Goal: Use online tool/utility: Utilize a website feature to perform a specific function

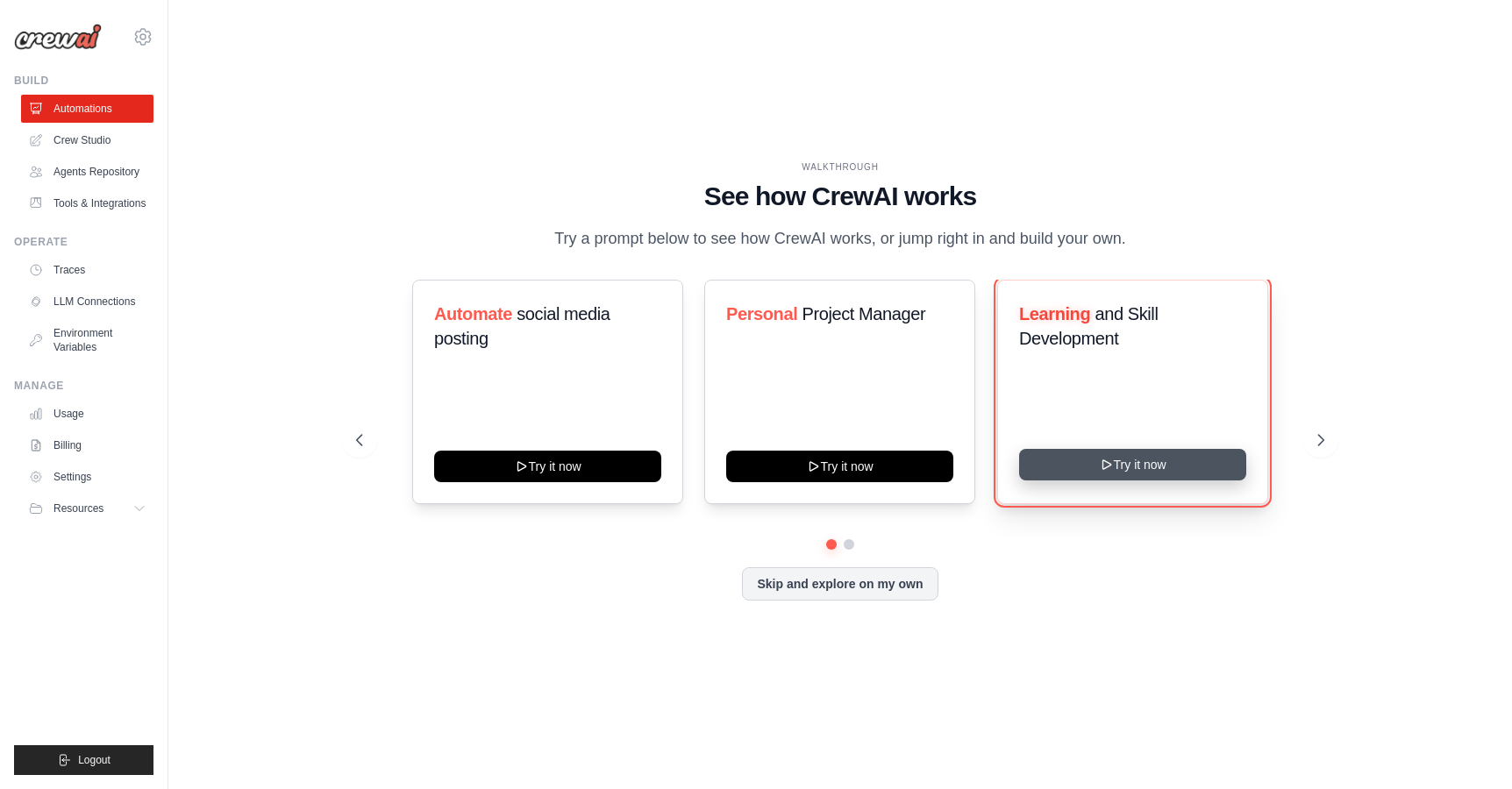
click at [1108, 480] on button "Try it now" at bounding box center [1132, 464] width 227 height 32
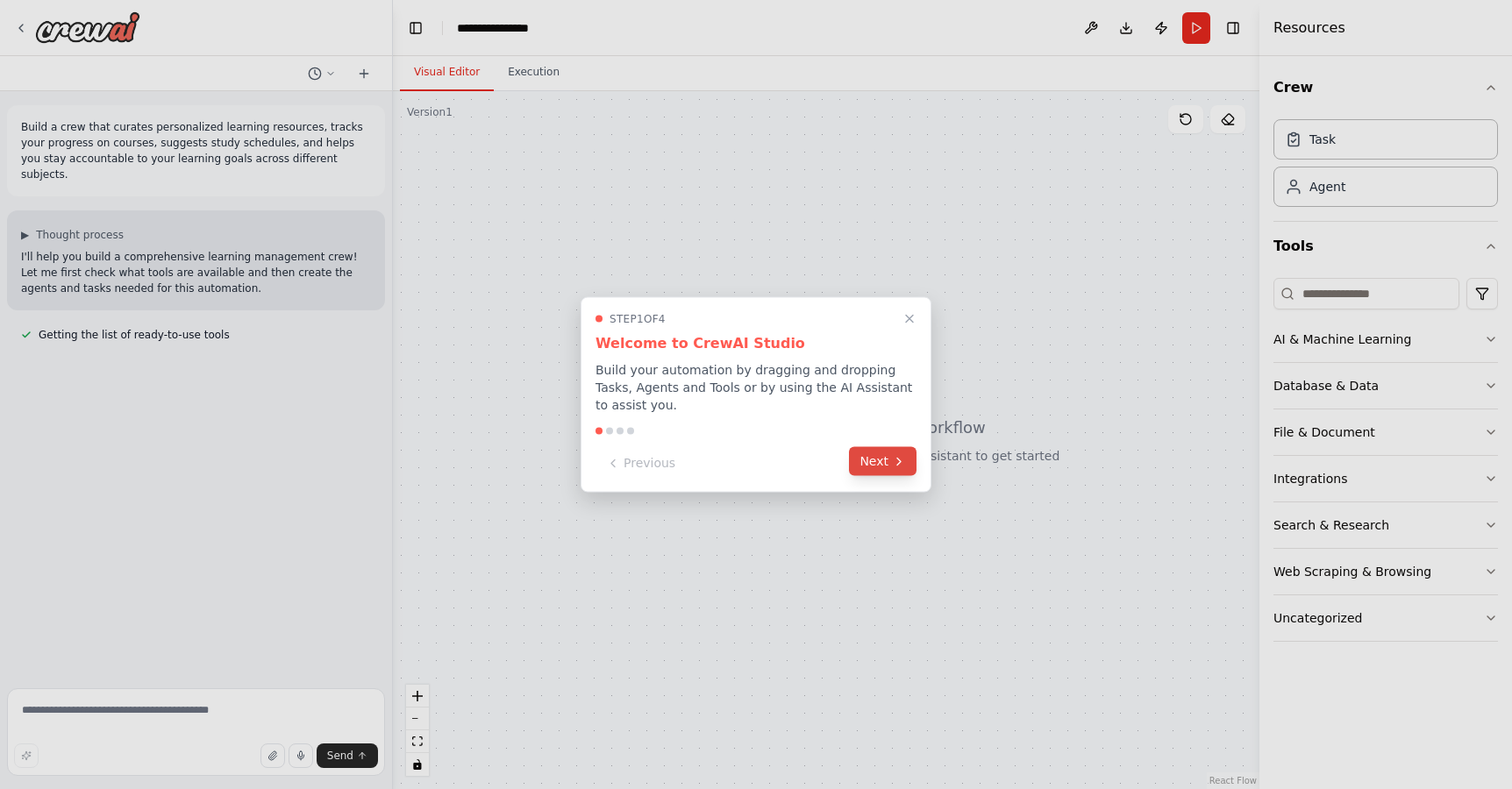
click at [892, 464] on icon at bounding box center [898, 461] width 14 height 14
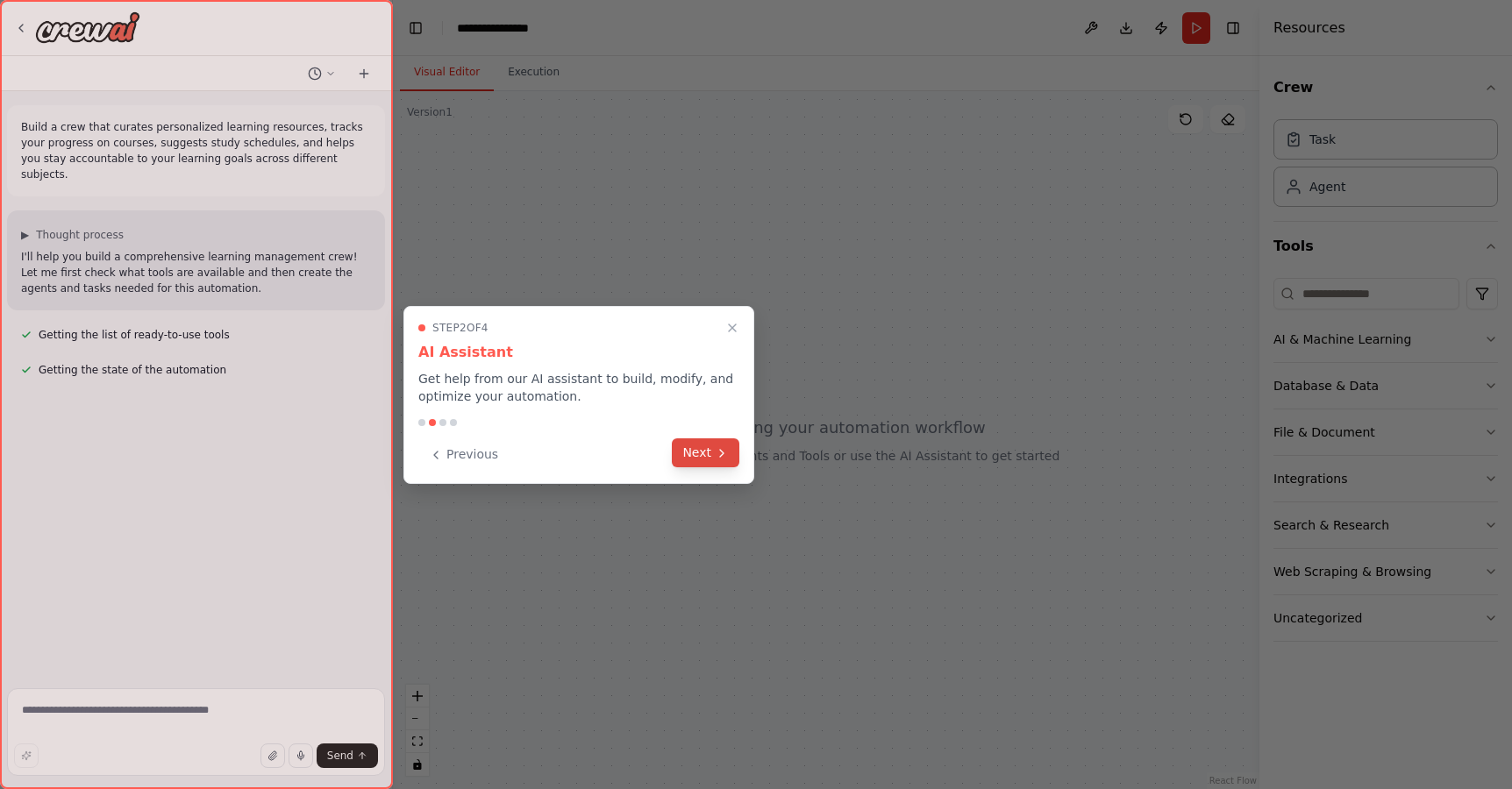
click at [684, 446] on button "Next" at bounding box center [705, 453] width 67 height 29
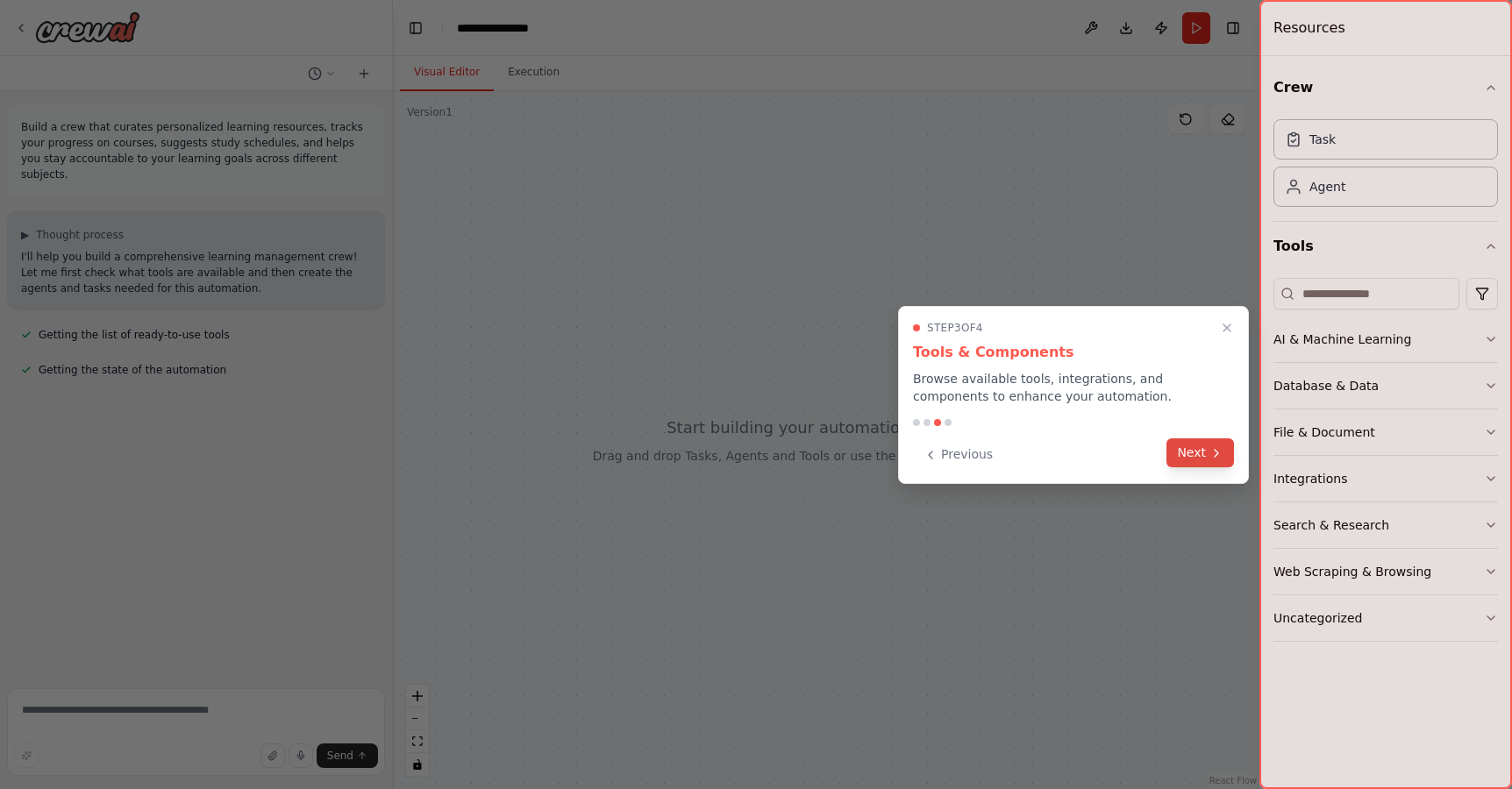
click at [1215, 449] on icon at bounding box center [1215, 453] width 14 height 14
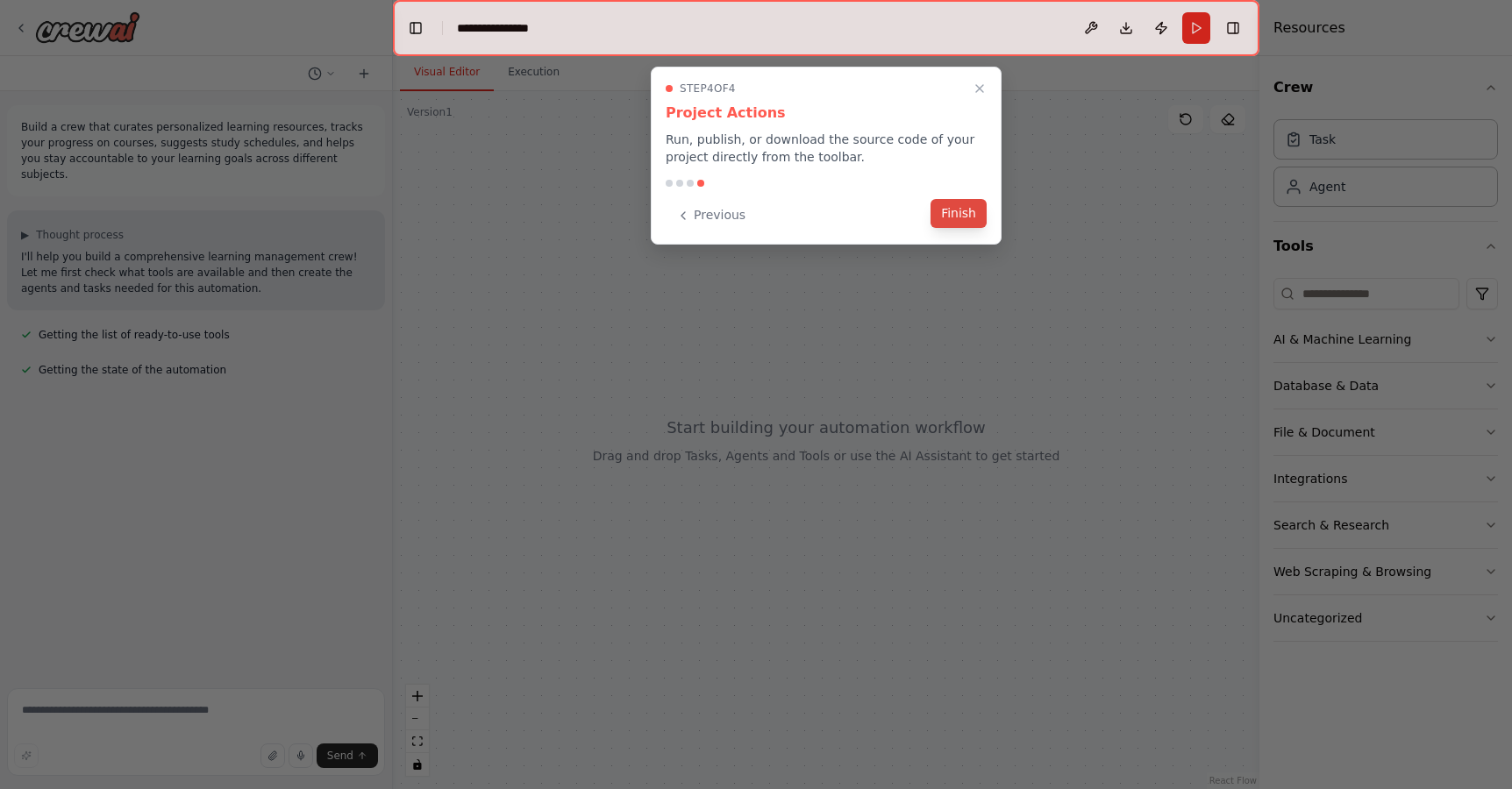
click at [946, 214] on button "Finish" at bounding box center [959, 213] width 56 height 29
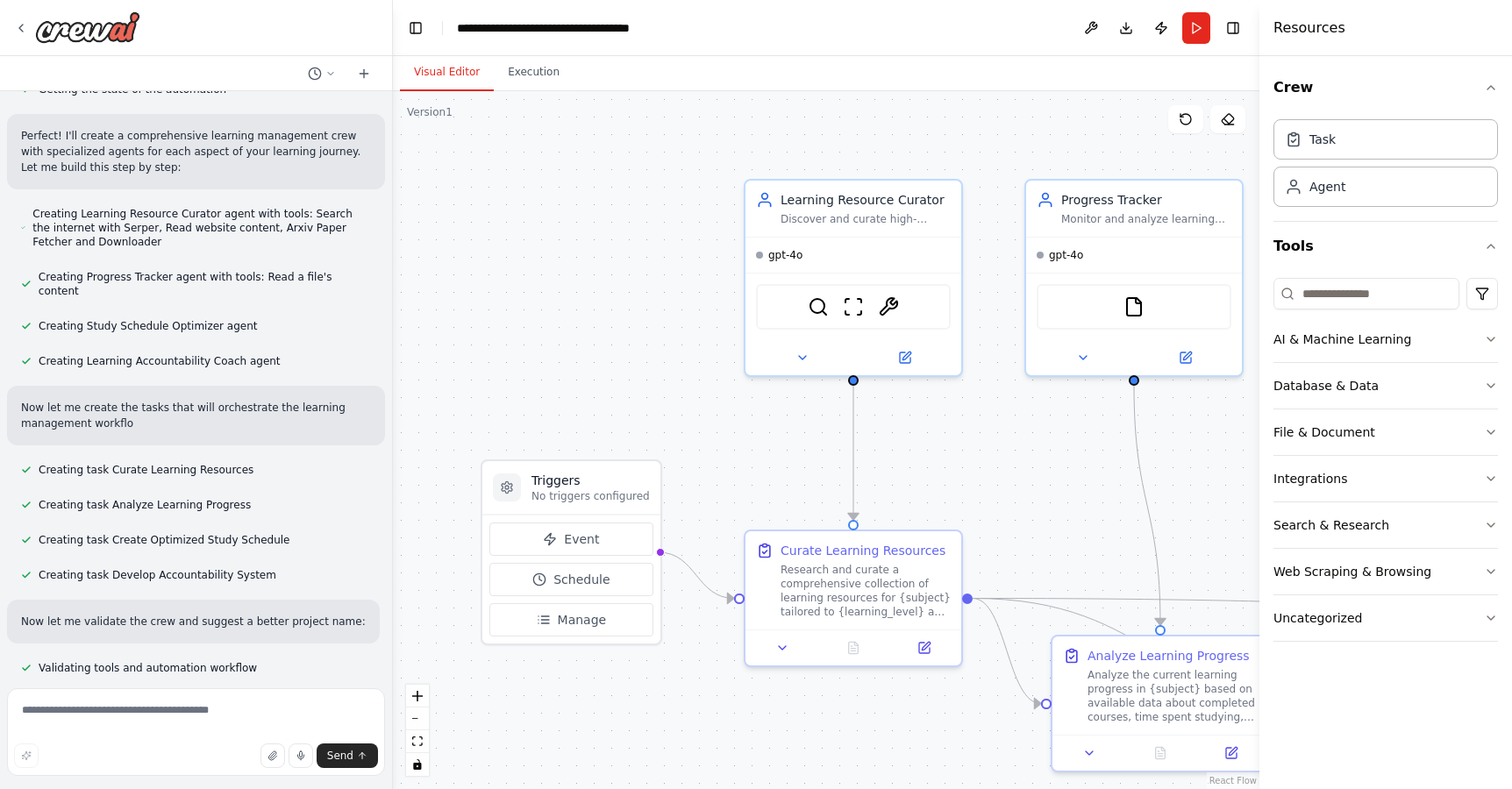
scroll to position [297, 0]
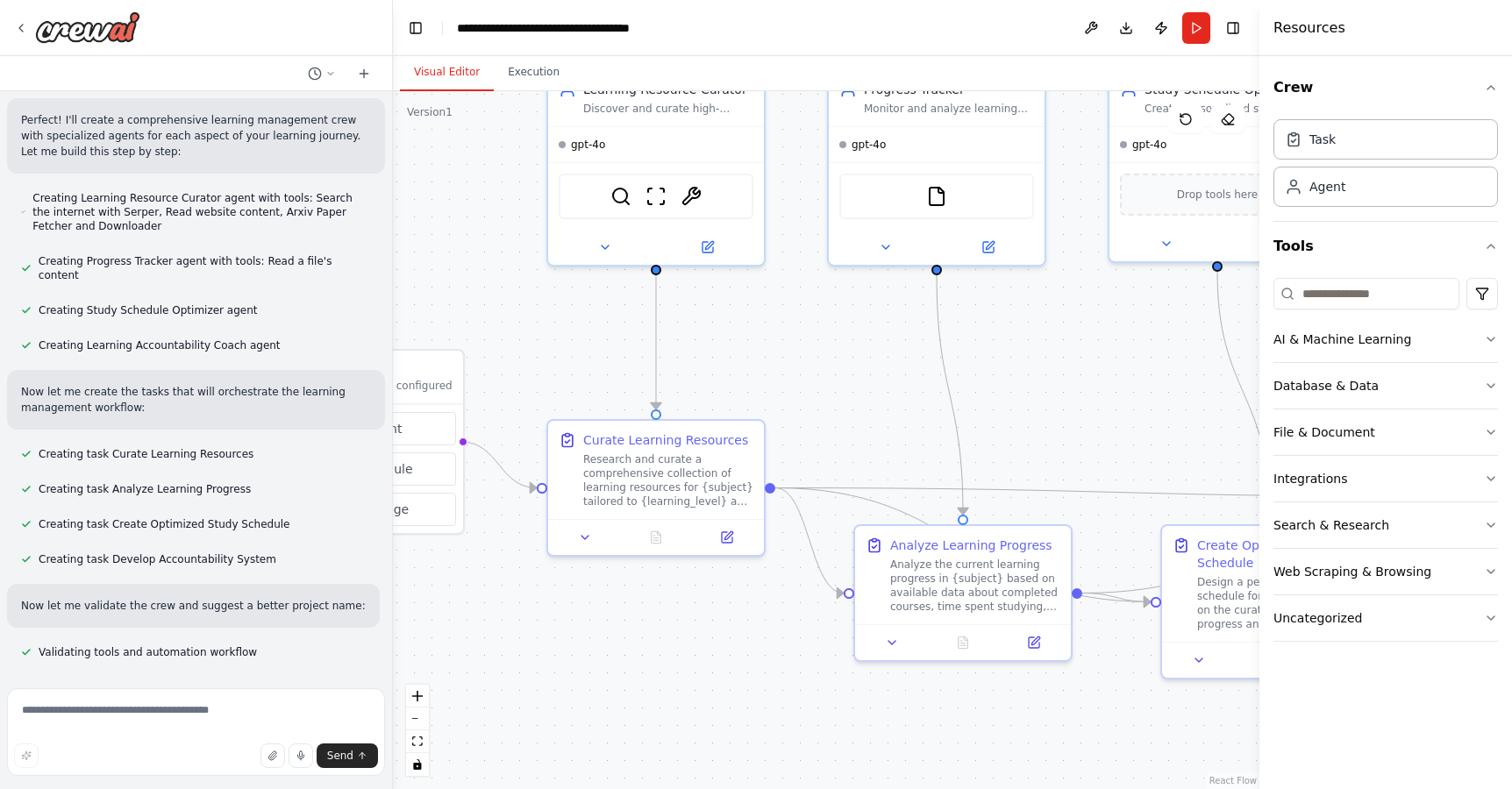
drag, startPoint x: 754, startPoint y: 405, endPoint x: 557, endPoint y: 295, distance: 225.6
click at [557, 295] on div ".deletable-edge-delete-btn { width: 20px; height: 20px; border: 0px solid #ffff…" at bounding box center [825, 440] width 866 height 697
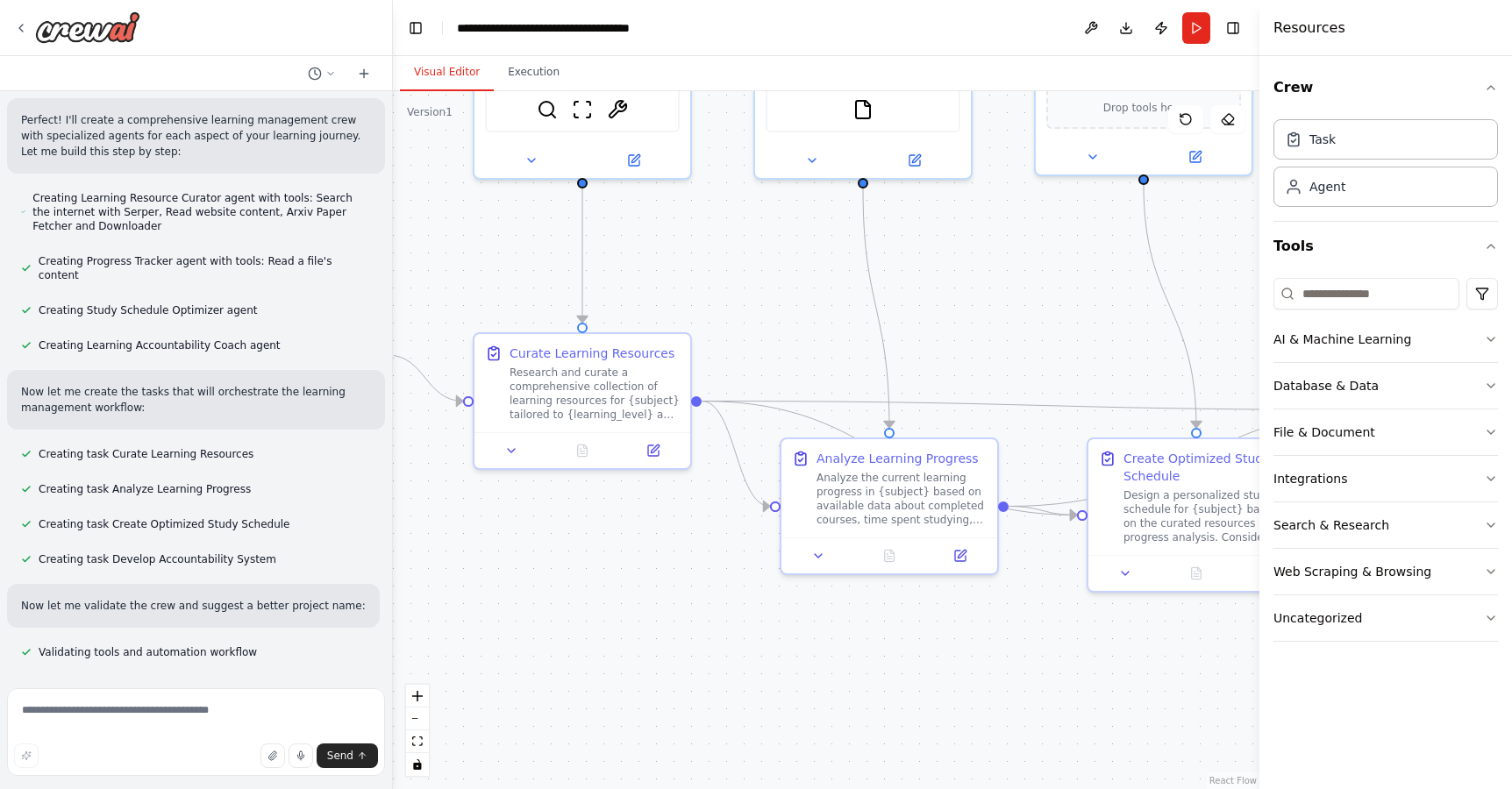
drag, startPoint x: 893, startPoint y: 366, endPoint x: 820, endPoint y: 279, distance: 113.6
click at [820, 279] on div ".deletable-edge-delete-btn { width: 20px; height: 20px; border: 0px solid #ffff…" at bounding box center [825, 440] width 866 height 697
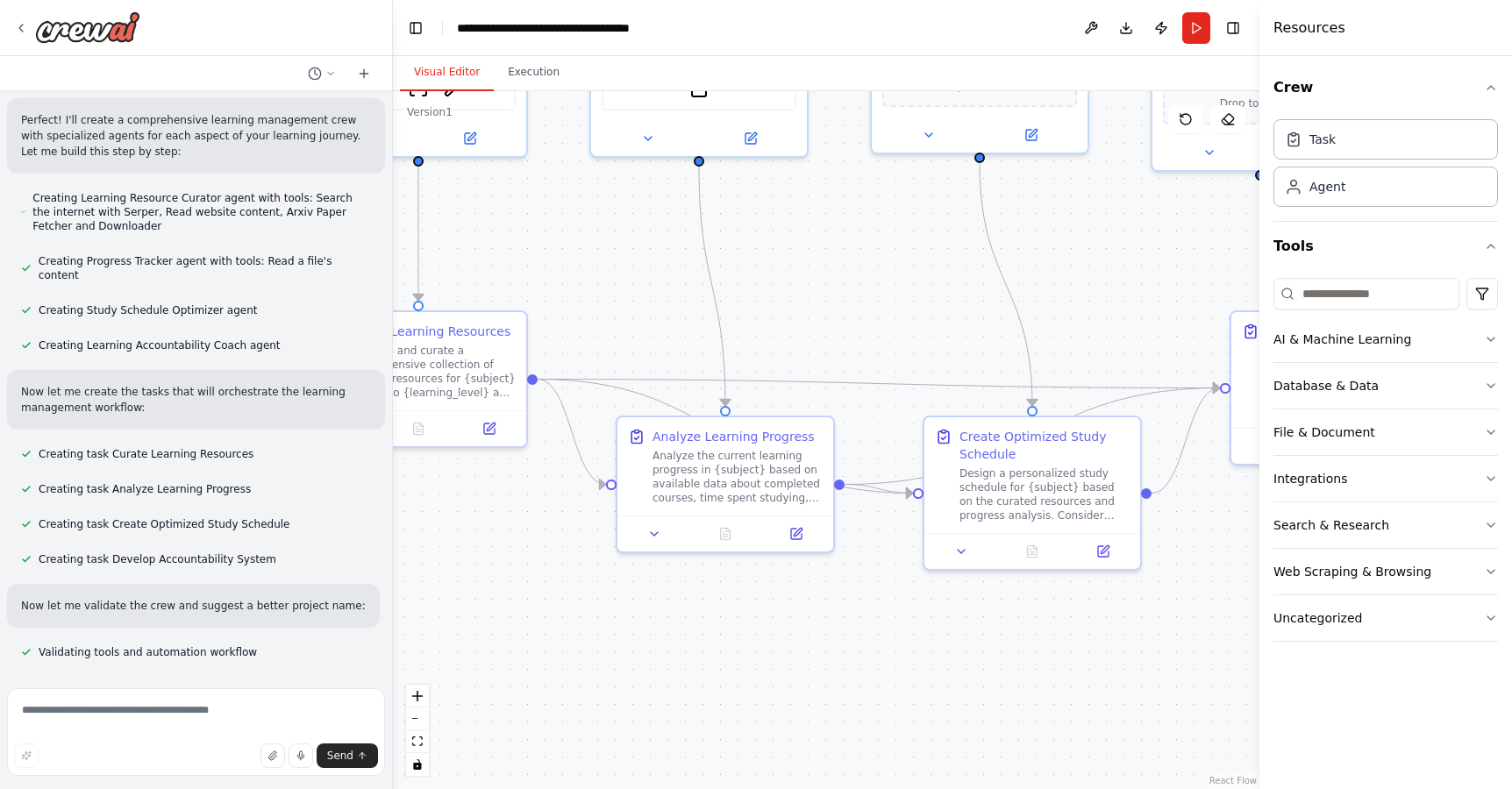
drag, startPoint x: 970, startPoint y: 291, endPoint x: 805, endPoint y: 269, distance: 166.5
click at [805, 269] on div ".deletable-edge-delete-btn { width: 20px; height: 20px; border: 0px solid #ffff…" at bounding box center [825, 440] width 866 height 697
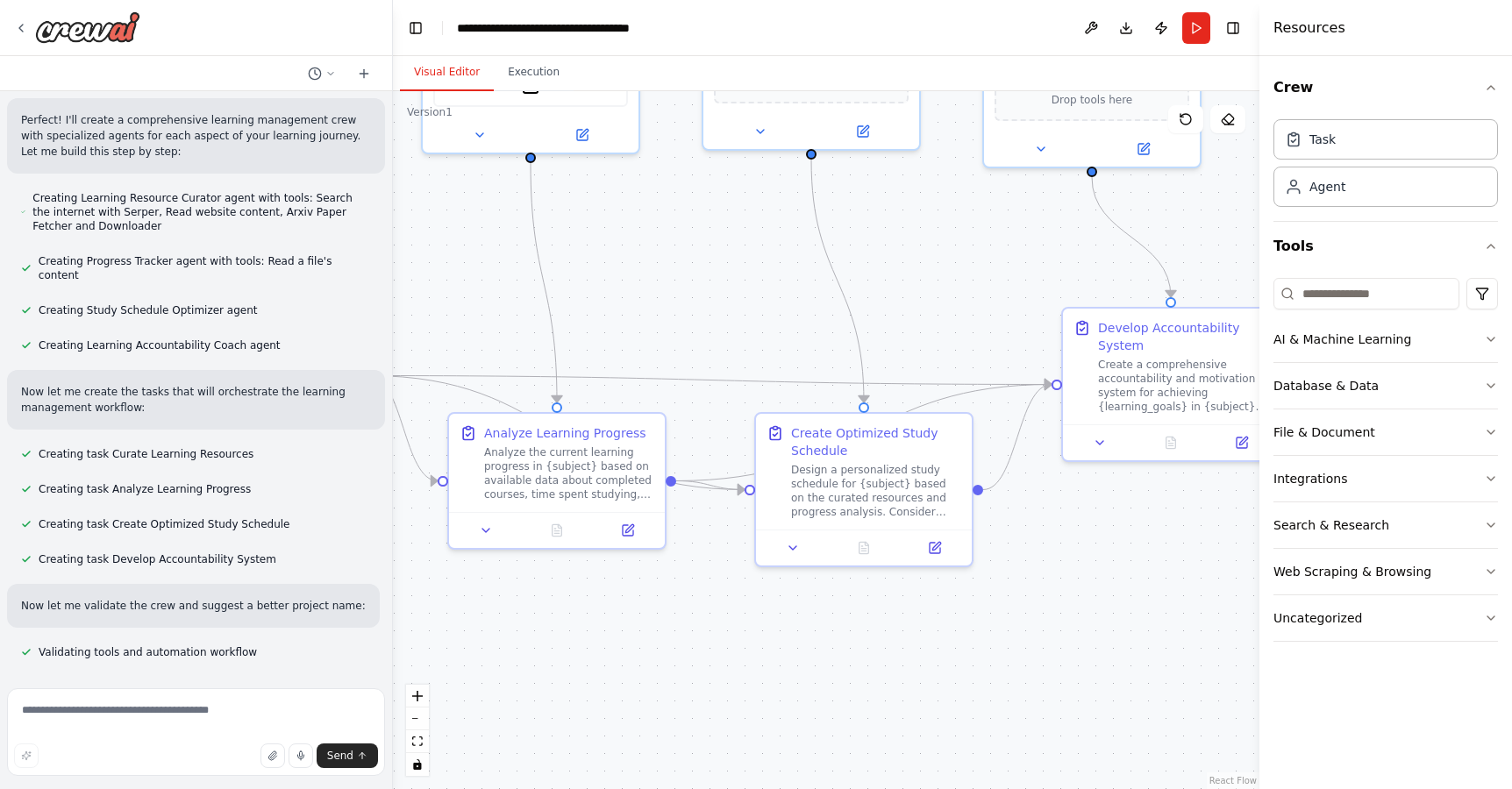
drag, startPoint x: 882, startPoint y: 268, endPoint x: 699, endPoint y: 268, distance: 183.0
click at [699, 268] on div ".deletable-edge-delete-btn { width: 20px; height: 20px; border: 0px solid #ffff…" at bounding box center [825, 440] width 866 height 697
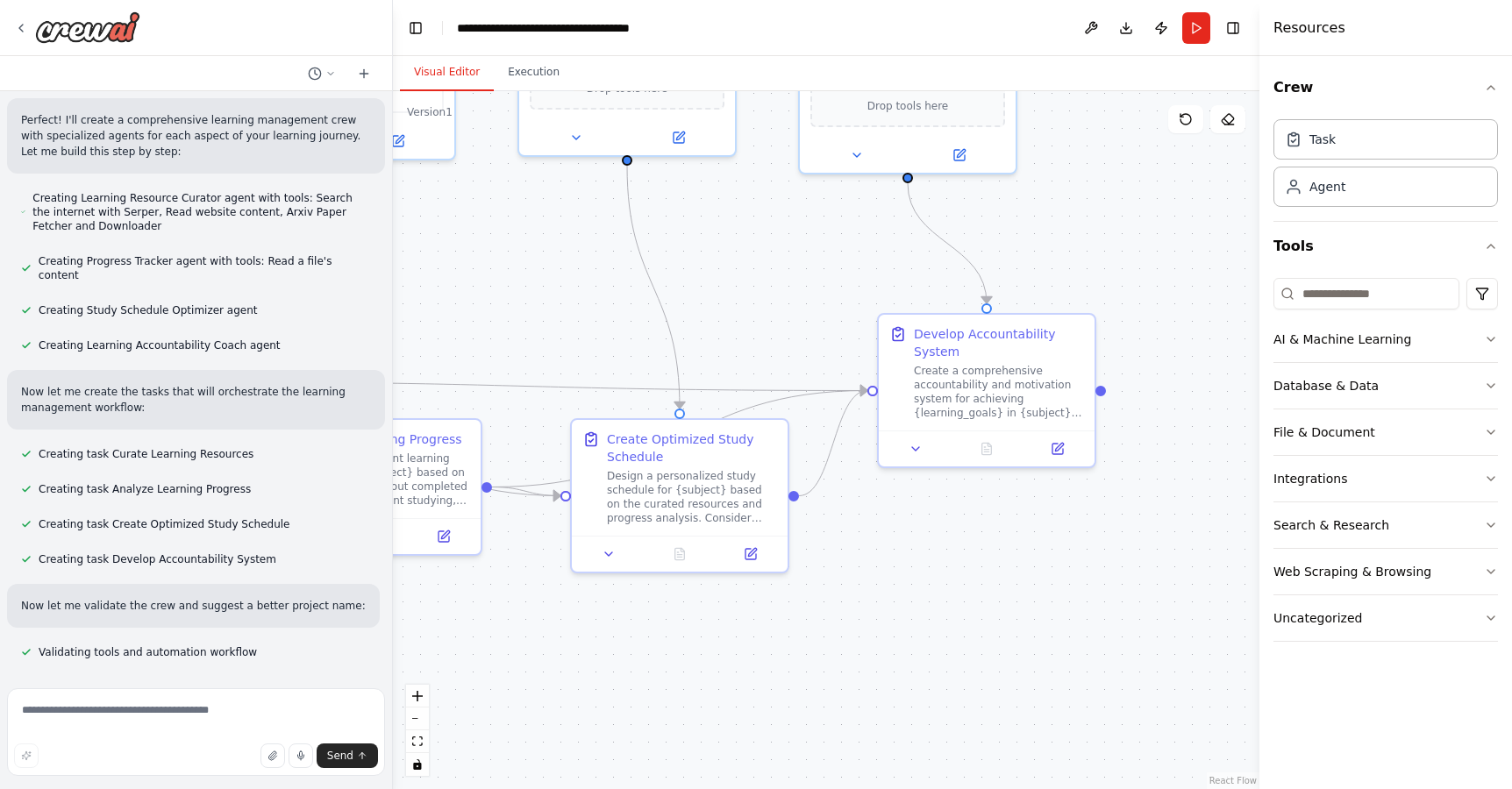
drag, startPoint x: 1007, startPoint y: 279, endPoint x: 836, endPoint y: 283, distance: 171.0
click at [836, 283] on div ".deletable-edge-delete-btn { width: 20px; height: 20px; border: 0px solid #ffff…" at bounding box center [825, 440] width 866 height 697
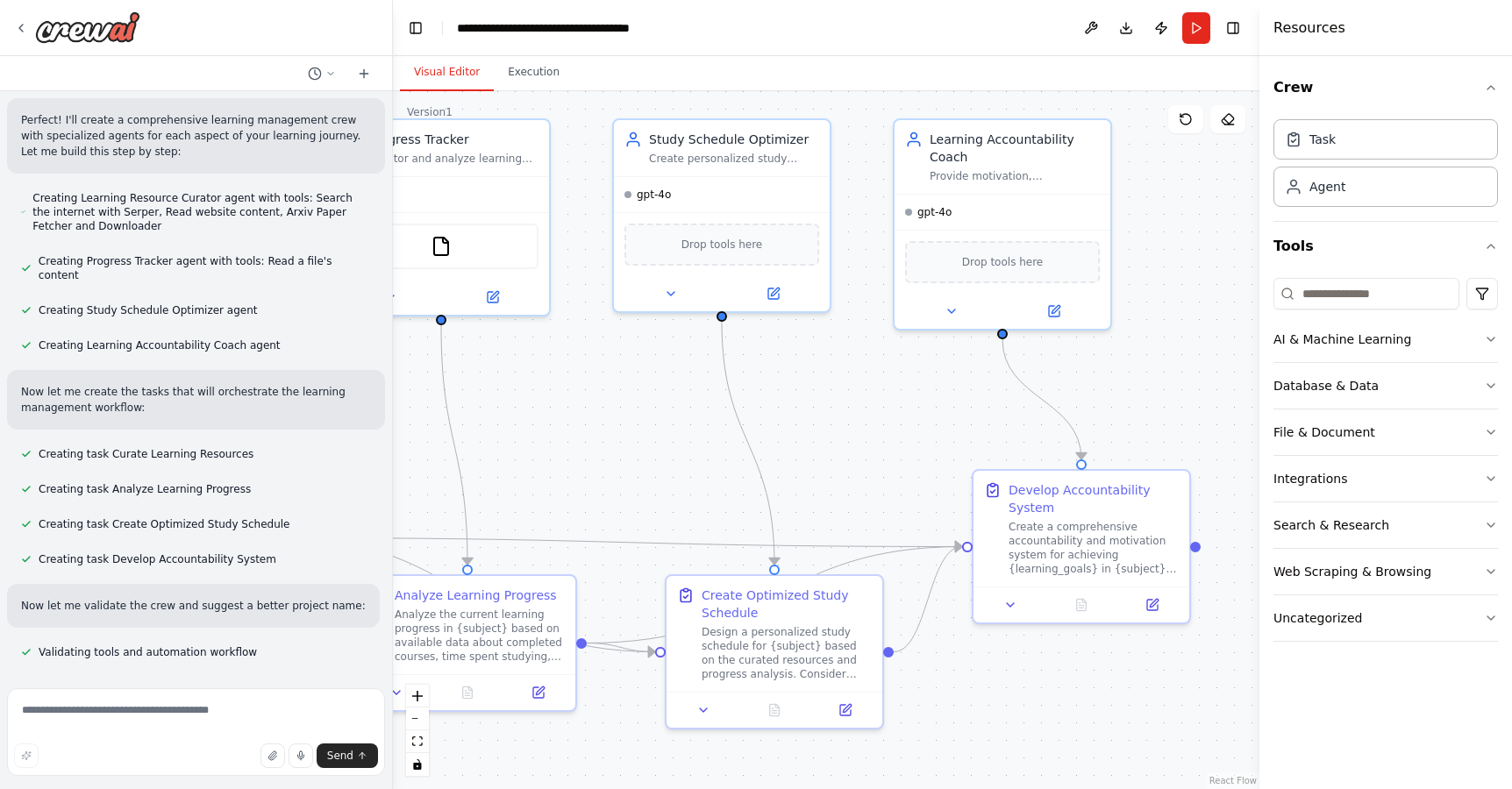
drag, startPoint x: 896, startPoint y: 266, endPoint x: 1019, endPoint y: 443, distance: 215.5
click at [1019, 443] on div ".deletable-edge-delete-btn { width: 20px; height: 20px; border: 0px solid #ffff…" at bounding box center [825, 440] width 866 height 697
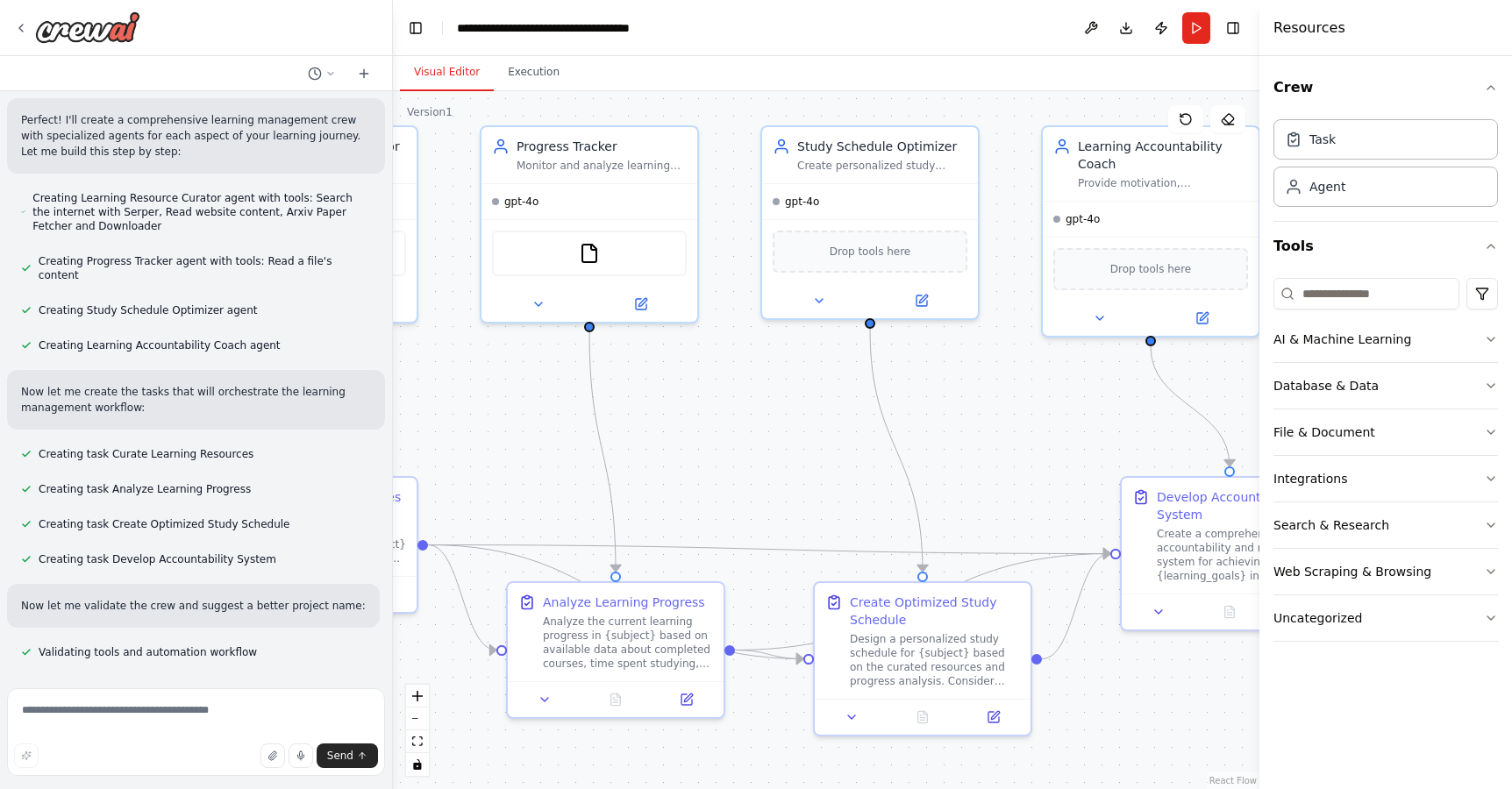
drag, startPoint x: 914, startPoint y: 407, endPoint x: 1058, endPoint y: 387, distance: 145.4
click at [1058, 387] on div ".deletable-edge-delete-btn { width: 20px; height: 20px; border: 0px solid #ffff…" at bounding box center [825, 440] width 866 height 697
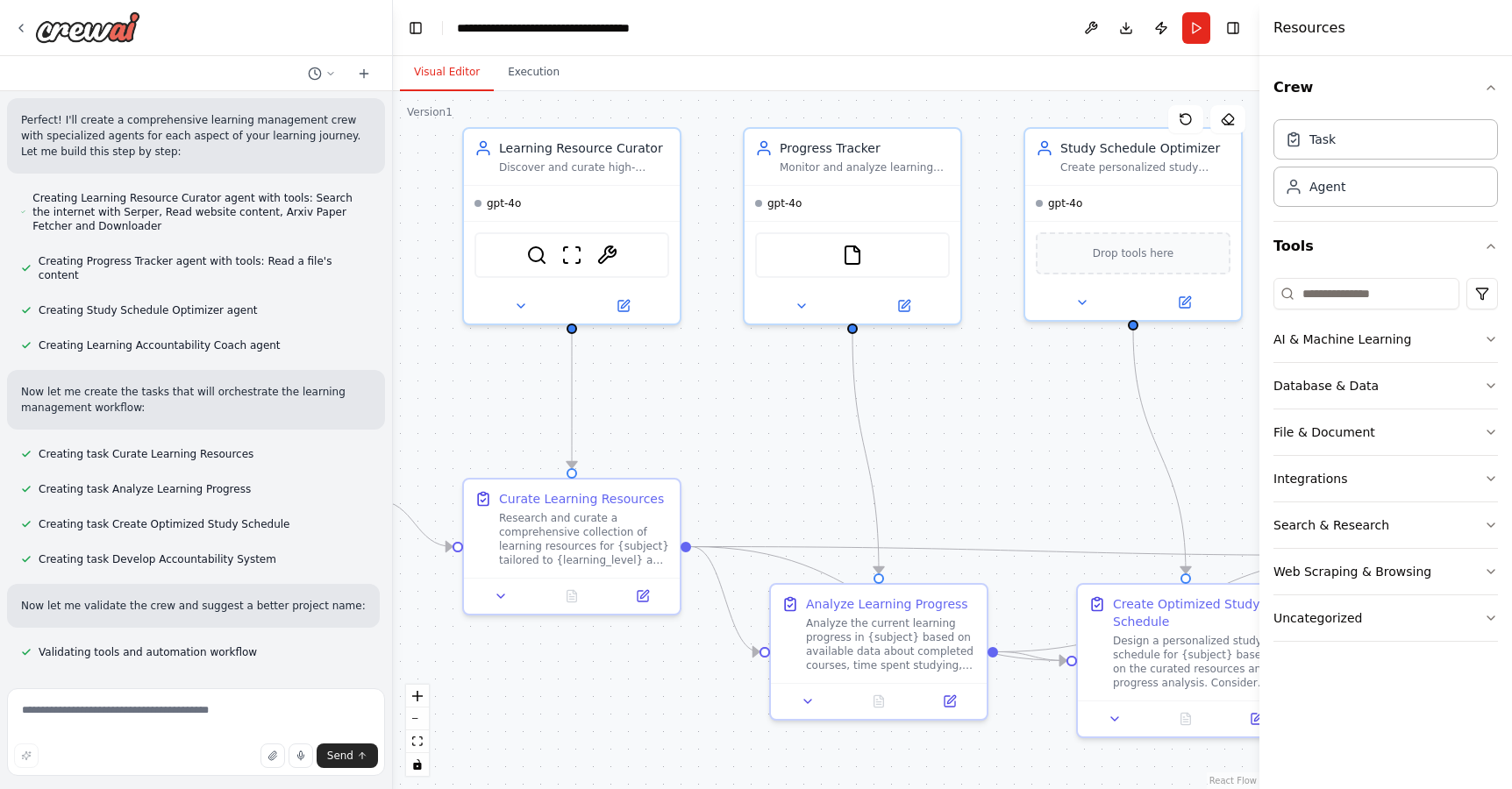
drag, startPoint x: 786, startPoint y: 360, endPoint x: 1013, endPoint y: 368, distance: 227.1
click at [1013, 368] on div ".deletable-edge-delete-btn { width: 20px; height: 20px; border: 0px solid #ffff…" at bounding box center [825, 440] width 866 height 697
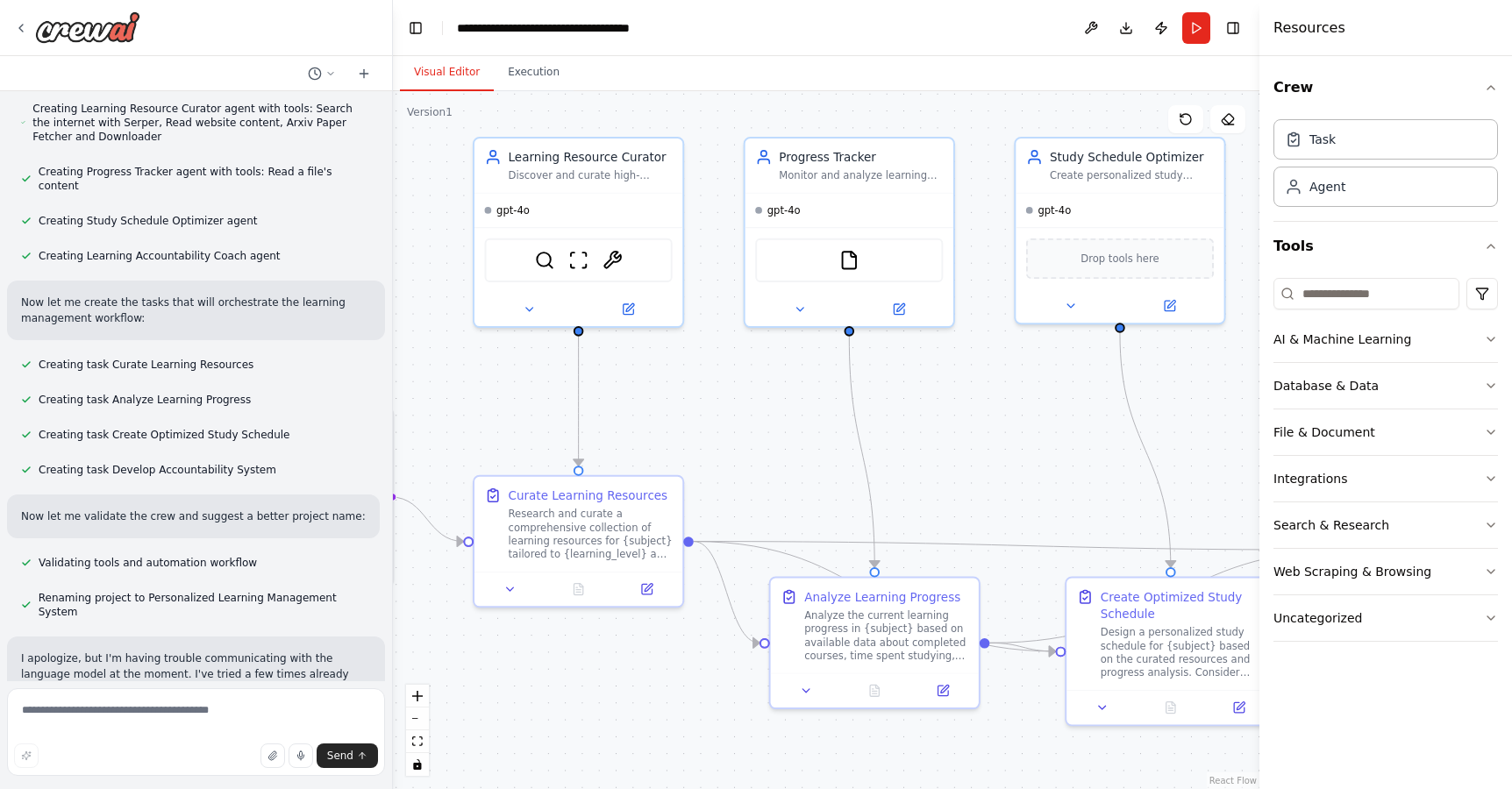
scroll to position [402, 0]
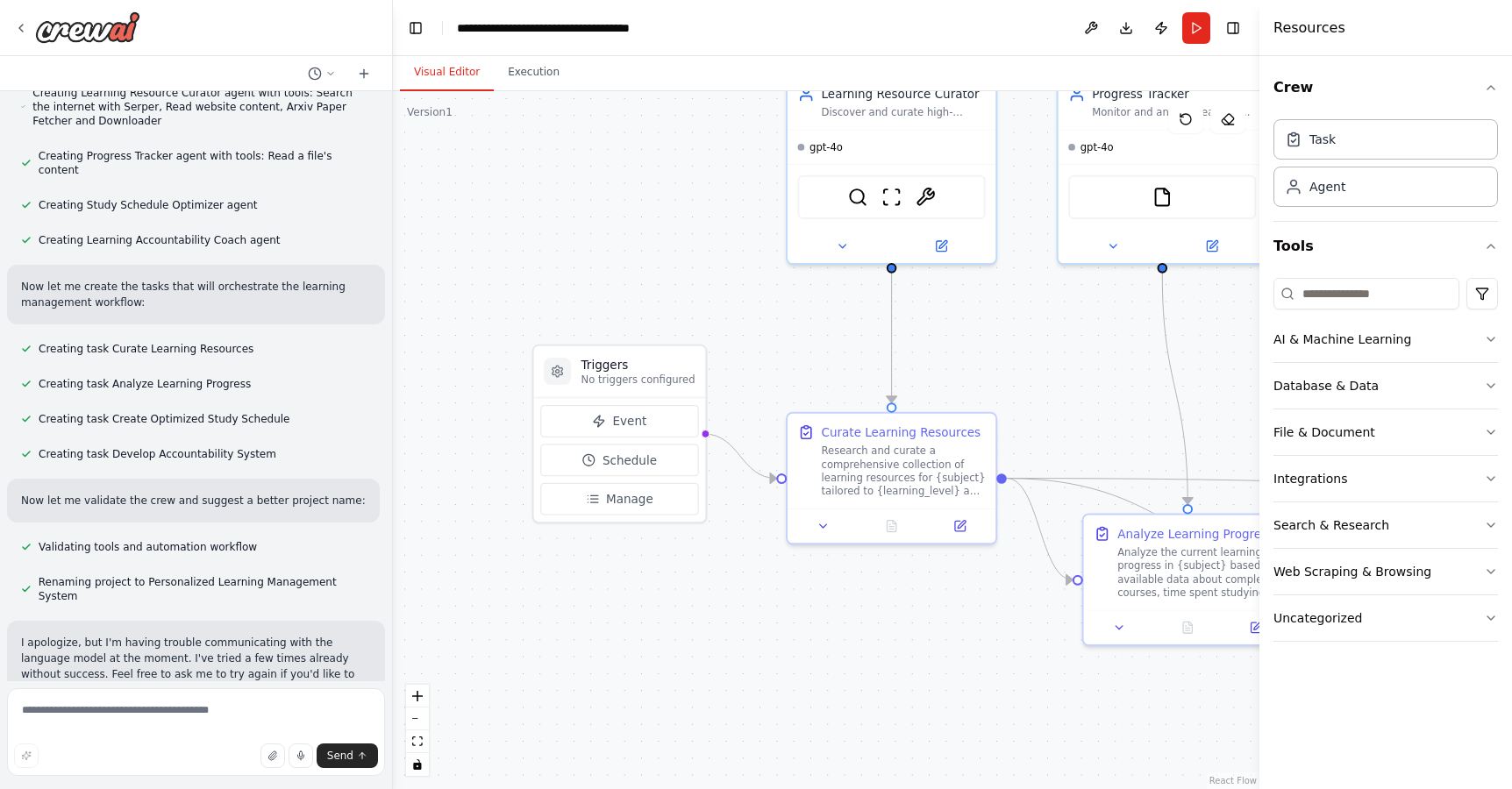
drag, startPoint x: 515, startPoint y: 661, endPoint x: 828, endPoint y: 598, distance: 319.3
click at [828, 598] on div ".deletable-edge-delete-btn { width: 20px; height: 20px; border: 0px solid #ffff…" at bounding box center [825, 440] width 866 height 697
click at [22, 34] on icon at bounding box center [20, 27] width 14 height 14
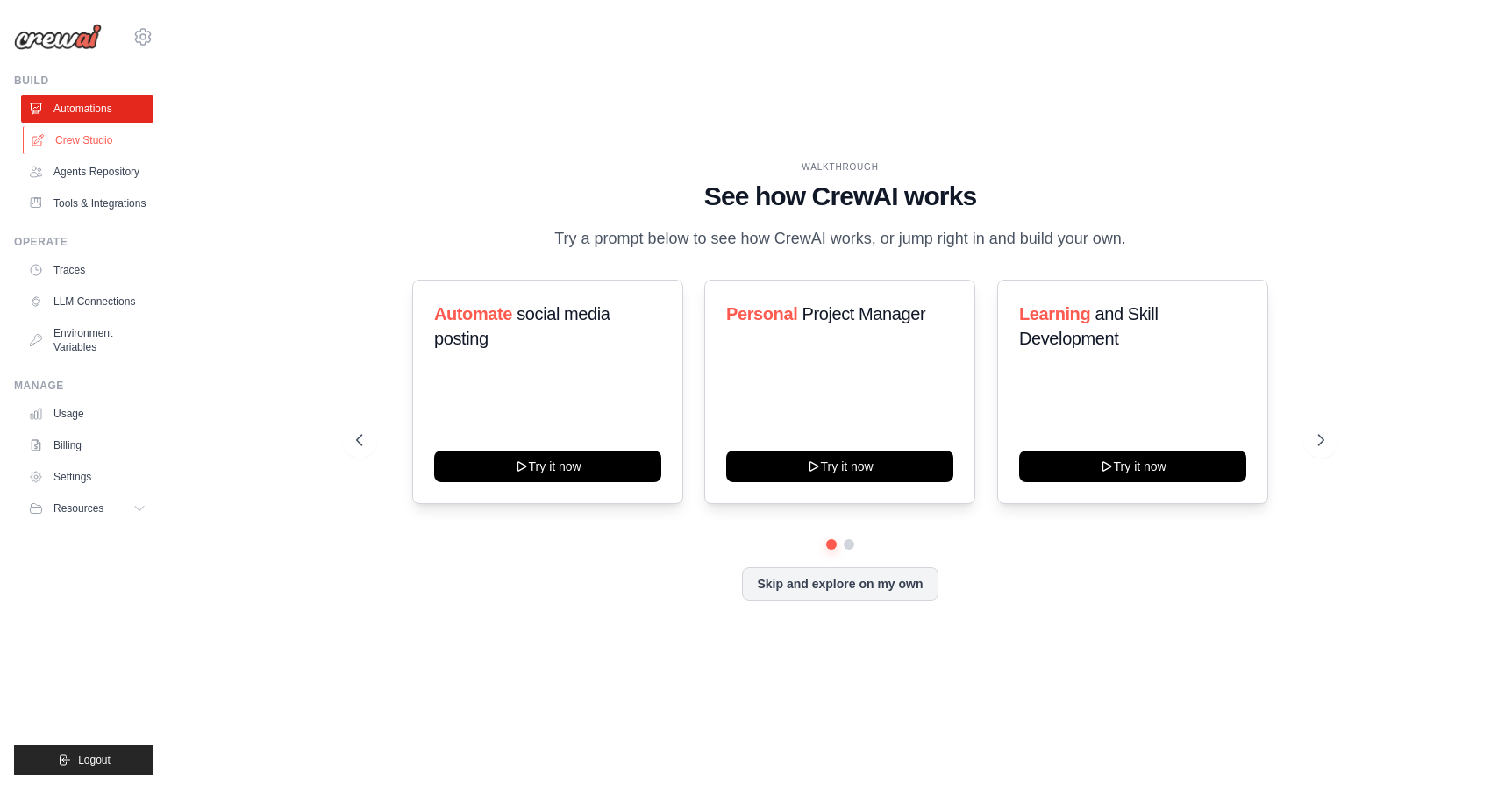
click at [104, 144] on link "Crew Studio" at bounding box center [89, 140] width 132 height 28
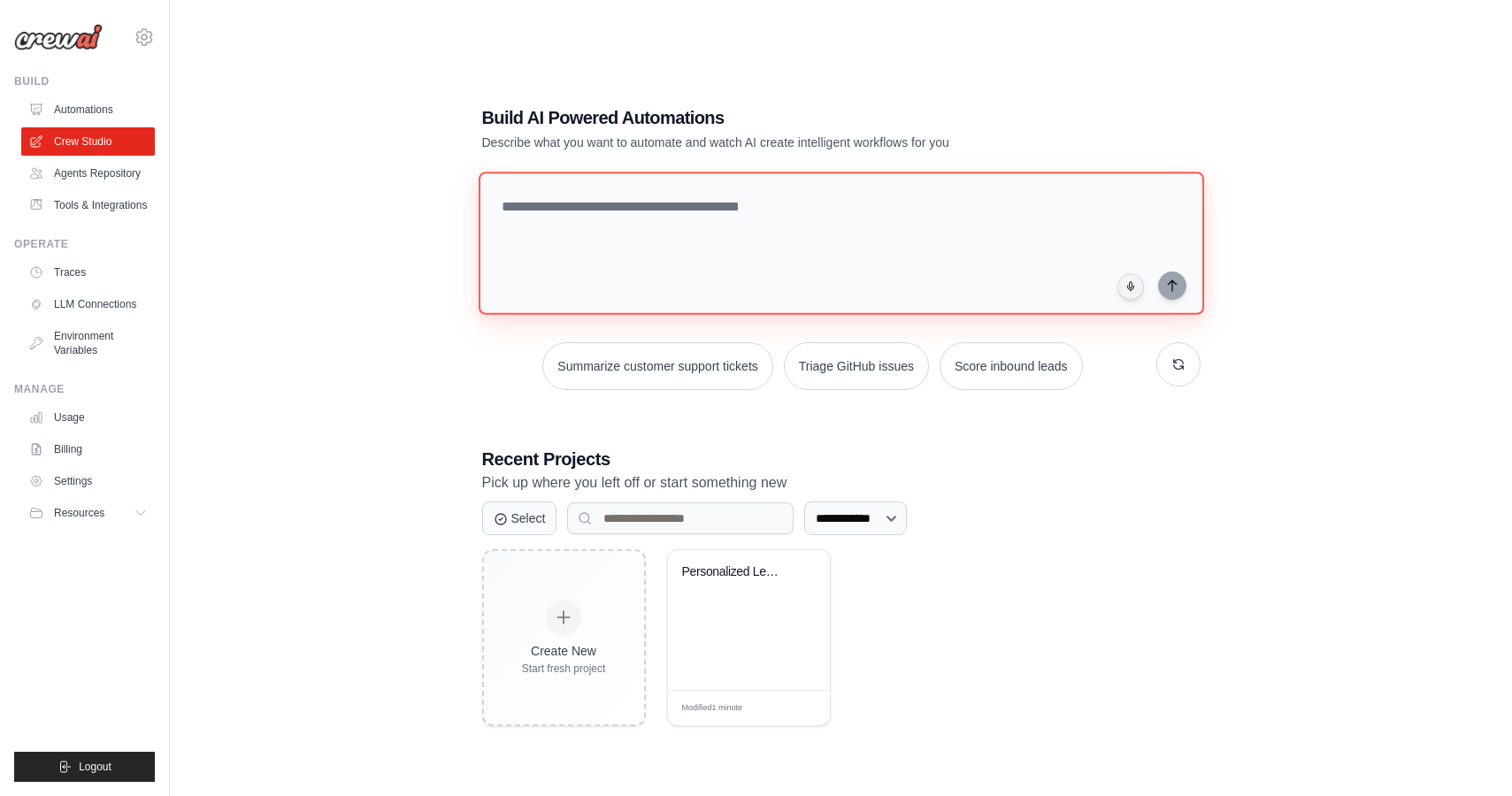
click at [873, 257] on textarea at bounding box center [840, 243] width 726 height 144
click at [736, 210] on textarea "**********" at bounding box center [844, 243] width 732 height 145
click at [741, 208] on textarea "**********" at bounding box center [844, 243] width 732 height 145
type textarea "**********"
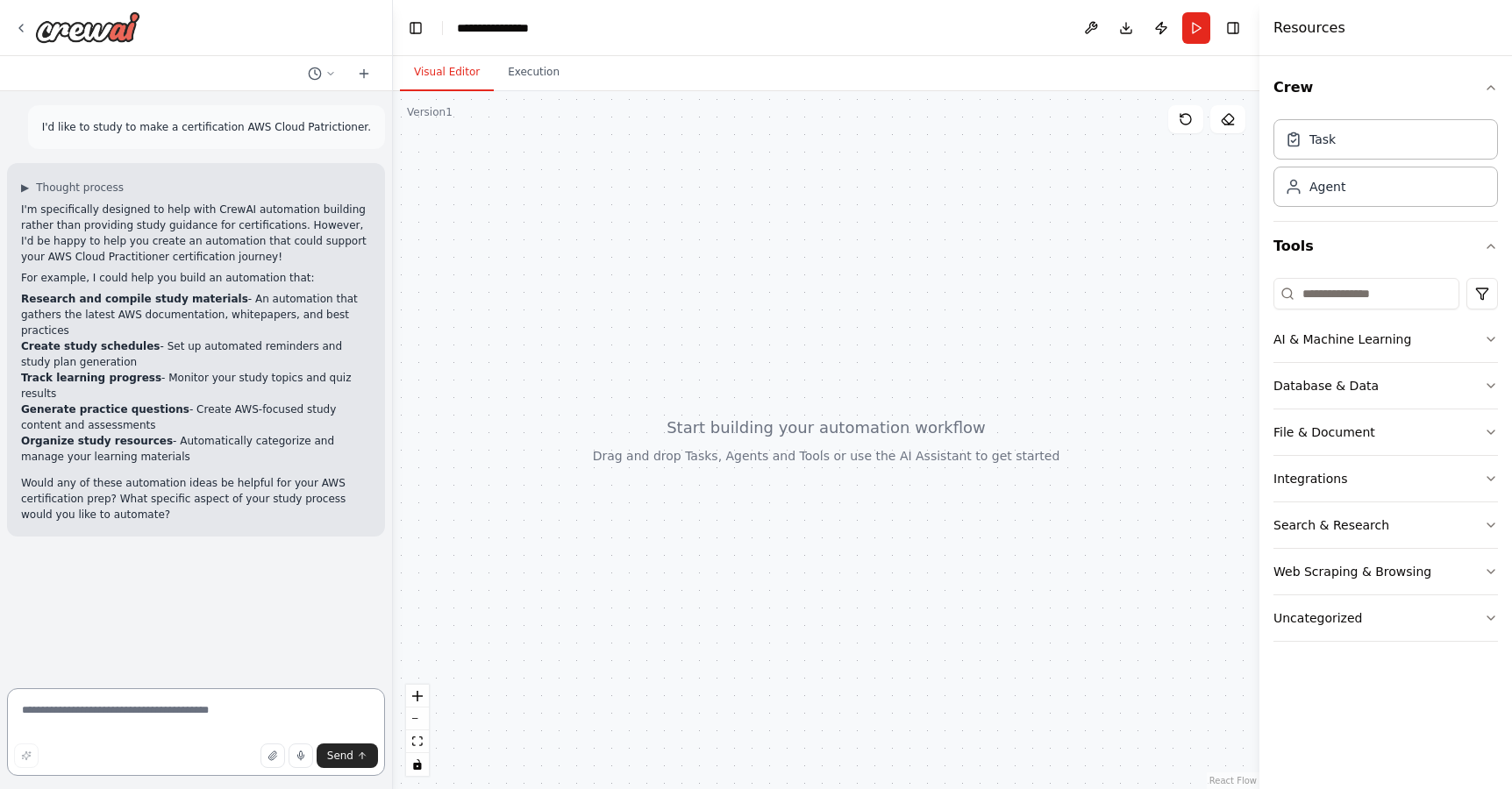
click at [73, 715] on textarea at bounding box center [196, 732] width 378 height 88
type textarea "**********"
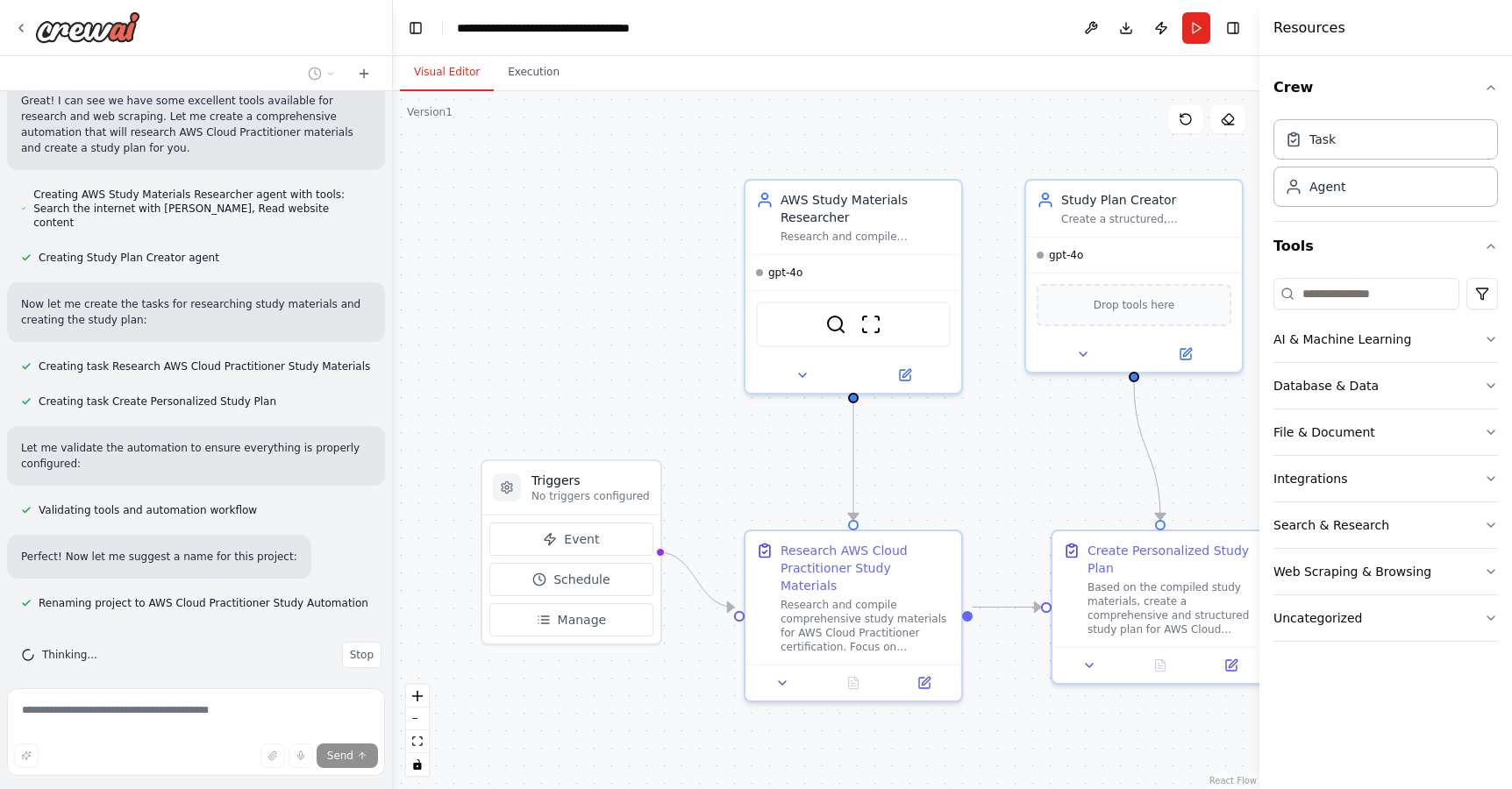
scroll to position [787, 0]
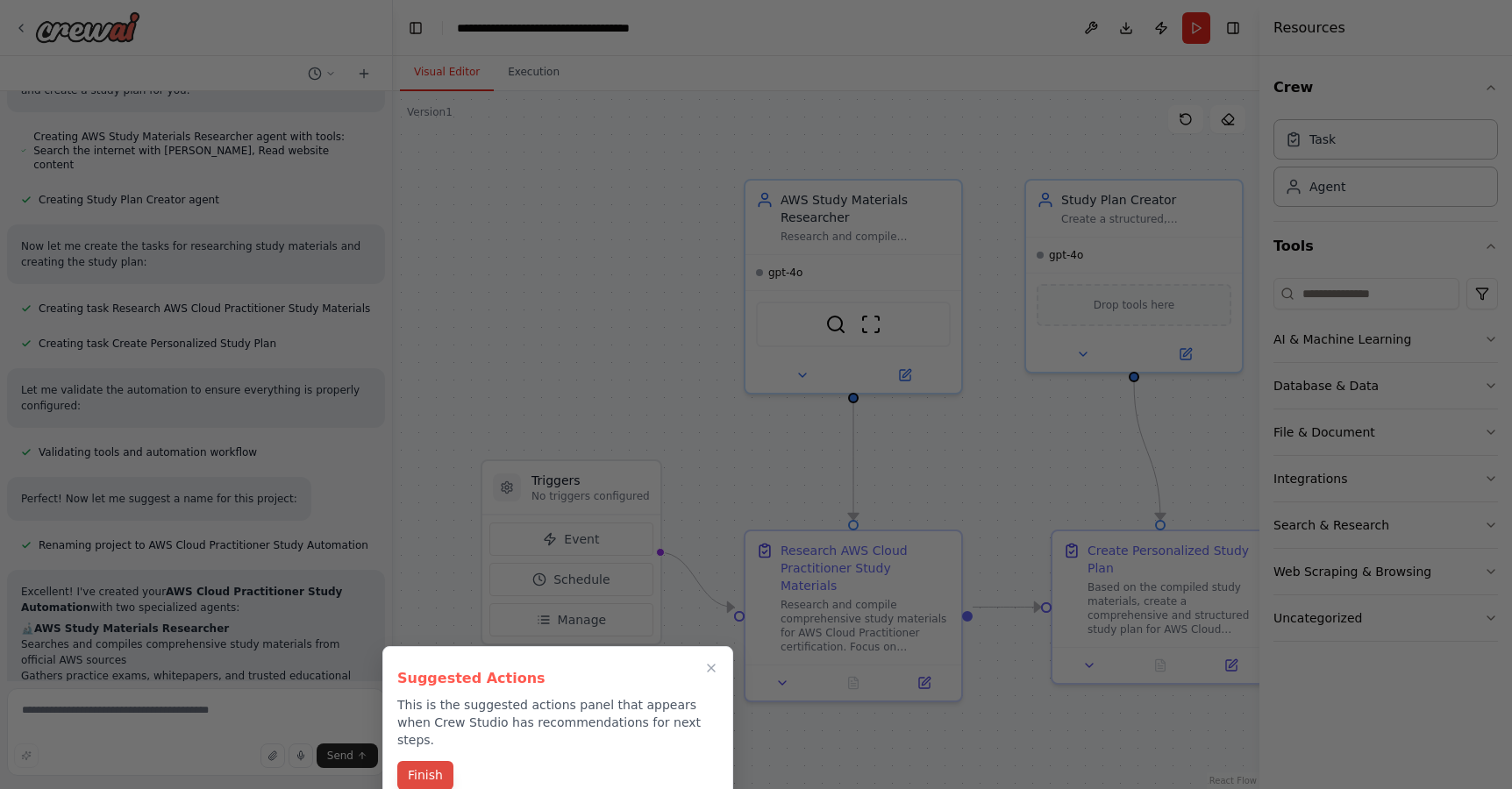
click at [422, 761] on button "Finish" at bounding box center [425, 775] width 56 height 29
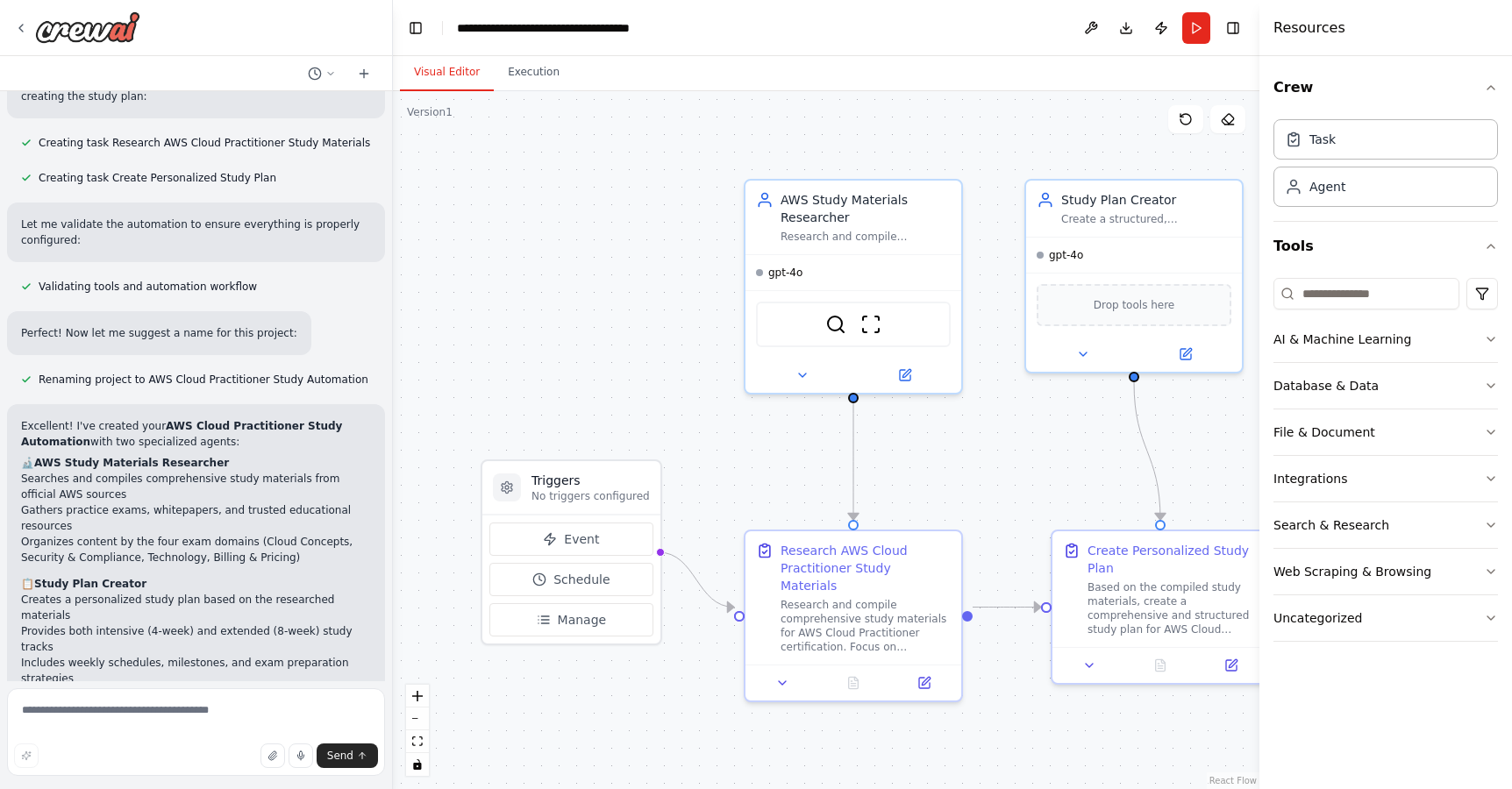
scroll to position [964, 0]
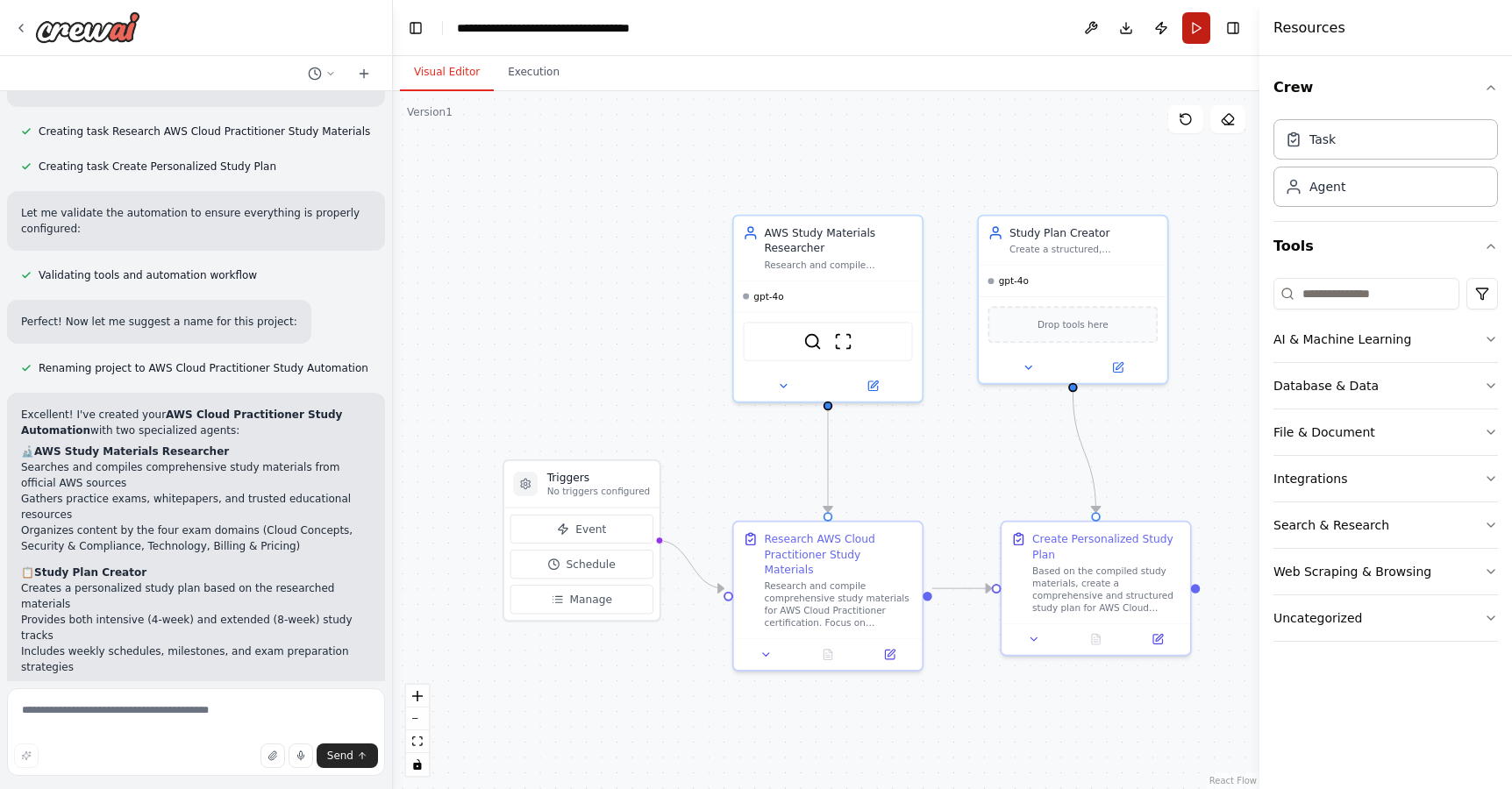
click at [1194, 29] on button "Run" at bounding box center [1195, 28] width 28 height 32
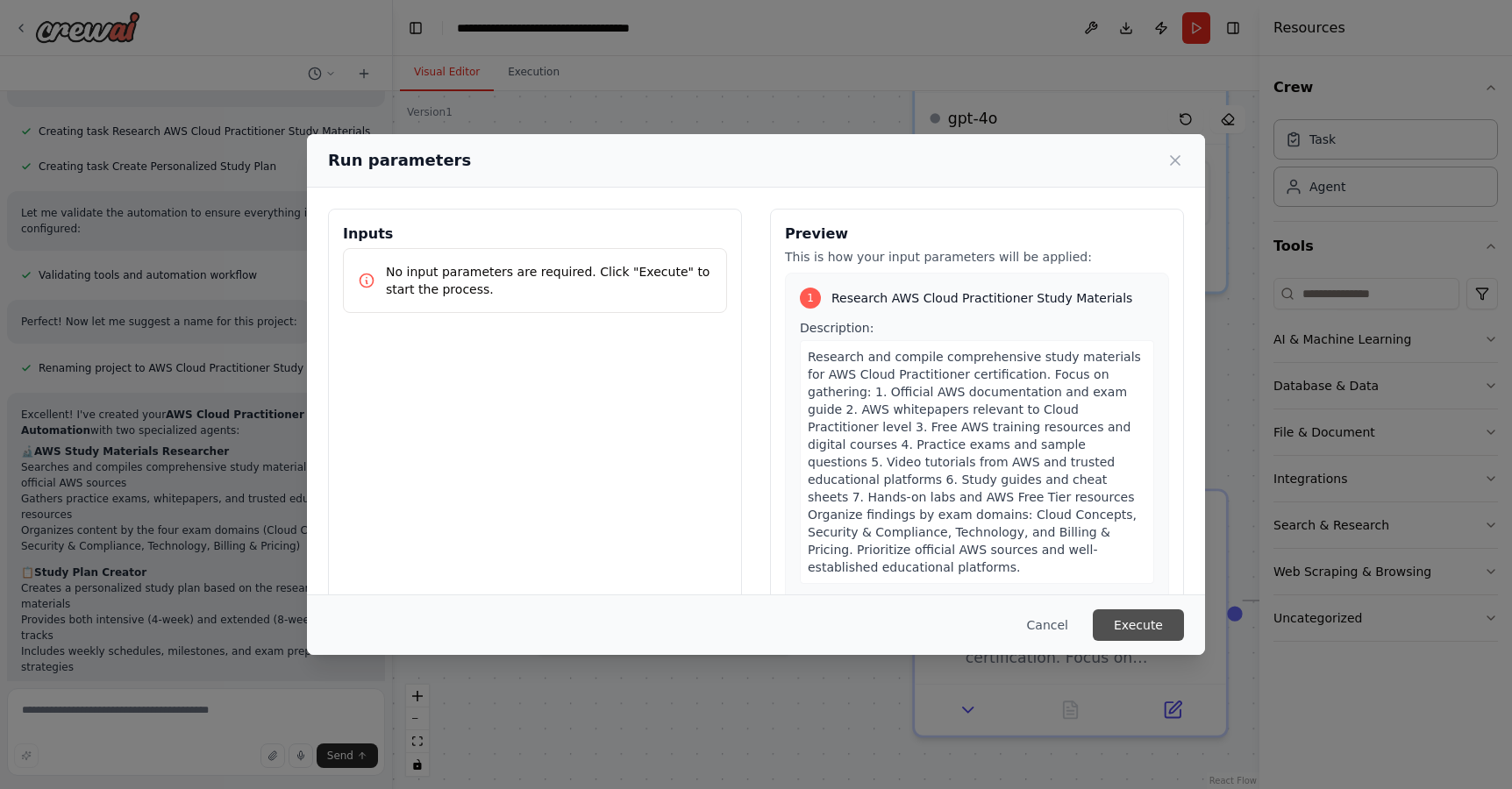
click at [1132, 638] on button "Execute" at bounding box center [1137, 625] width 92 height 32
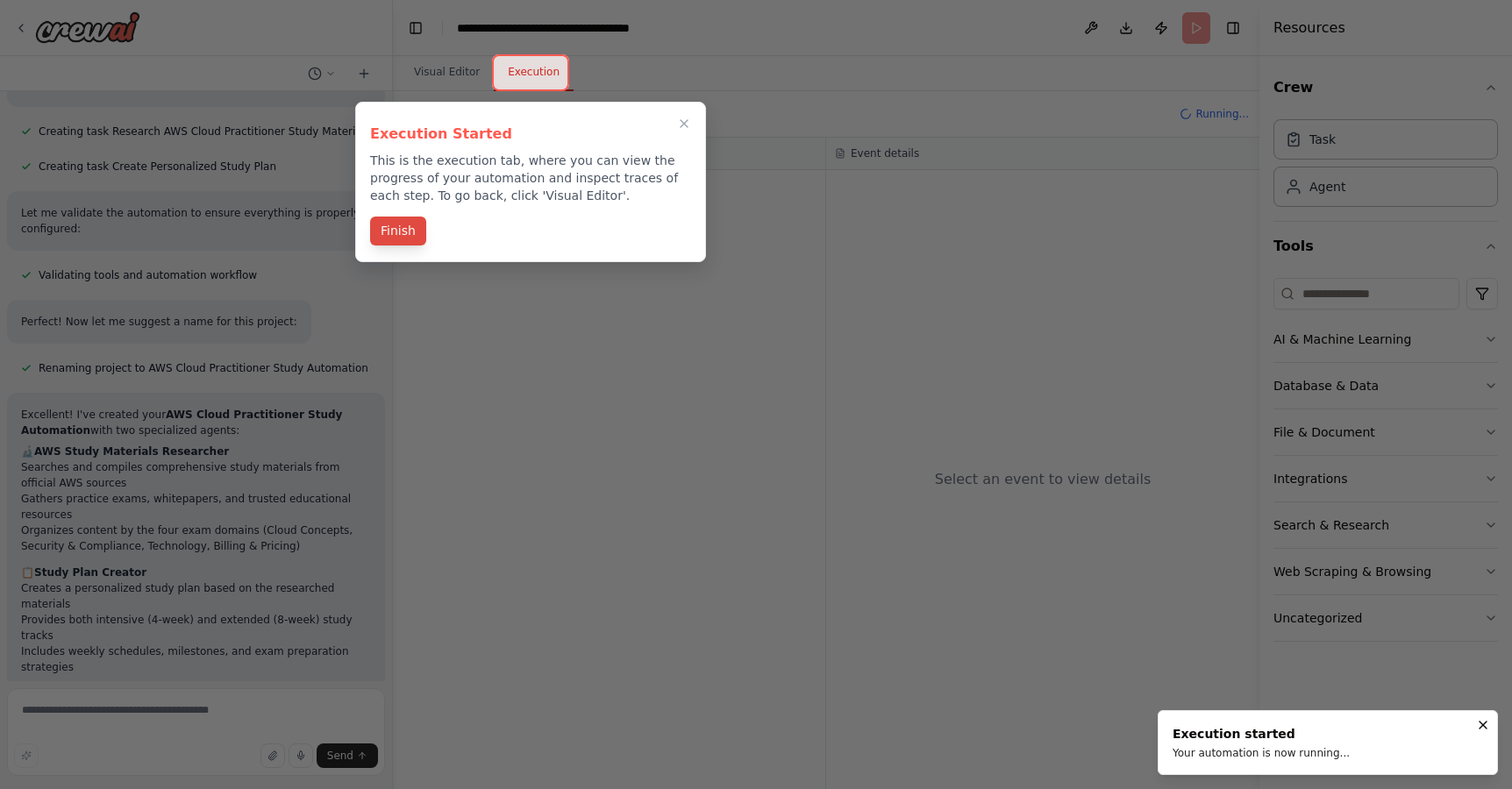
click at [394, 223] on button "Finish" at bounding box center [398, 231] width 56 height 29
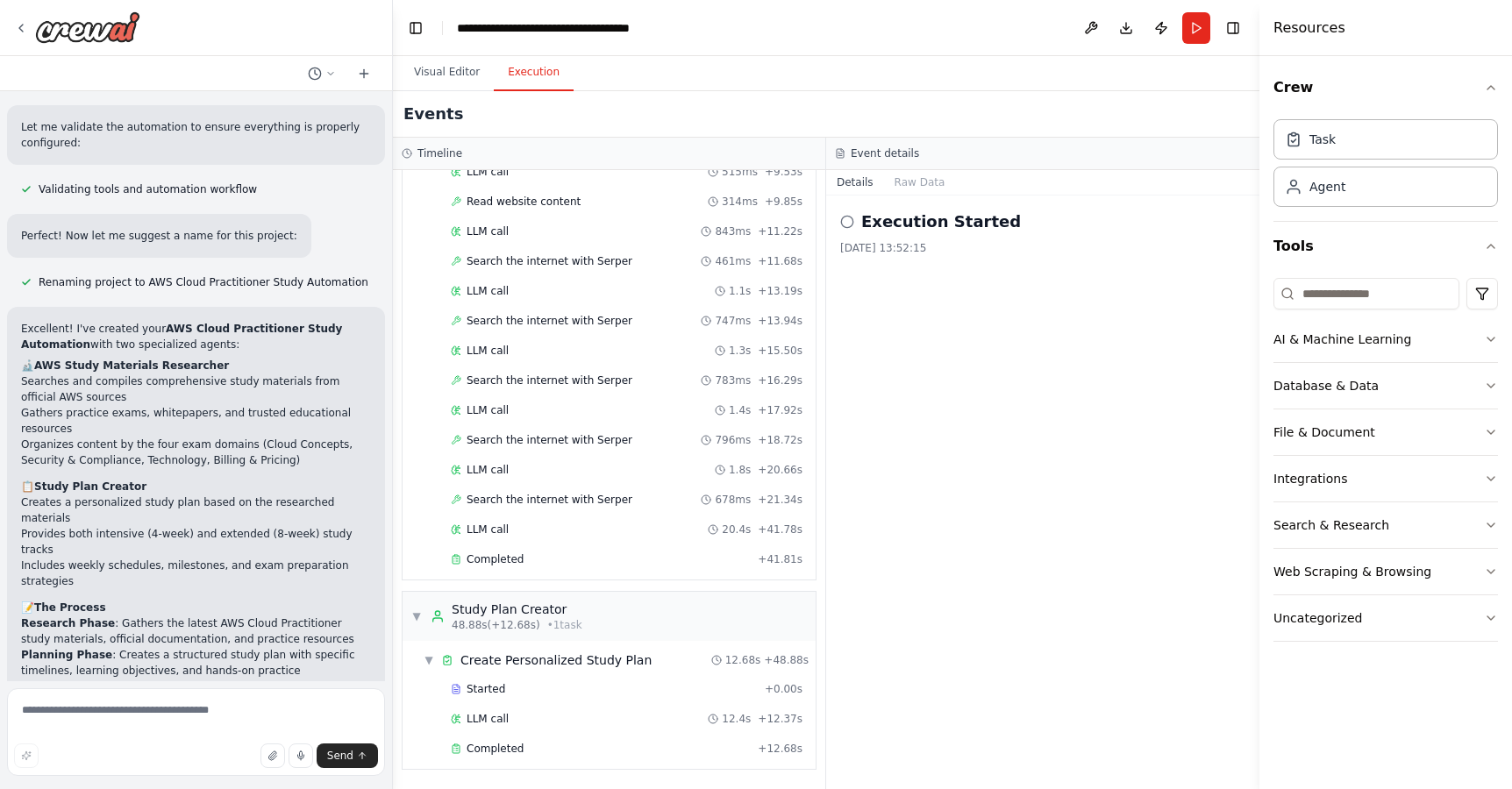
scroll to position [1339, 0]
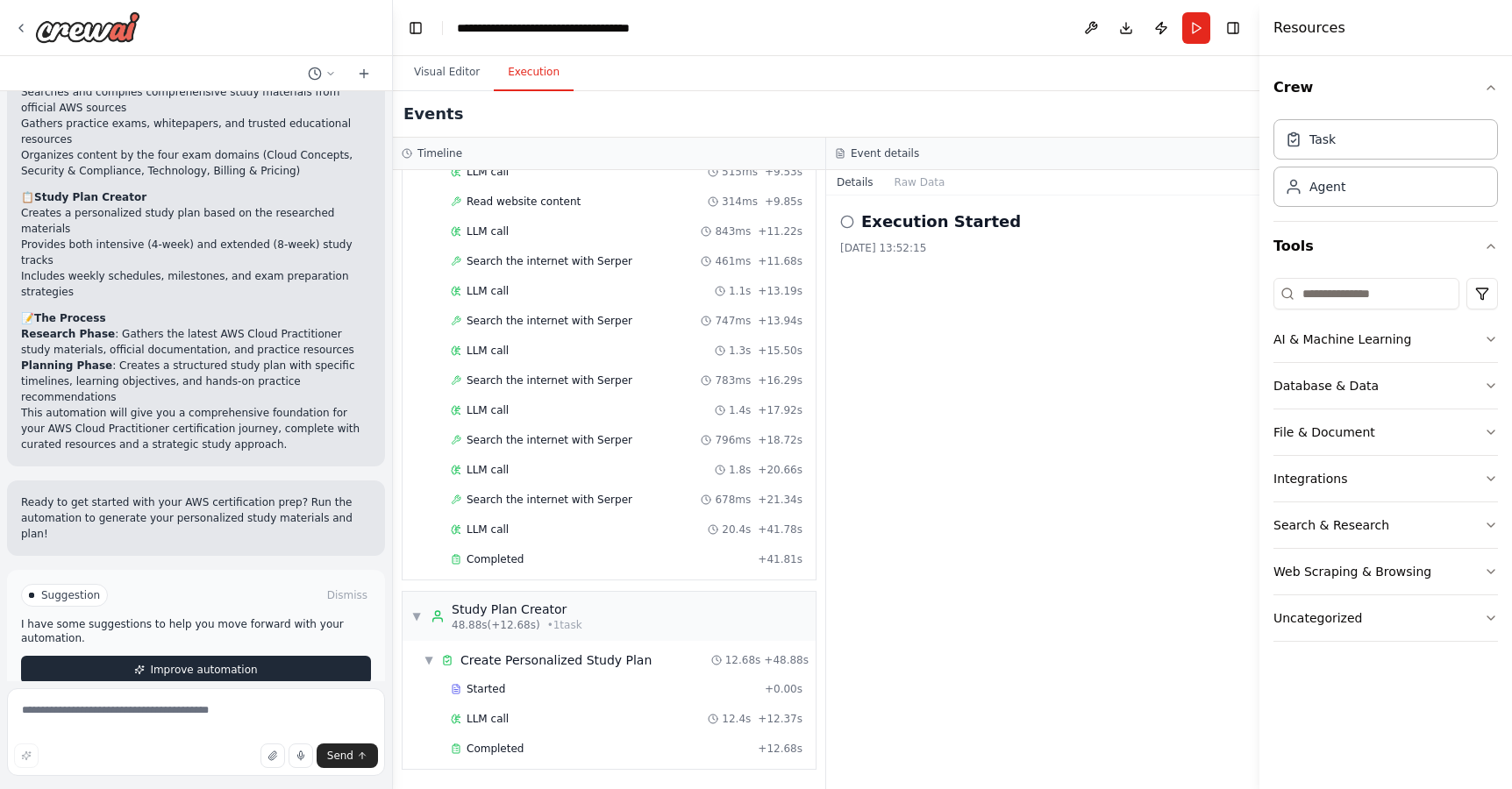
click at [230, 663] on span "Improve automation" at bounding box center [203, 669] width 107 height 14
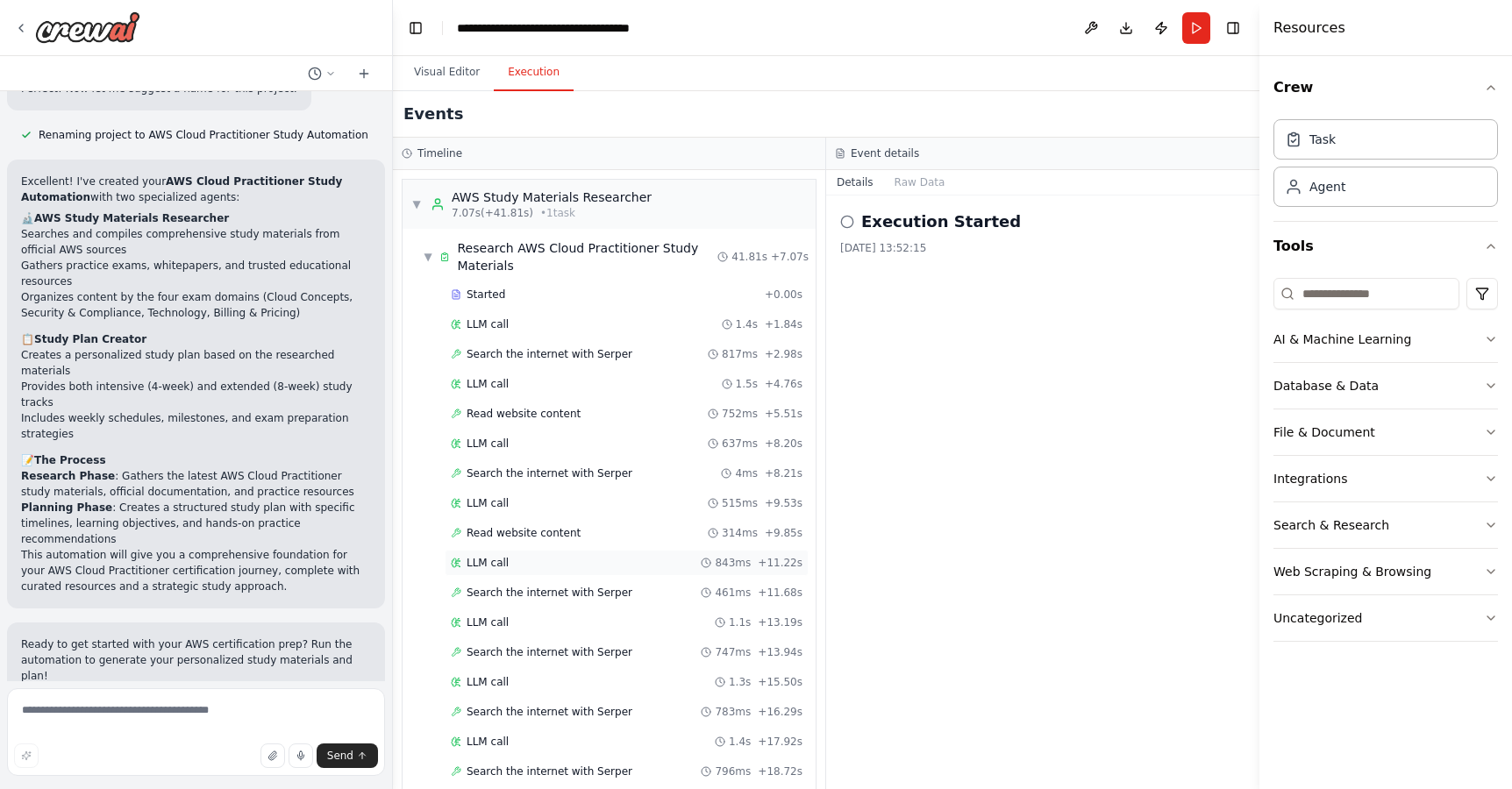
scroll to position [1266, 0]
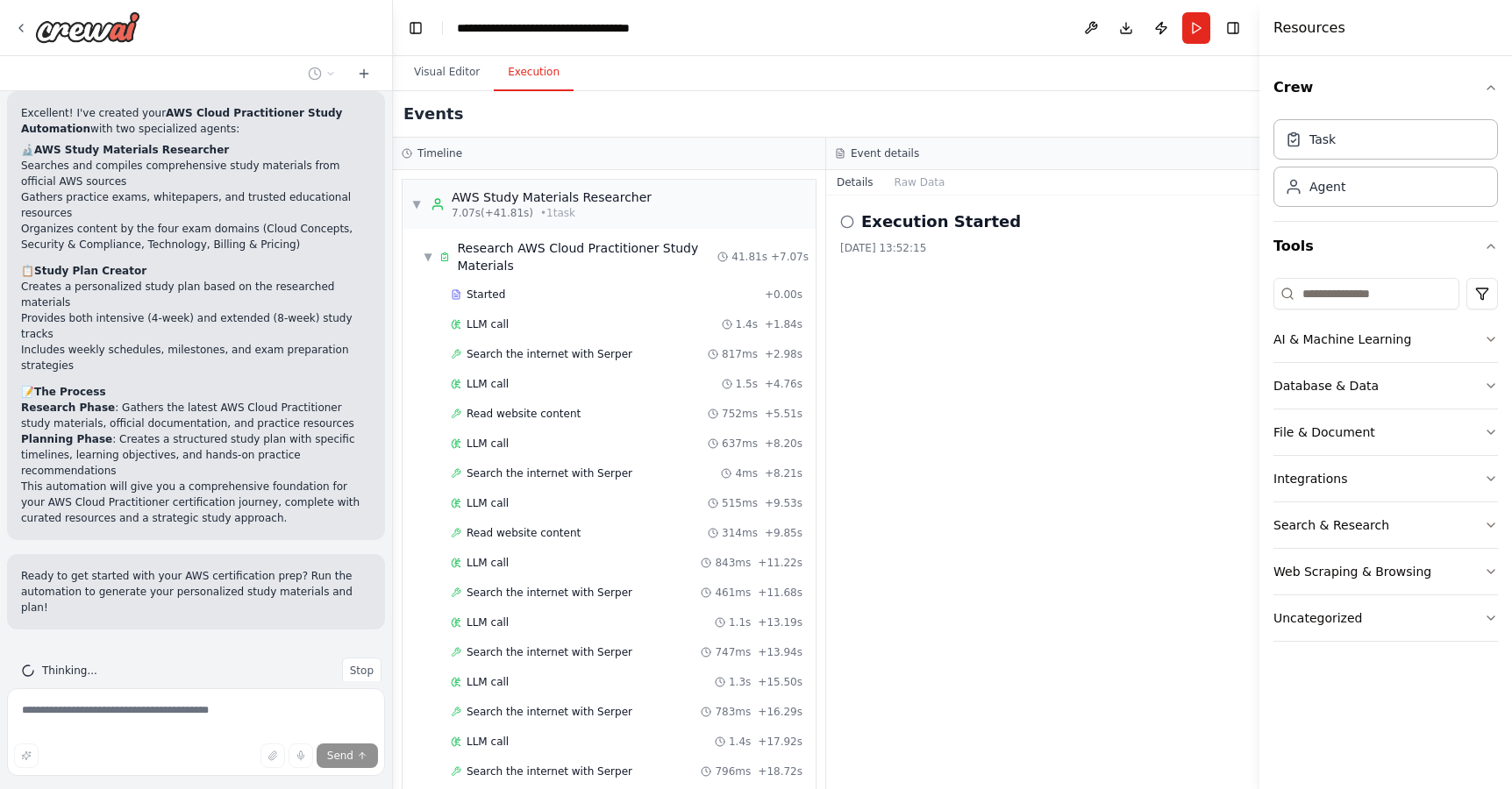
click at [846, 212] on div "Execution Started" at bounding box center [1042, 221] width 405 height 24
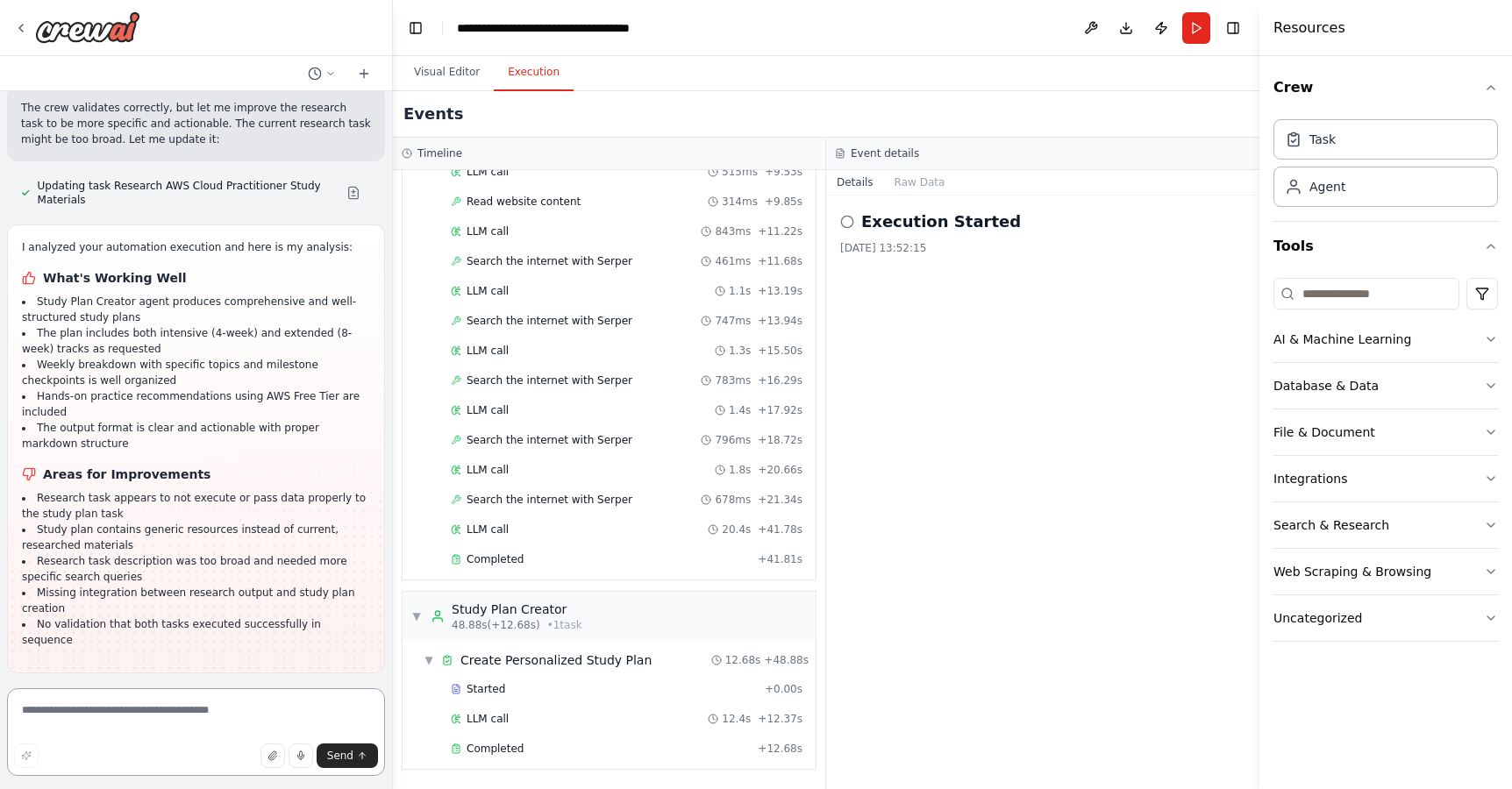
scroll to position [2283, 0]
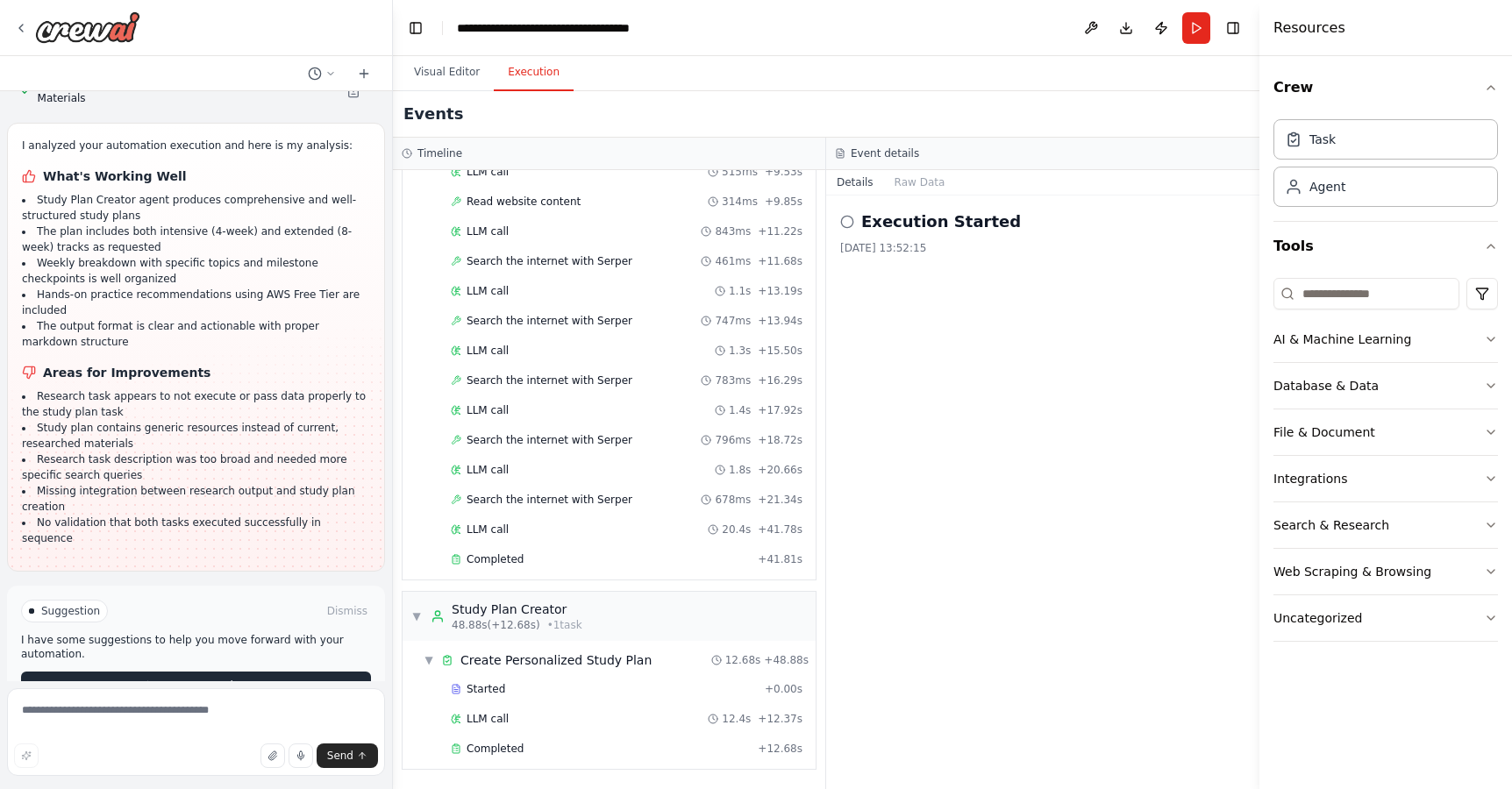
click at [218, 678] on span "Run Automation" at bounding box center [204, 685] width 85 height 14
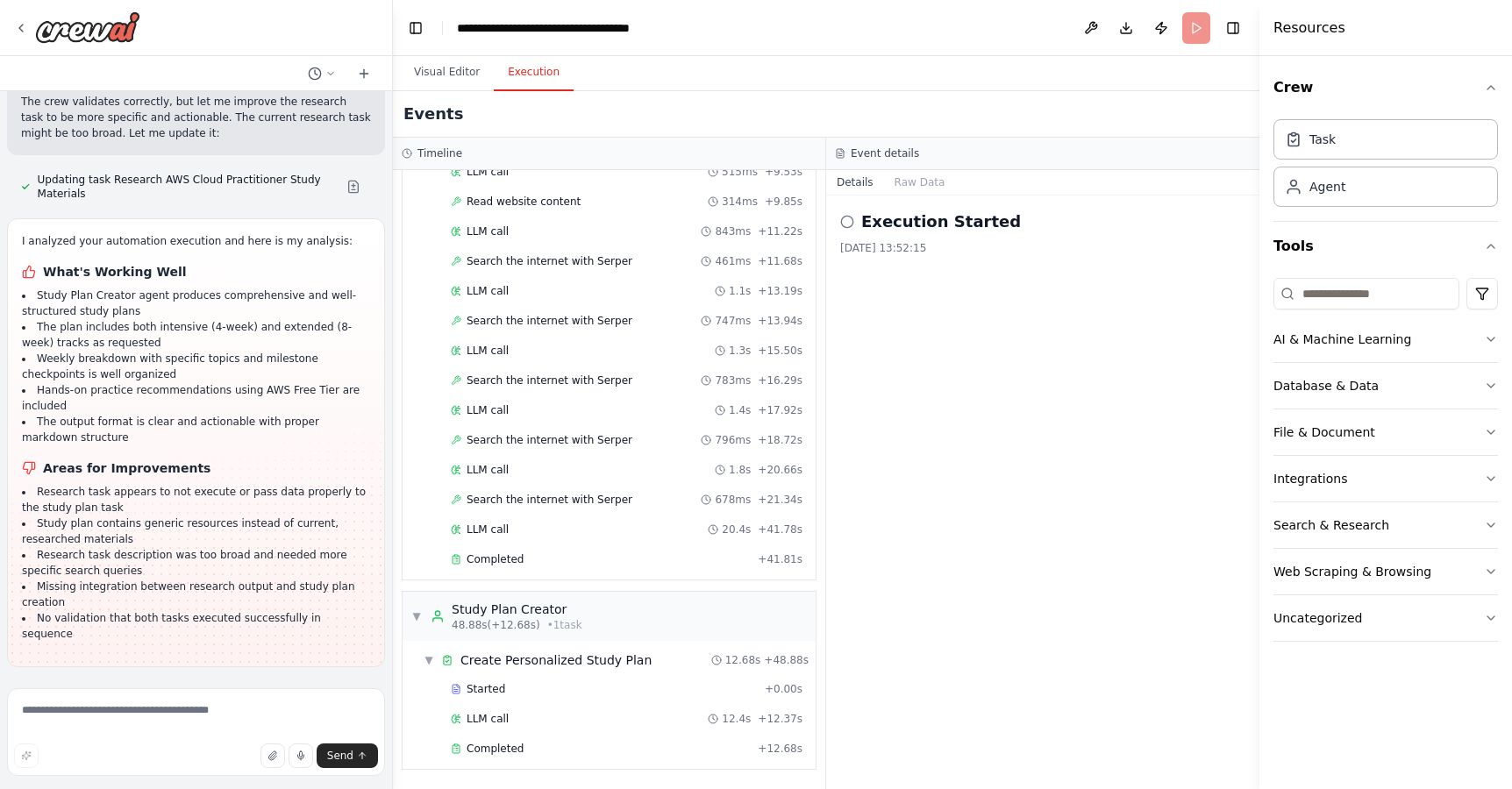
scroll to position [2141, 0]
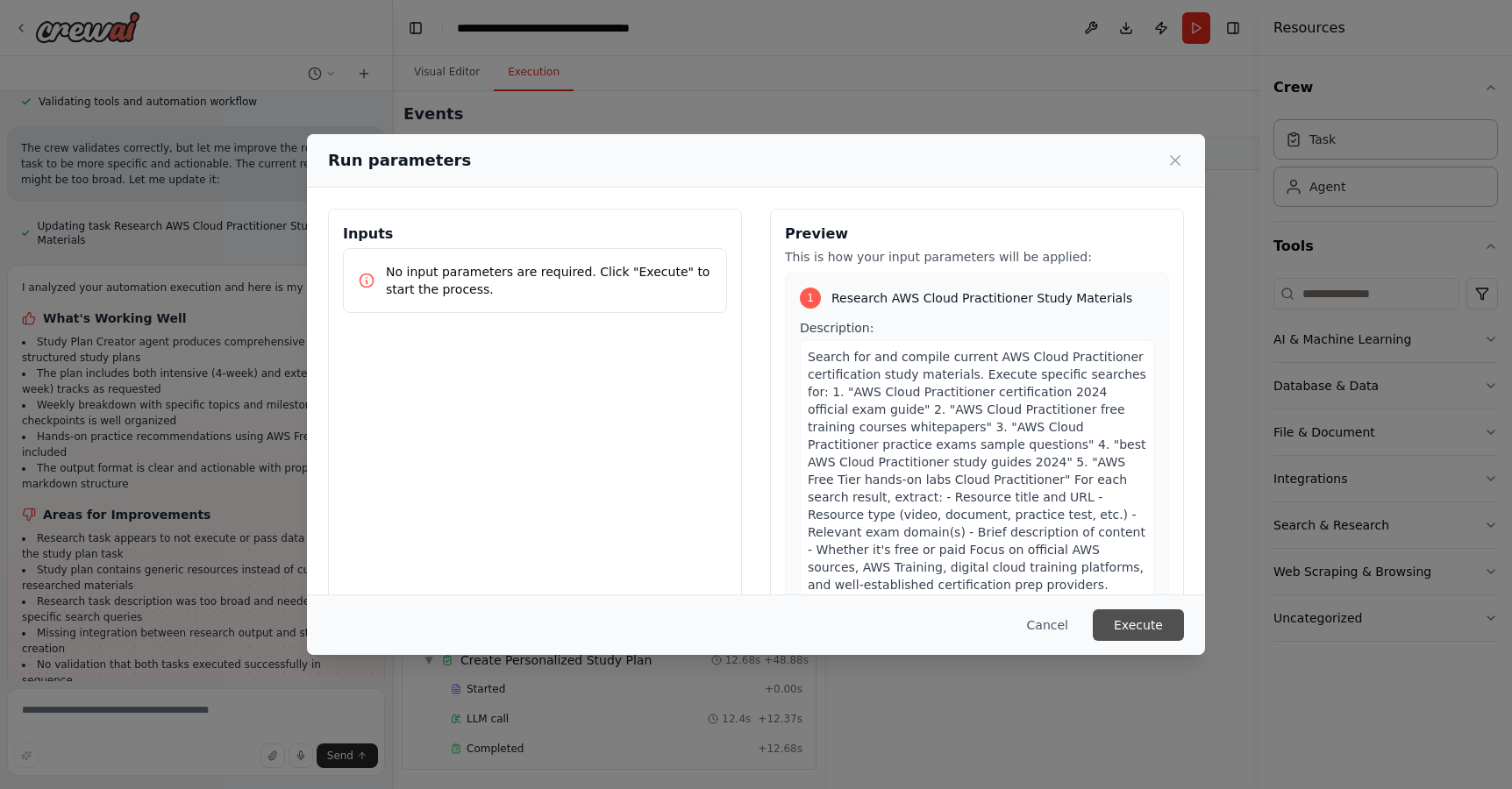
click at [1145, 628] on button "Execute" at bounding box center [1137, 625] width 92 height 32
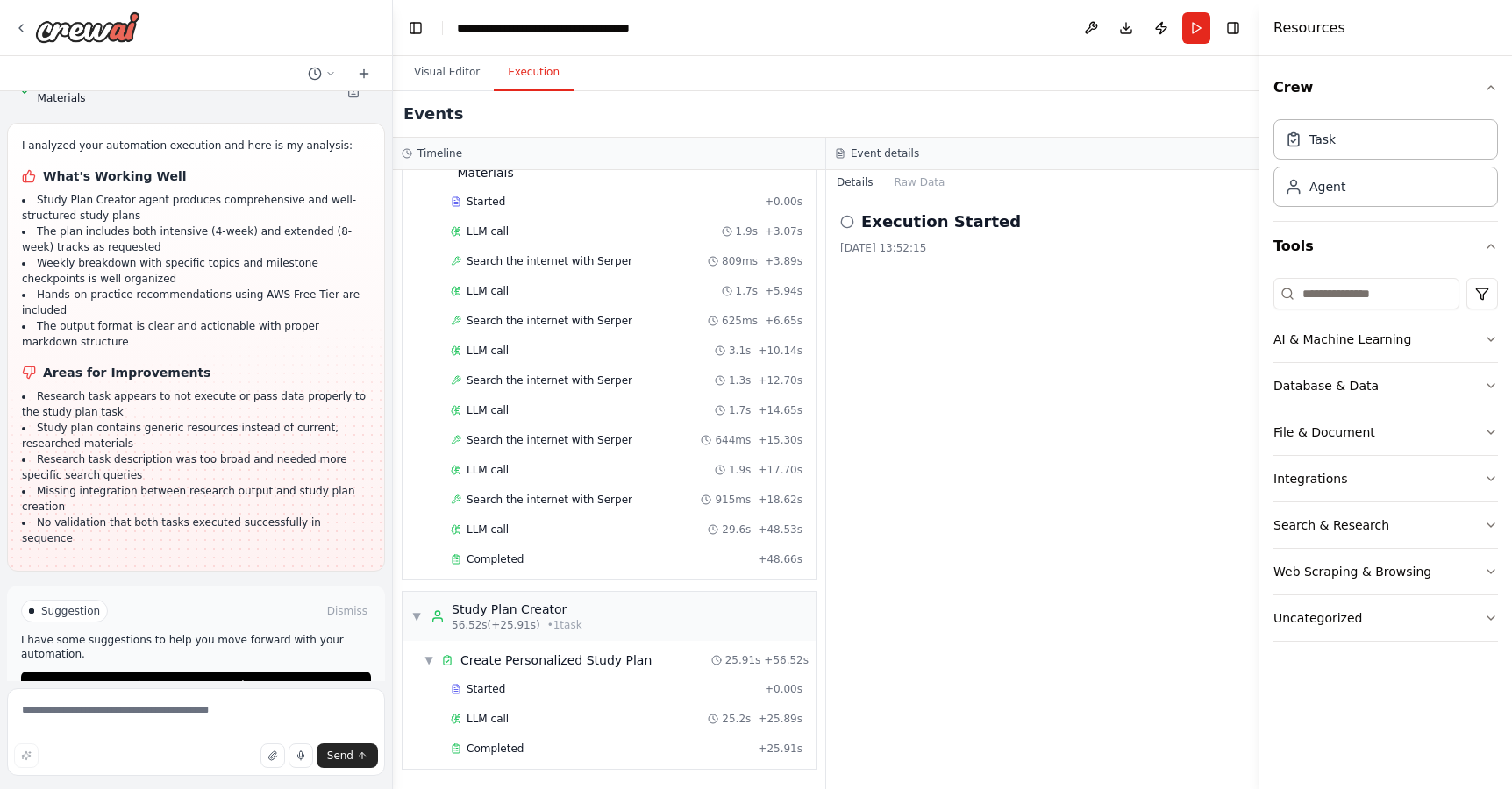
scroll to position [1911, 0]
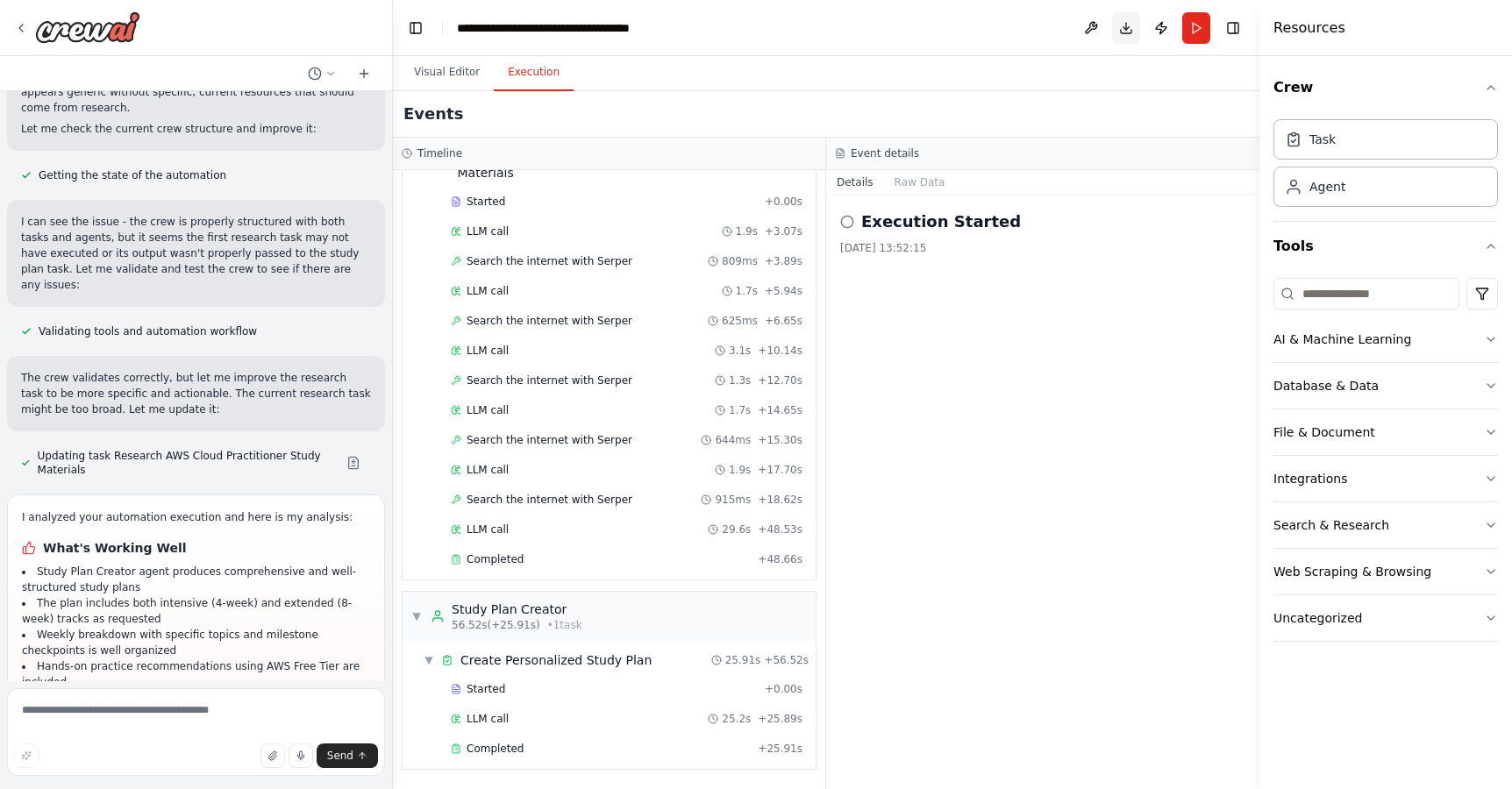
click at [1126, 27] on button "Download" at bounding box center [1126, 28] width 28 height 32
click at [19, 28] on icon at bounding box center [21, 28] width 4 height 7
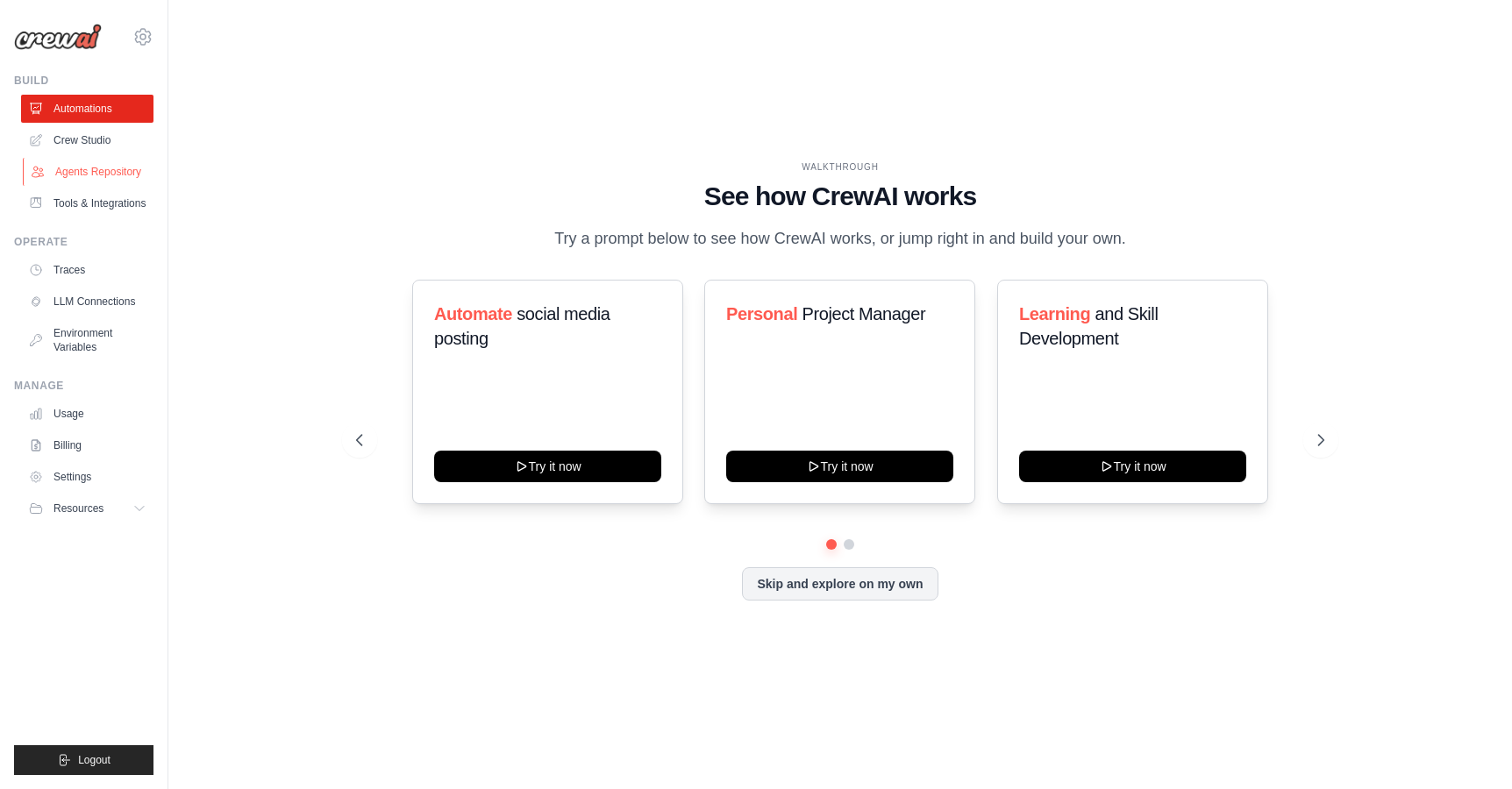
click at [96, 175] on link "Agents Repository" at bounding box center [89, 171] width 132 height 28
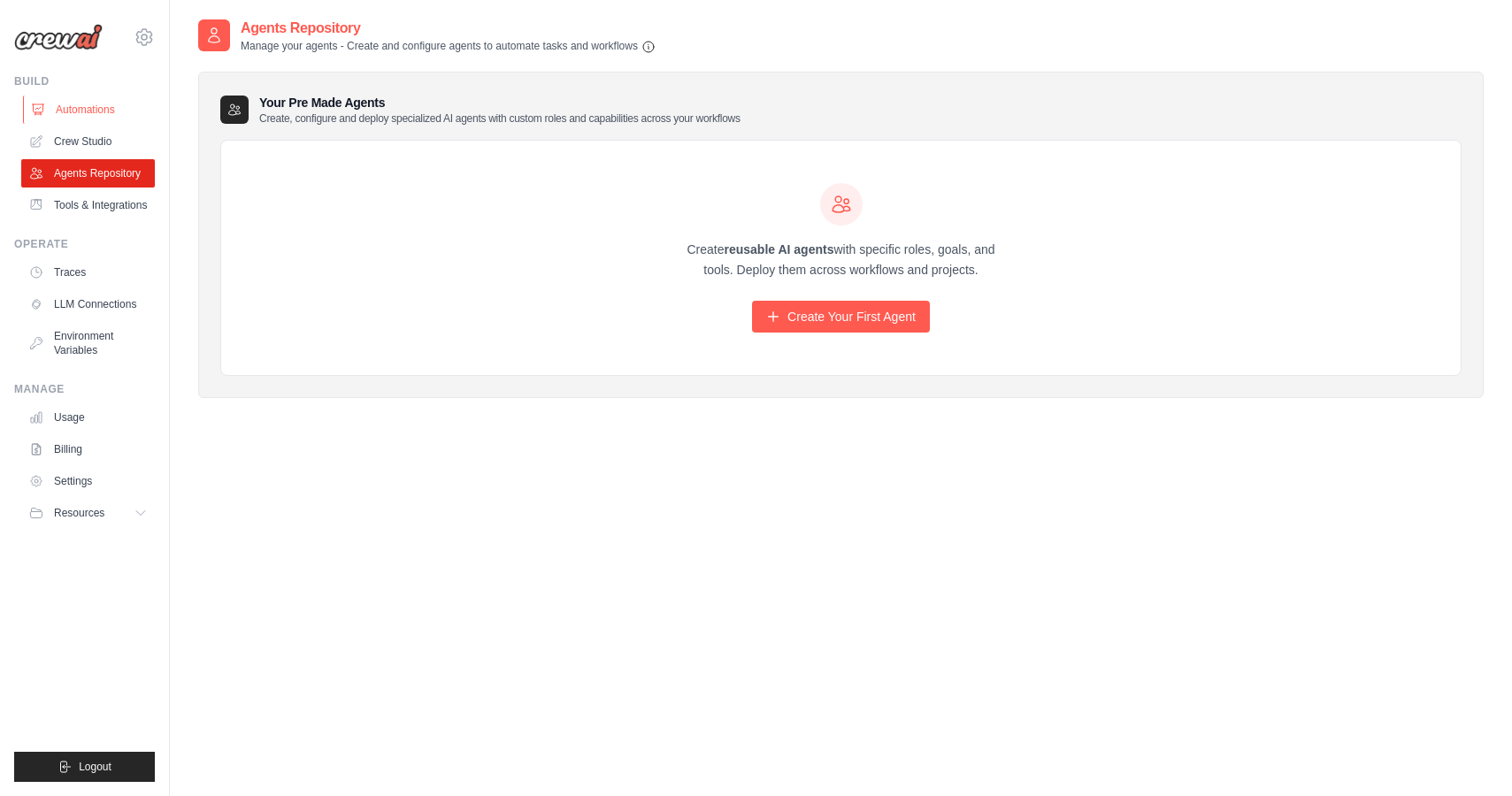
click at [90, 119] on link "Automations" at bounding box center [90, 109] width 134 height 28
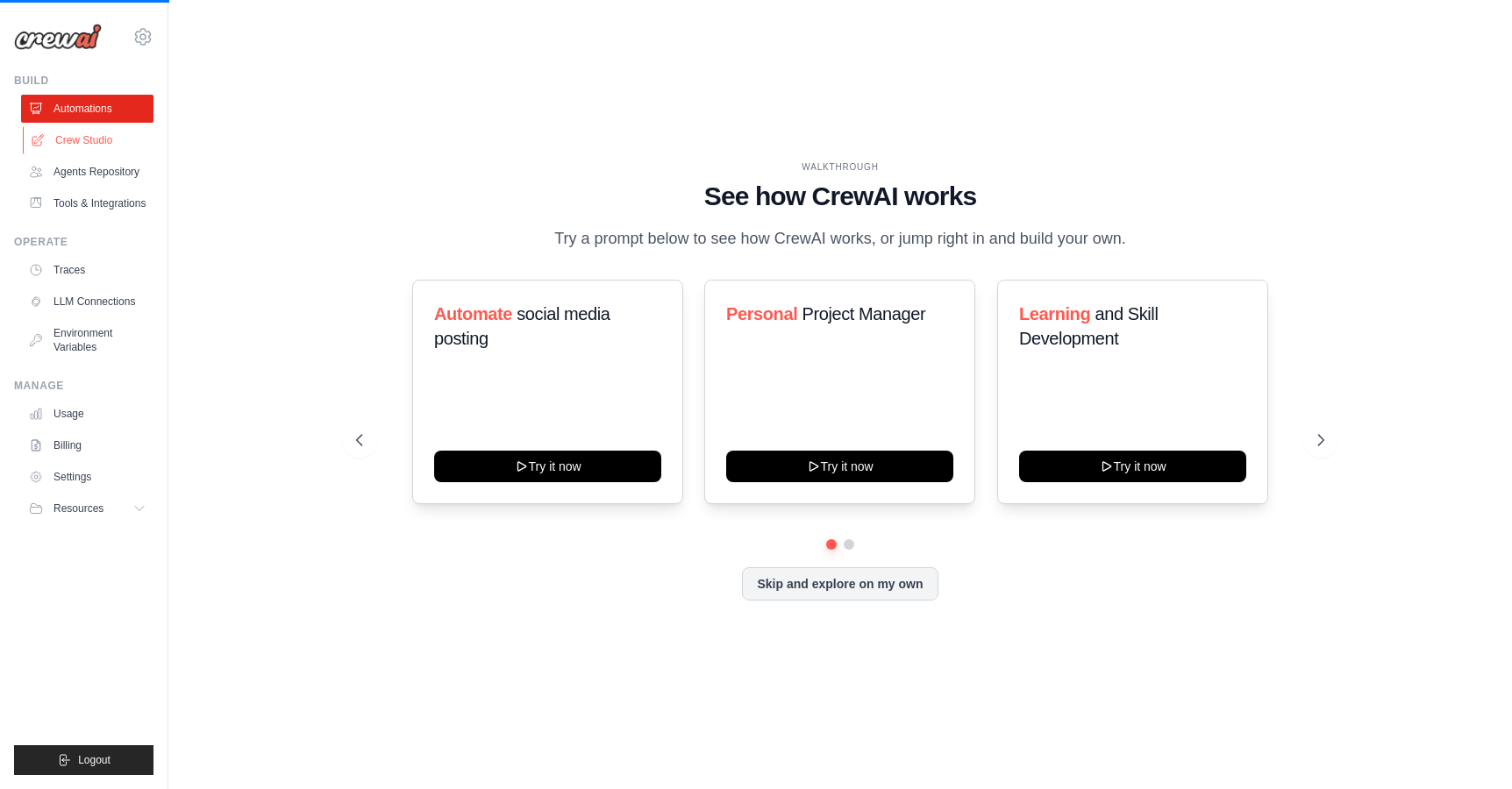
click at [89, 151] on link "Crew Studio" at bounding box center [89, 140] width 132 height 28
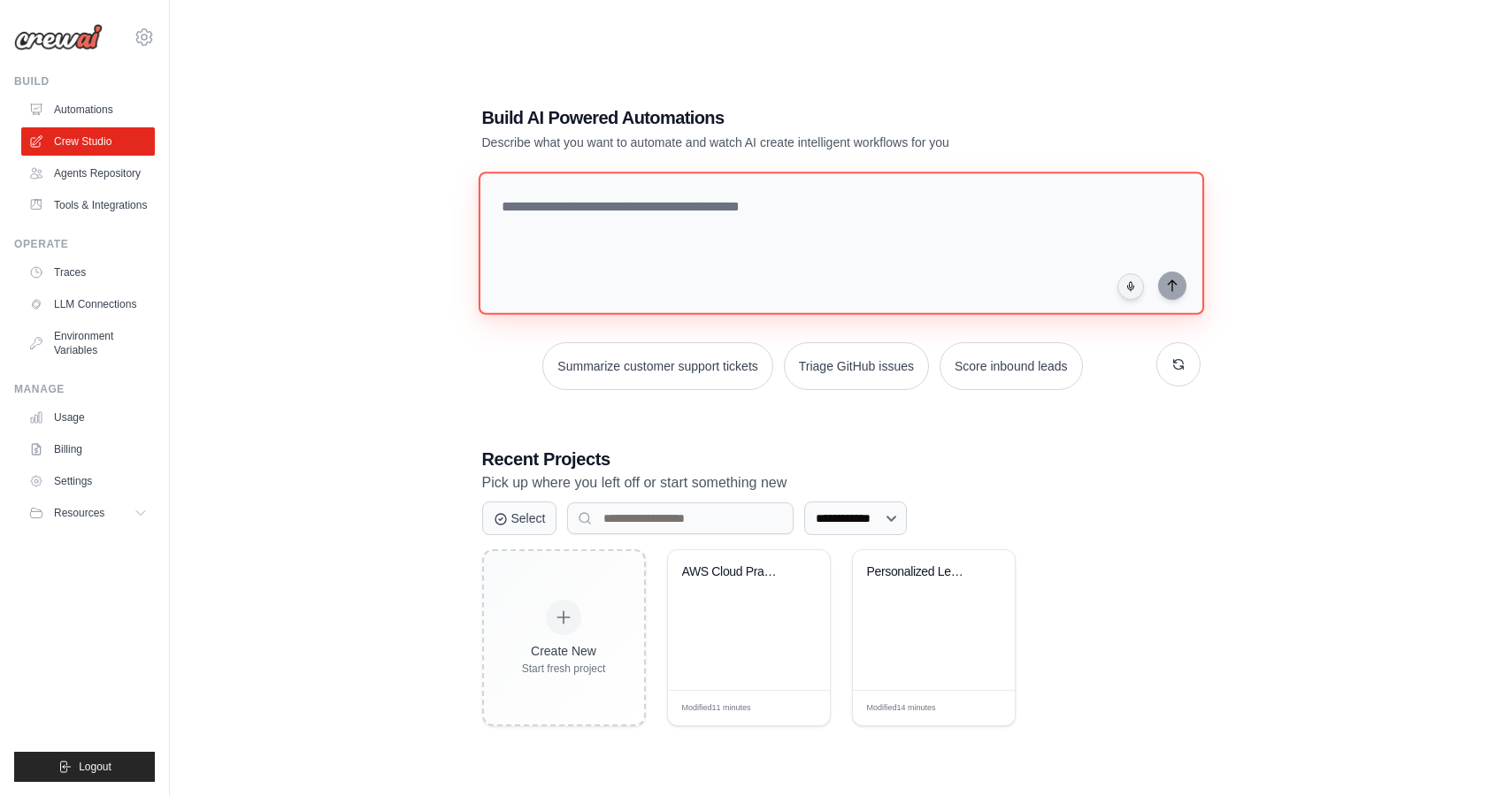
click at [600, 261] on textarea at bounding box center [840, 243] width 726 height 144
type textarea "**********"
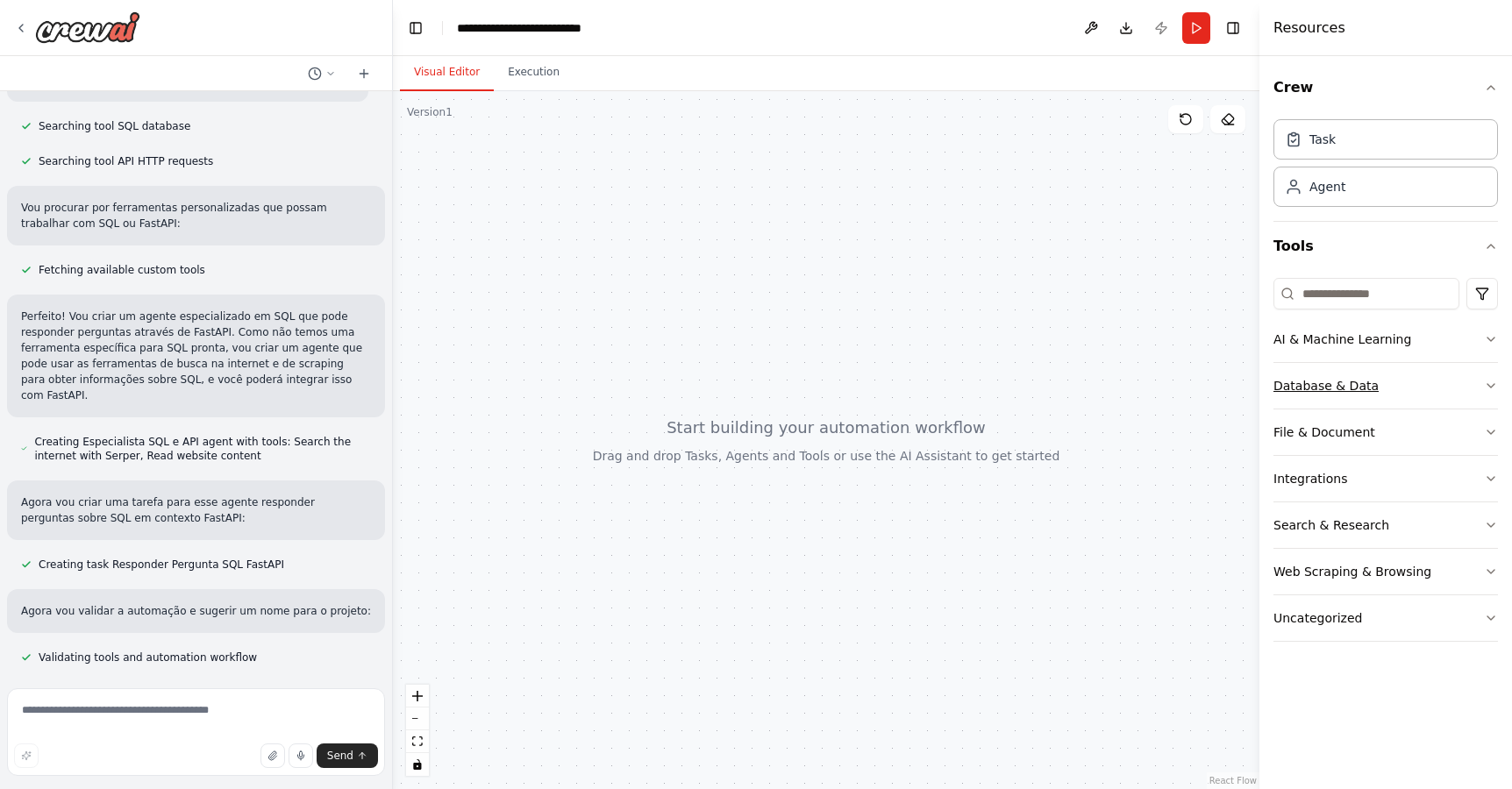
scroll to position [356, 0]
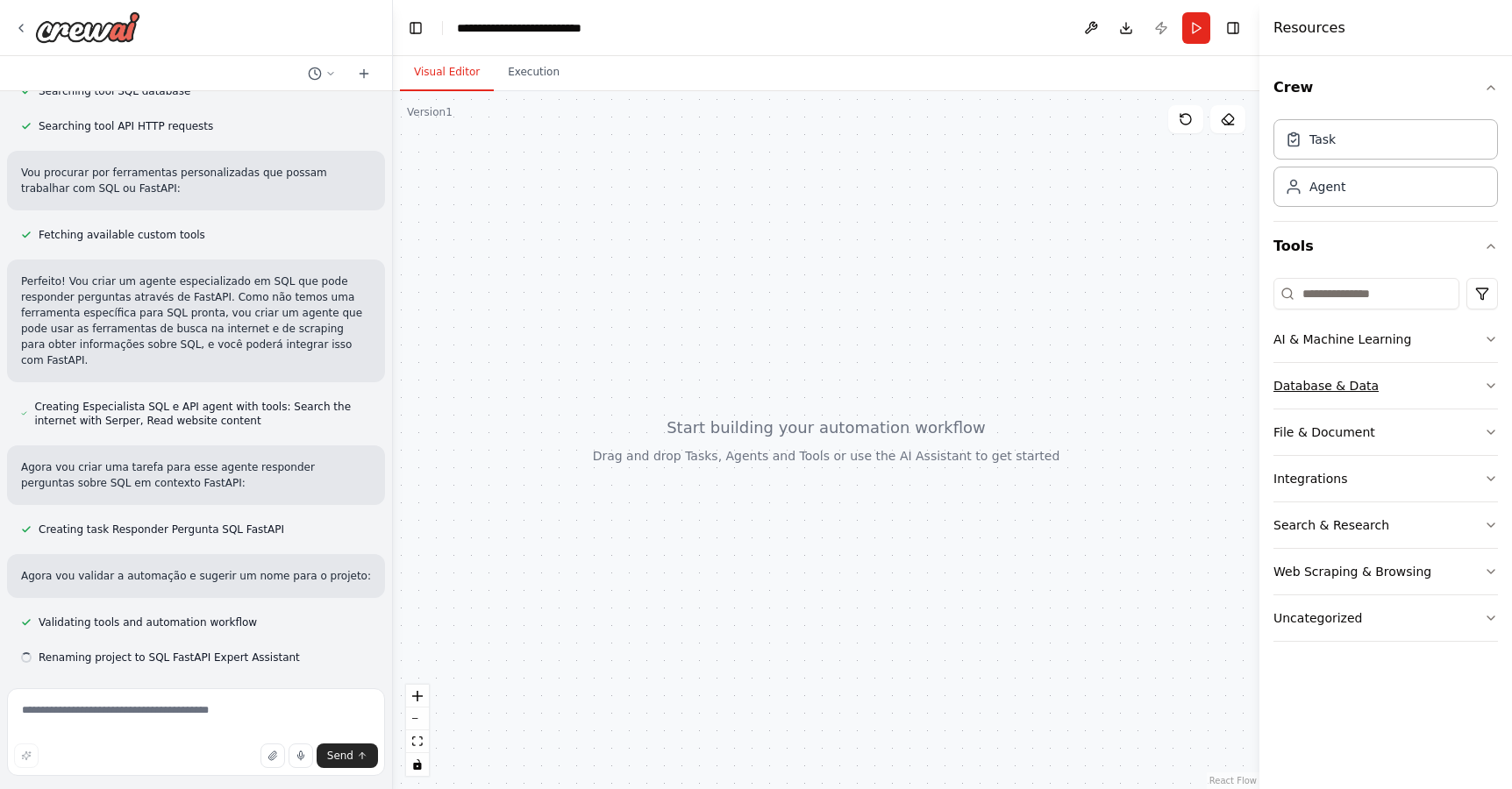
click at [1368, 384] on div "Database & Data" at bounding box center [1326, 385] width 105 height 17
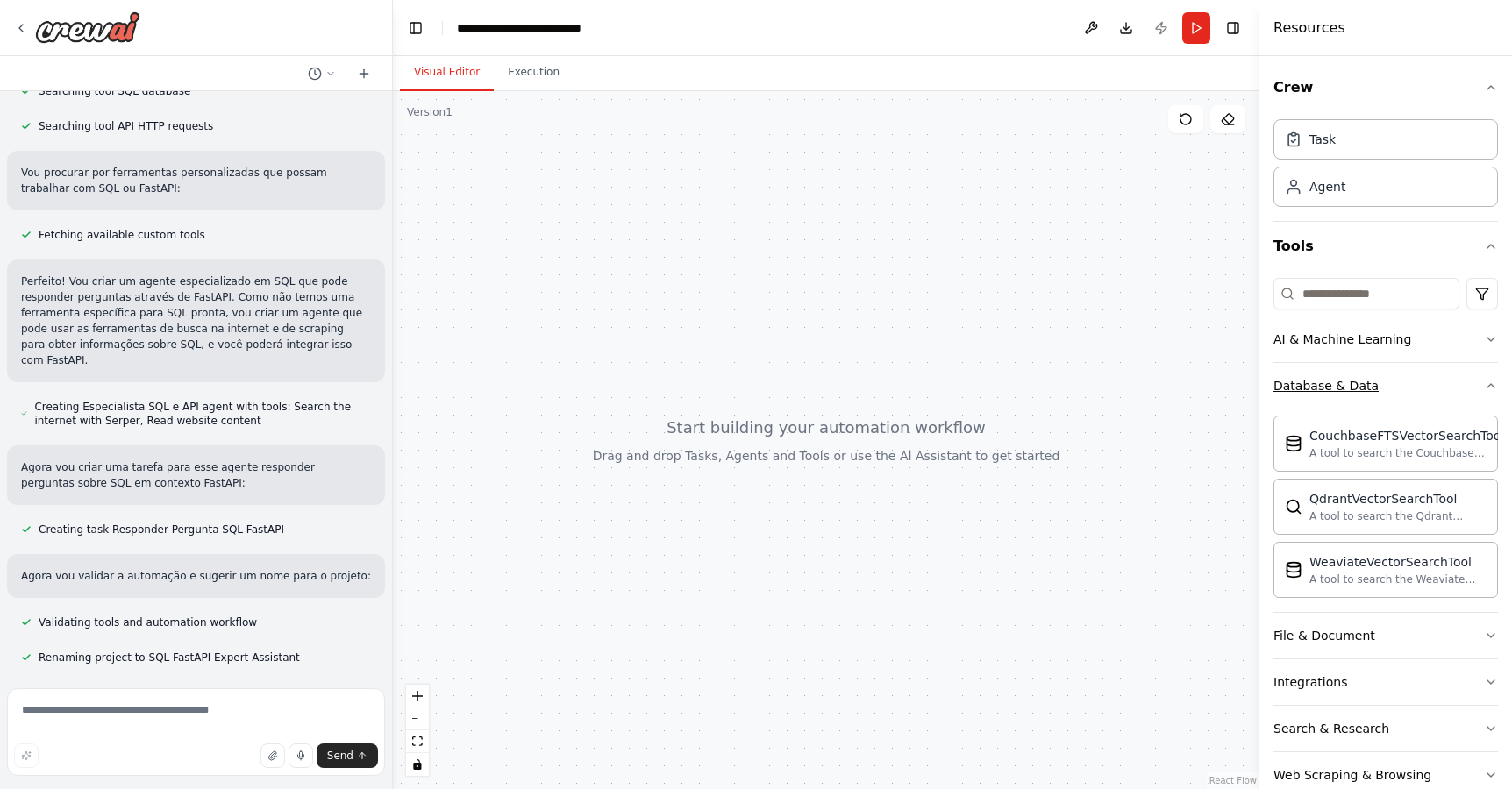
click at [1462, 381] on button "Database & Data" at bounding box center [1385, 385] width 224 height 45
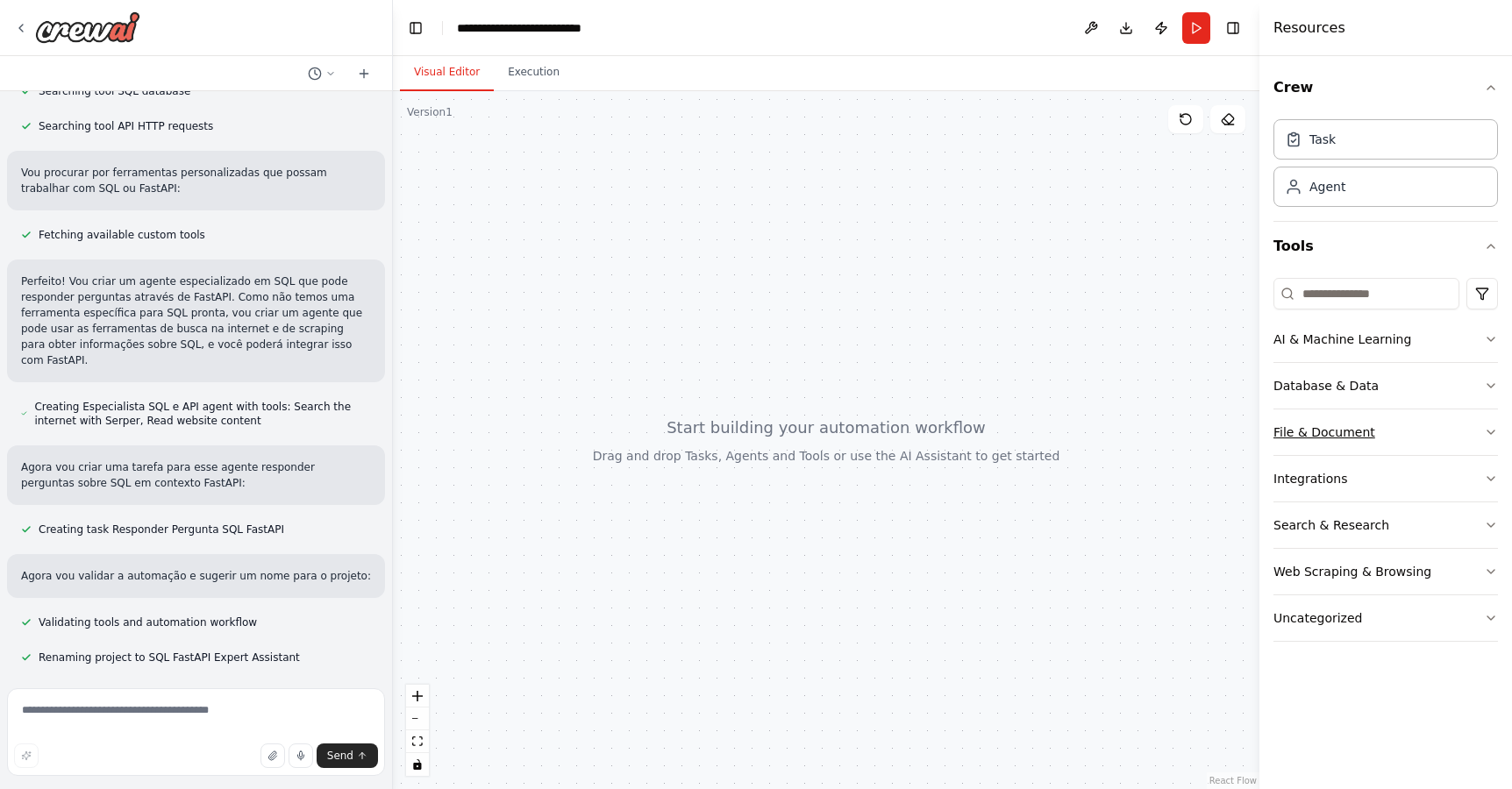
click at [1435, 425] on button "File & Document" at bounding box center [1385, 432] width 224 height 45
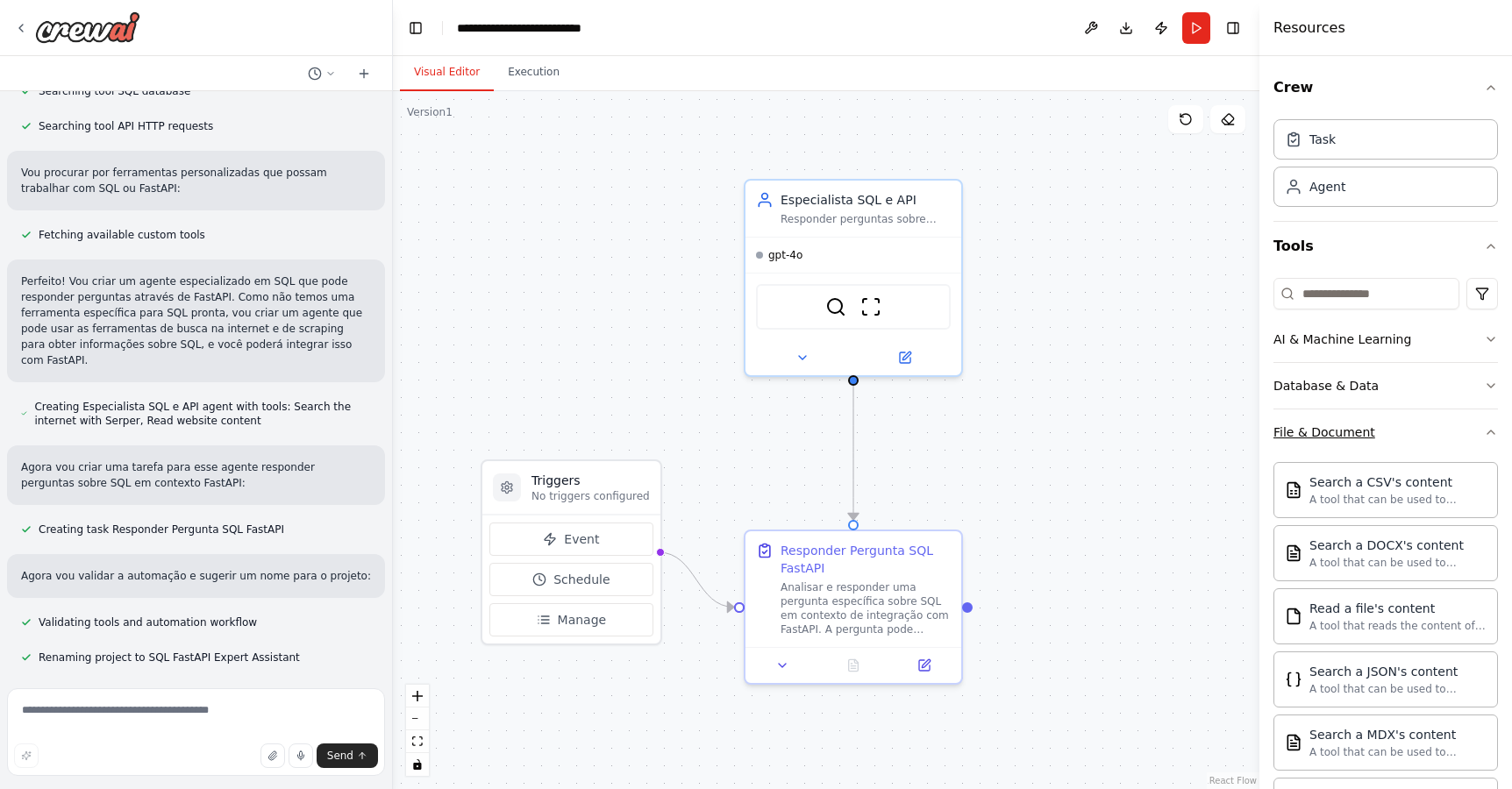
click at [1435, 426] on button "File & Document" at bounding box center [1385, 432] width 224 height 45
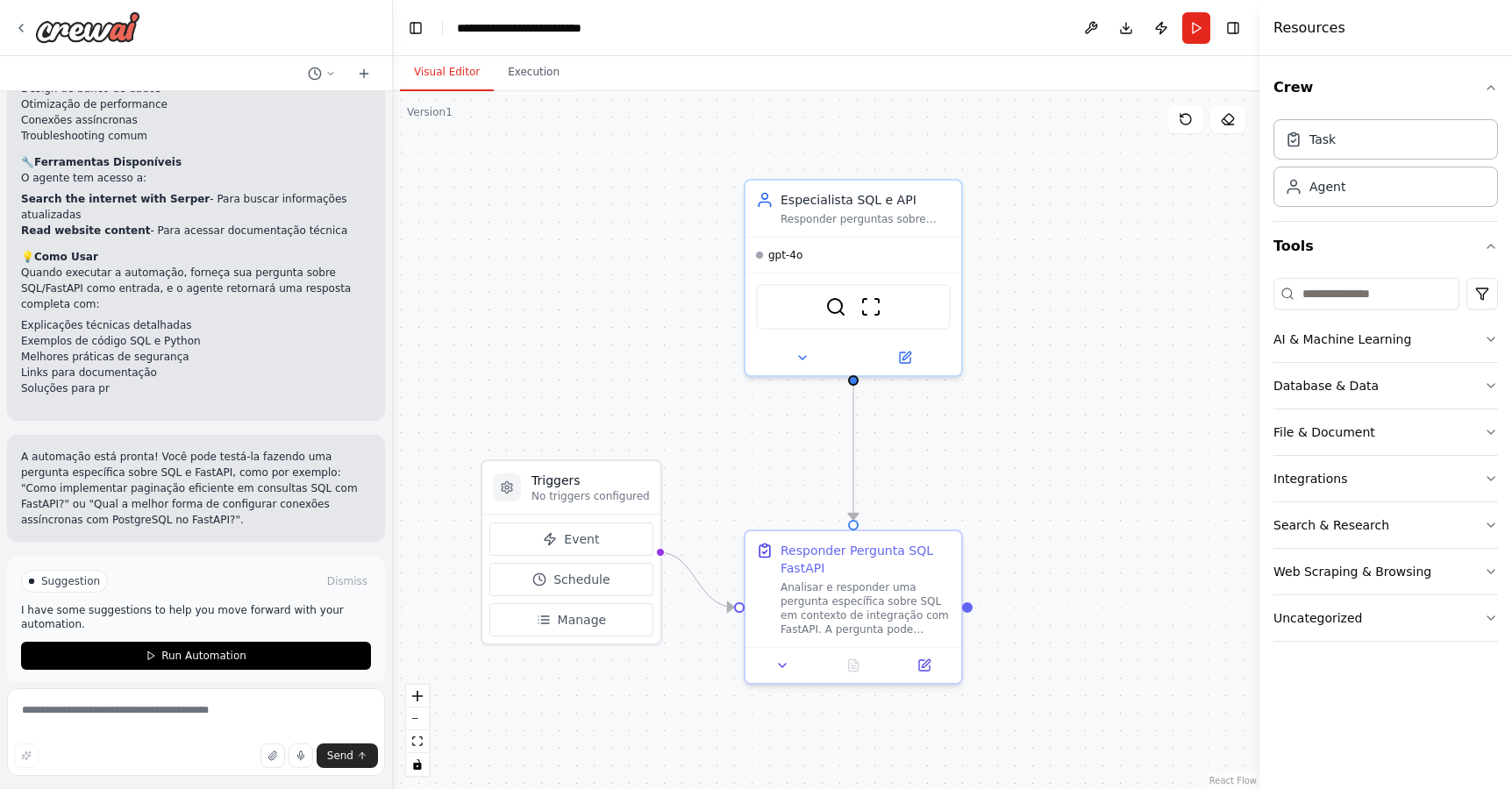
scroll to position [1250, 0]
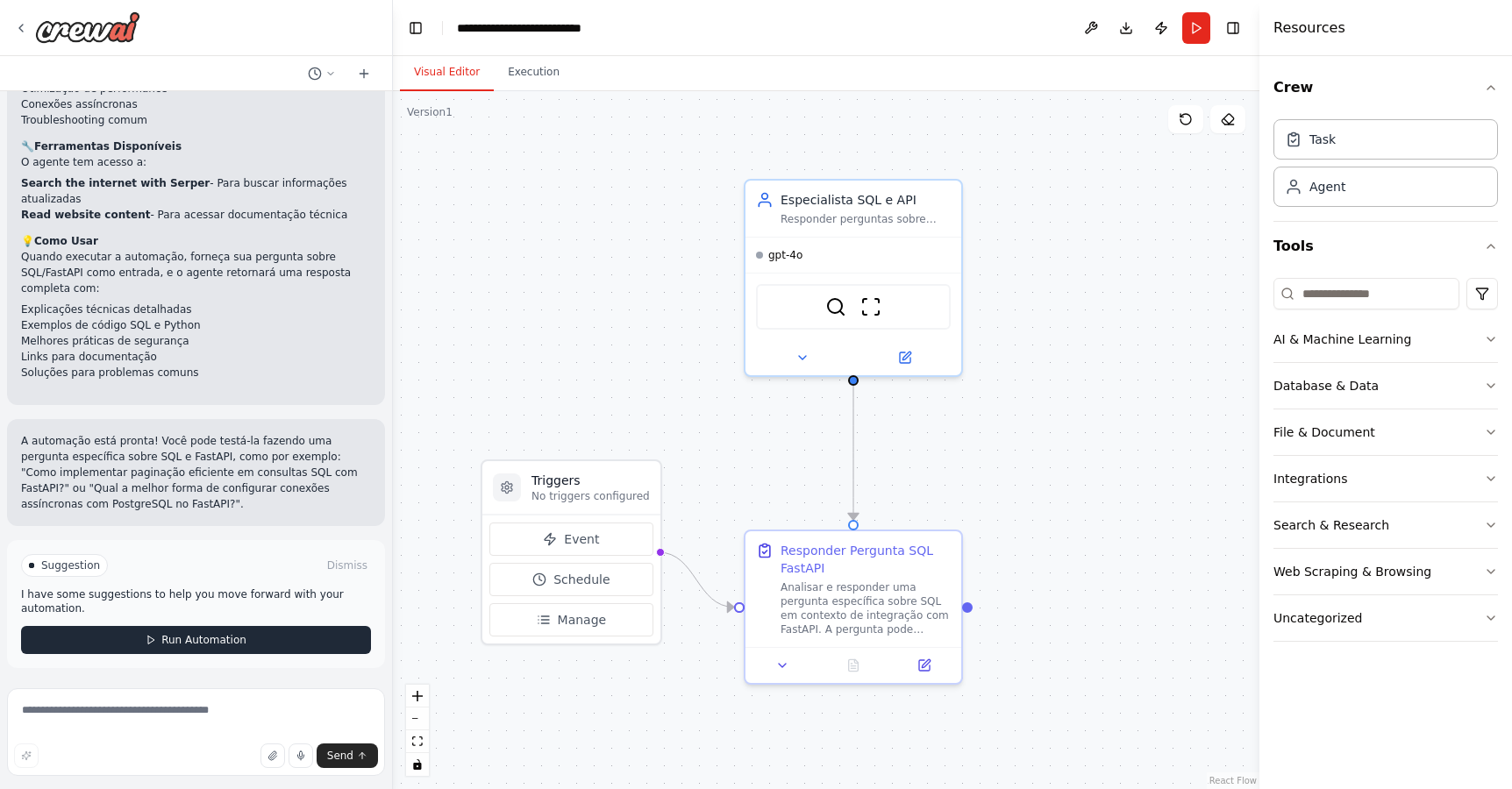
click at [226, 642] on span "Run Automation" at bounding box center [204, 639] width 85 height 14
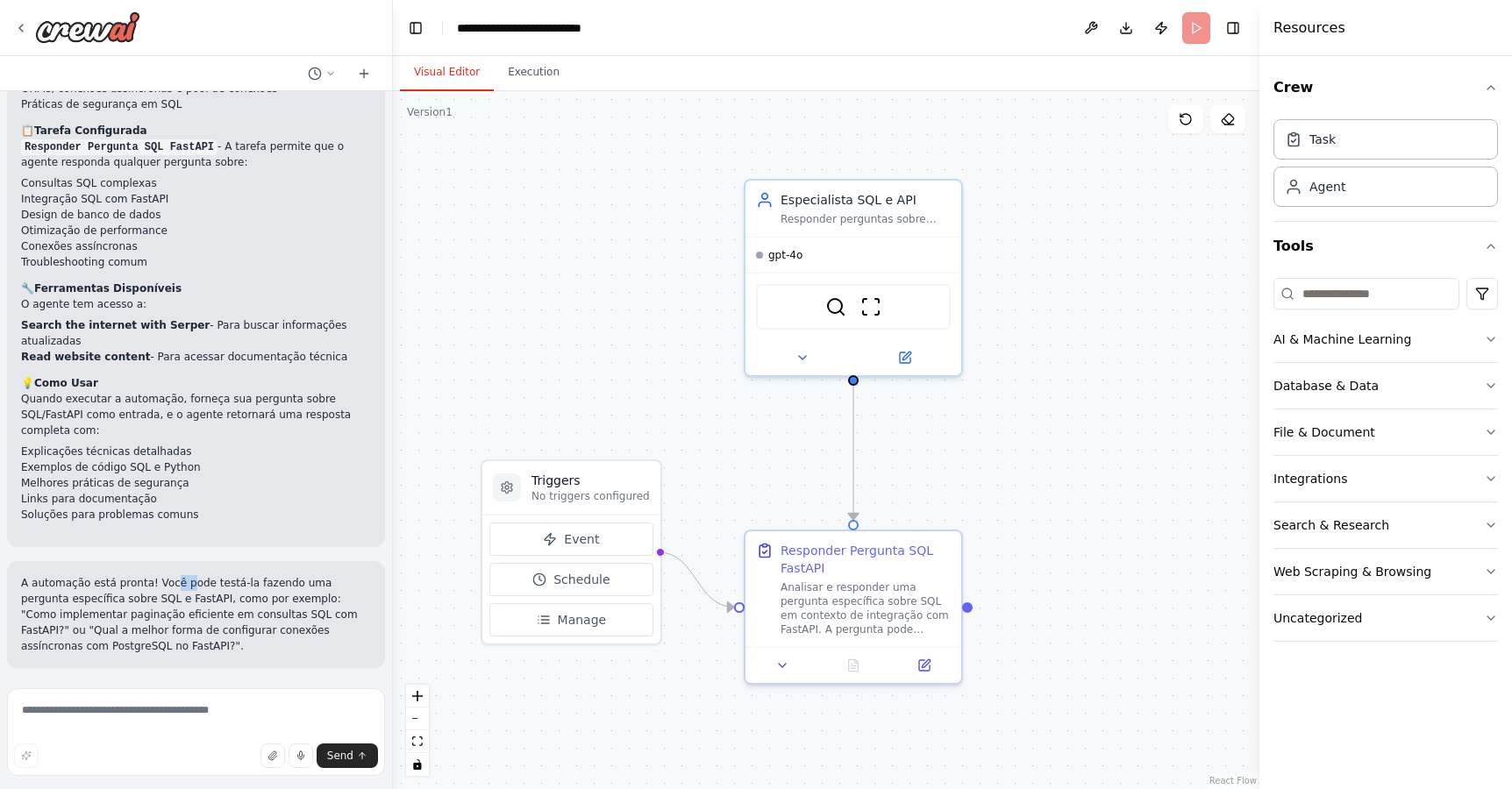
drag, startPoint x: 171, startPoint y: 578, endPoint x: 189, endPoint y: 577, distance: 18.0
click at [189, 577] on p "A automação está pronta! Você pode testá-la fazendo uma pergunta específica sob…" at bounding box center [196, 614] width 350 height 79
click at [194, 578] on p "A automação está pronta! Você pode testá-la fazendo uma pergunta específica sob…" at bounding box center [196, 614] width 350 height 79
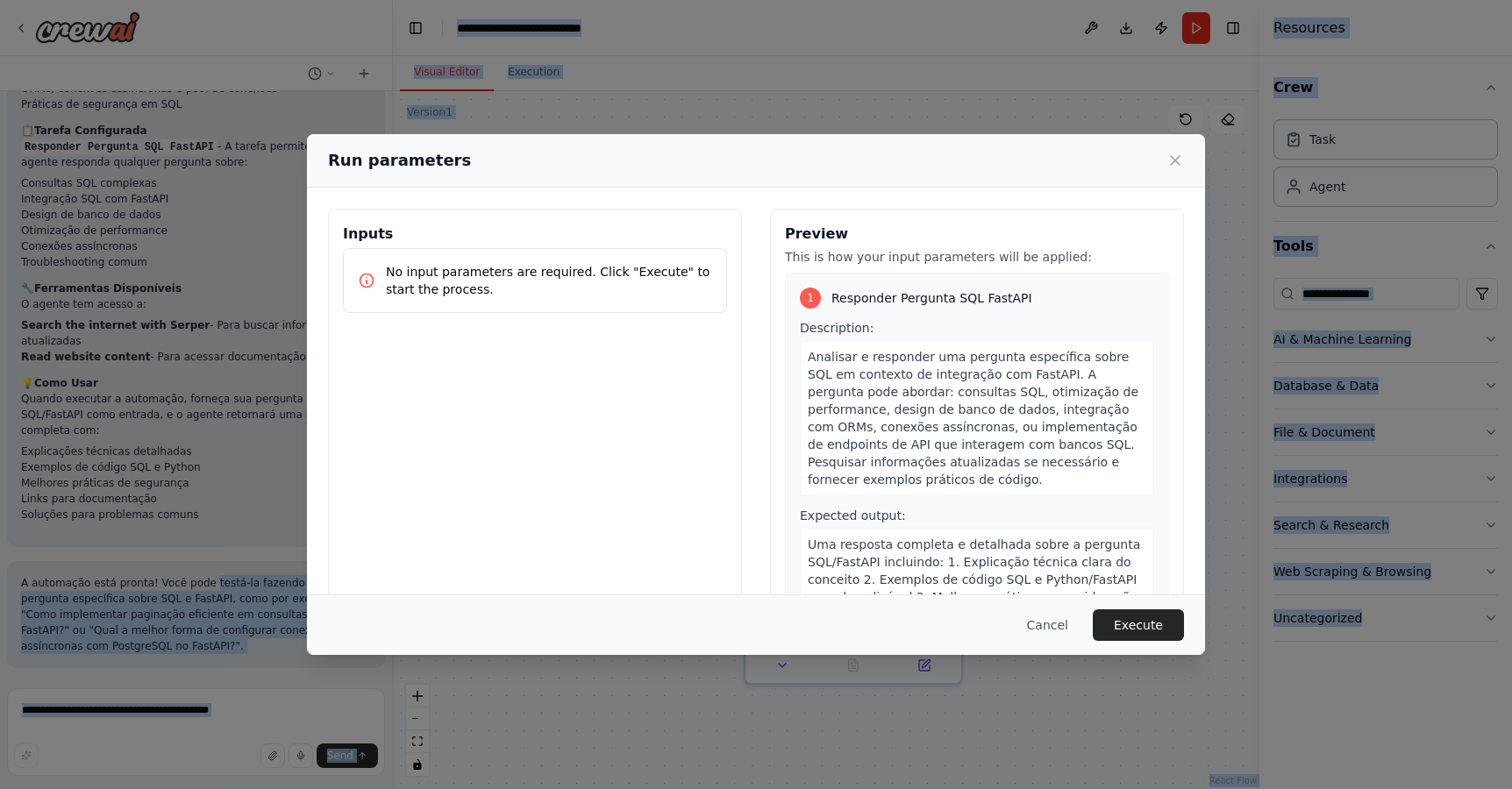
drag, startPoint x: 208, startPoint y: 579, endPoint x: 259, endPoint y: 601, distance: 55.5
click at [260, 602] on body "faça um agente que conheca de sql e possa responder as perguntas feitas em fast…" at bounding box center [756, 394] width 1512 height 789
click at [632, 432] on div "Inputs No input parameters are required. Click "Execute" to start the process." at bounding box center [535, 416] width 414 height 415
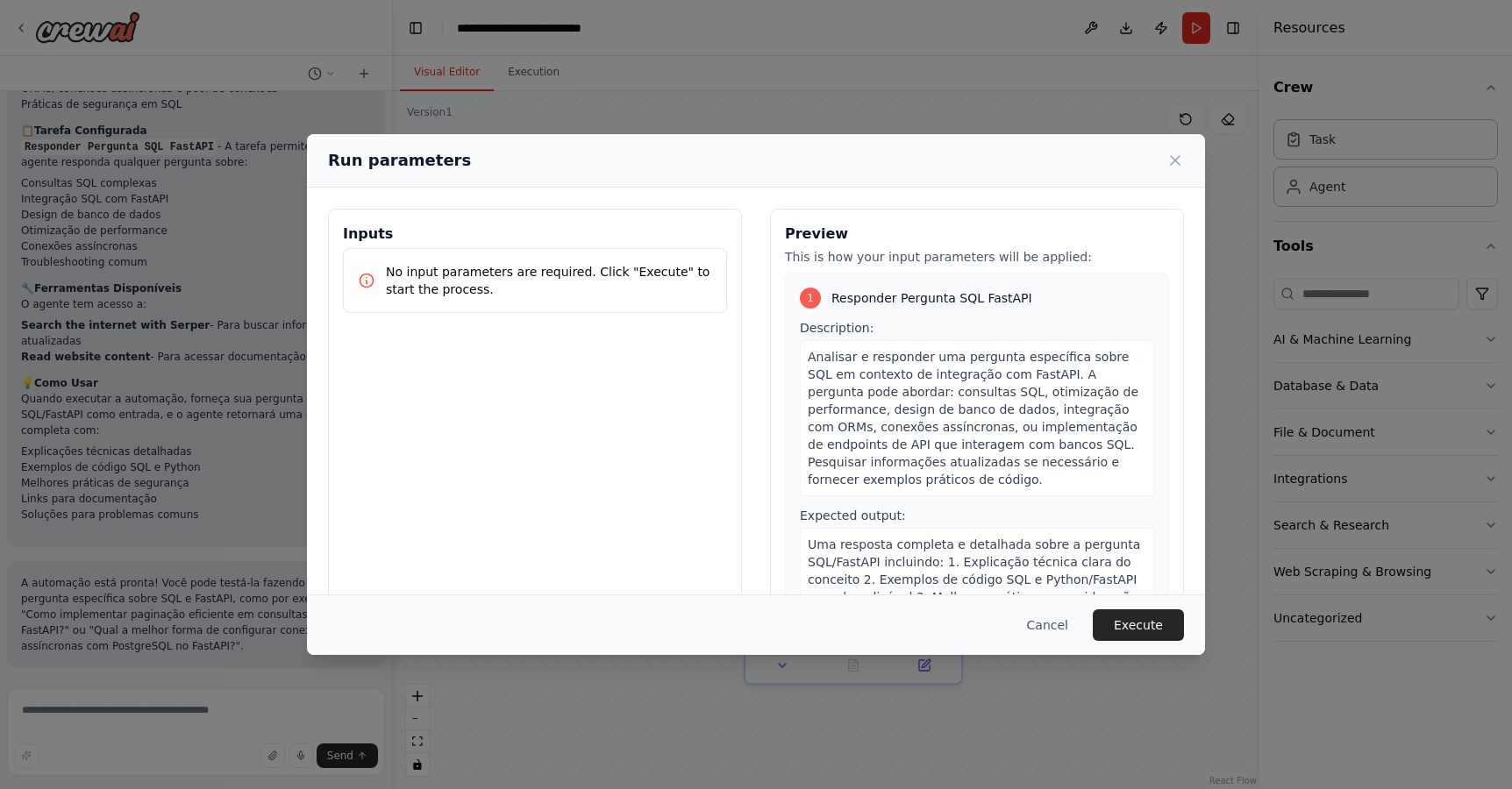
scroll to position [90, 0]
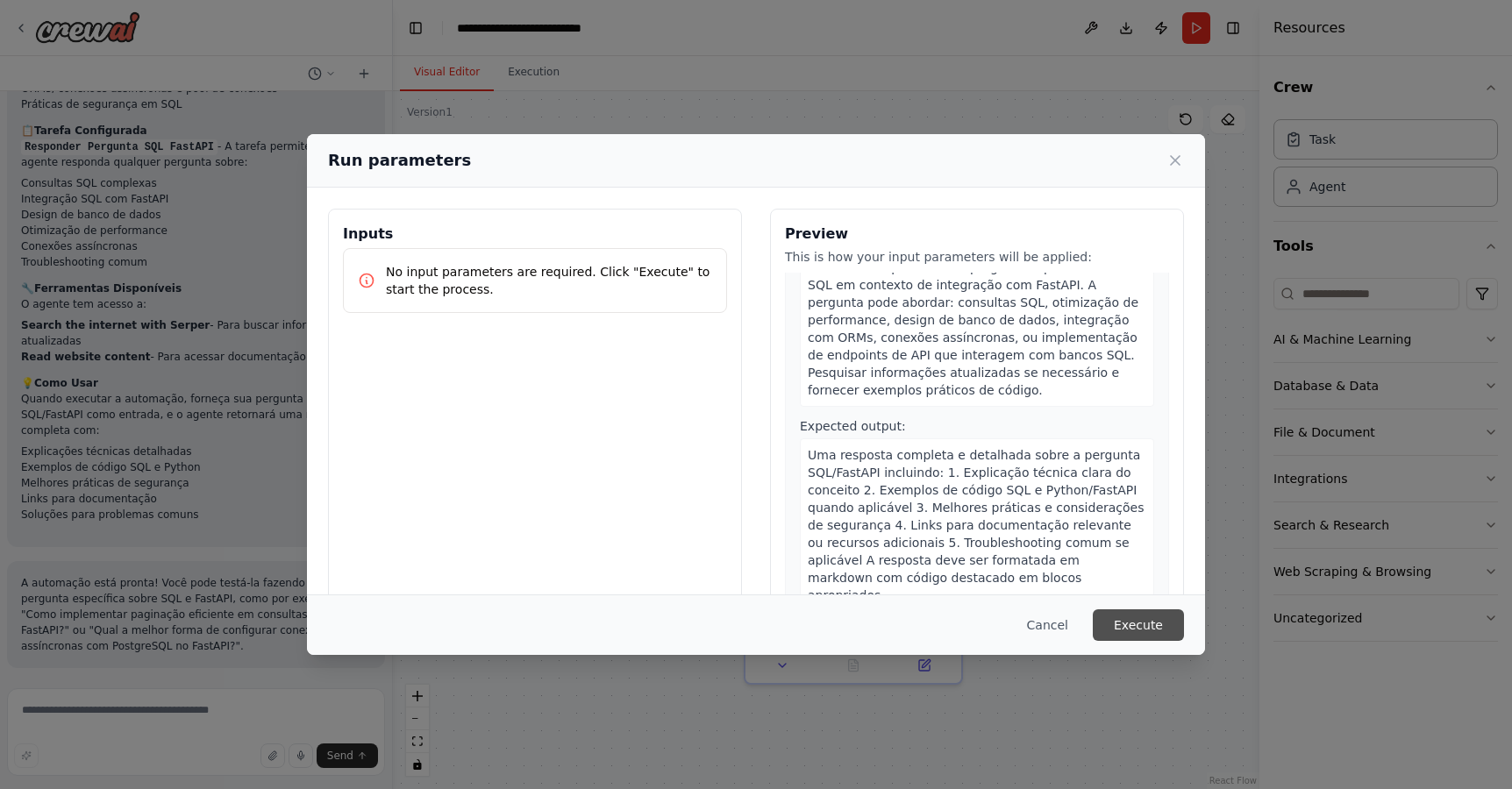
click at [1120, 621] on button "Execute" at bounding box center [1137, 625] width 92 height 32
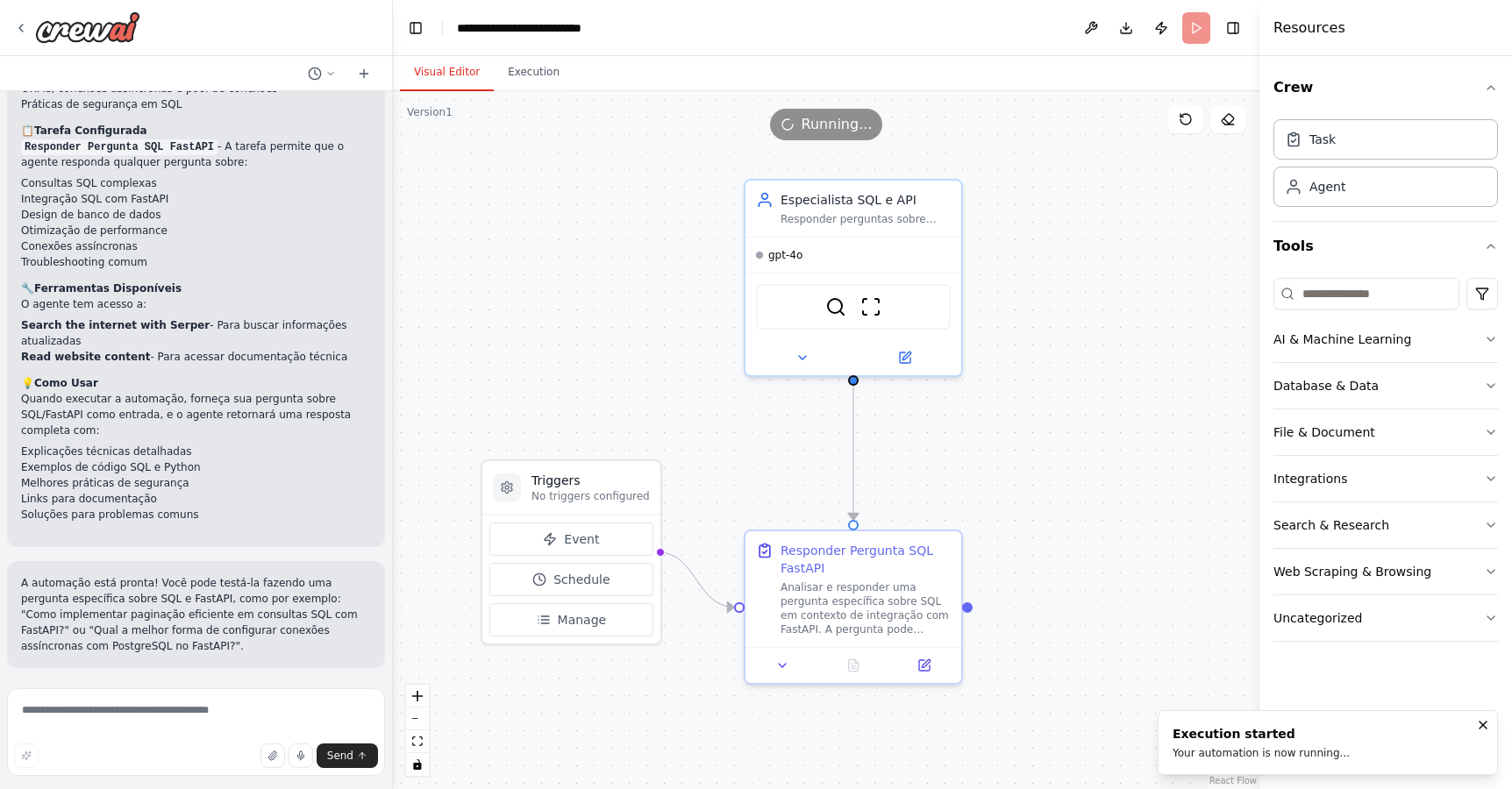
click at [444, 63] on button "Visual Editor" at bounding box center [446, 73] width 93 height 37
click at [837, 312] on img at bounding box center [835, 303] width 21 height 21
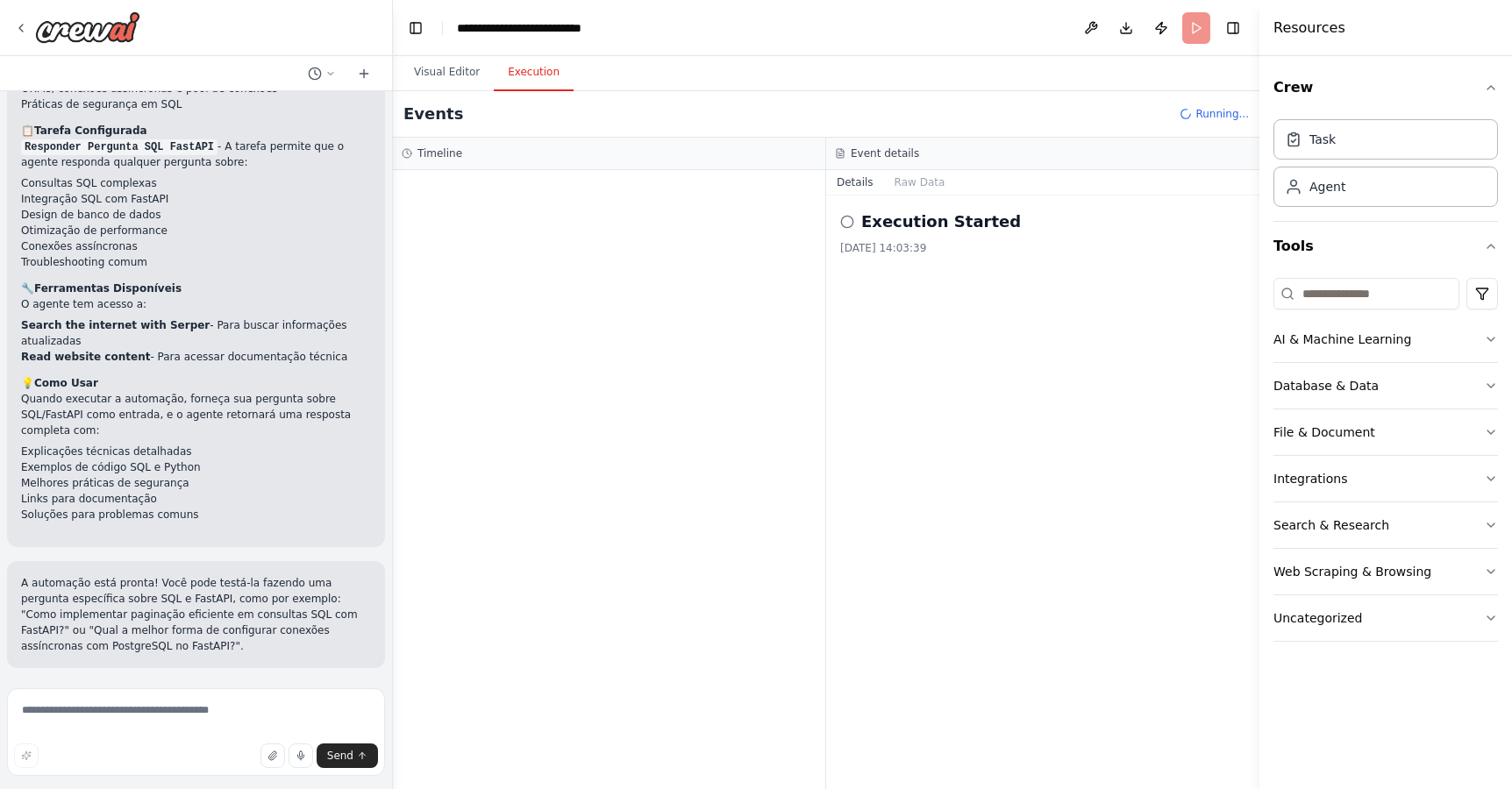
click at [548, 73] on button "Execution" at bounding box center [533, 73] width 80 height 37
click at [454, 67] on button "Visual Editor" at bounding box center [446, 73] width 93 height 37
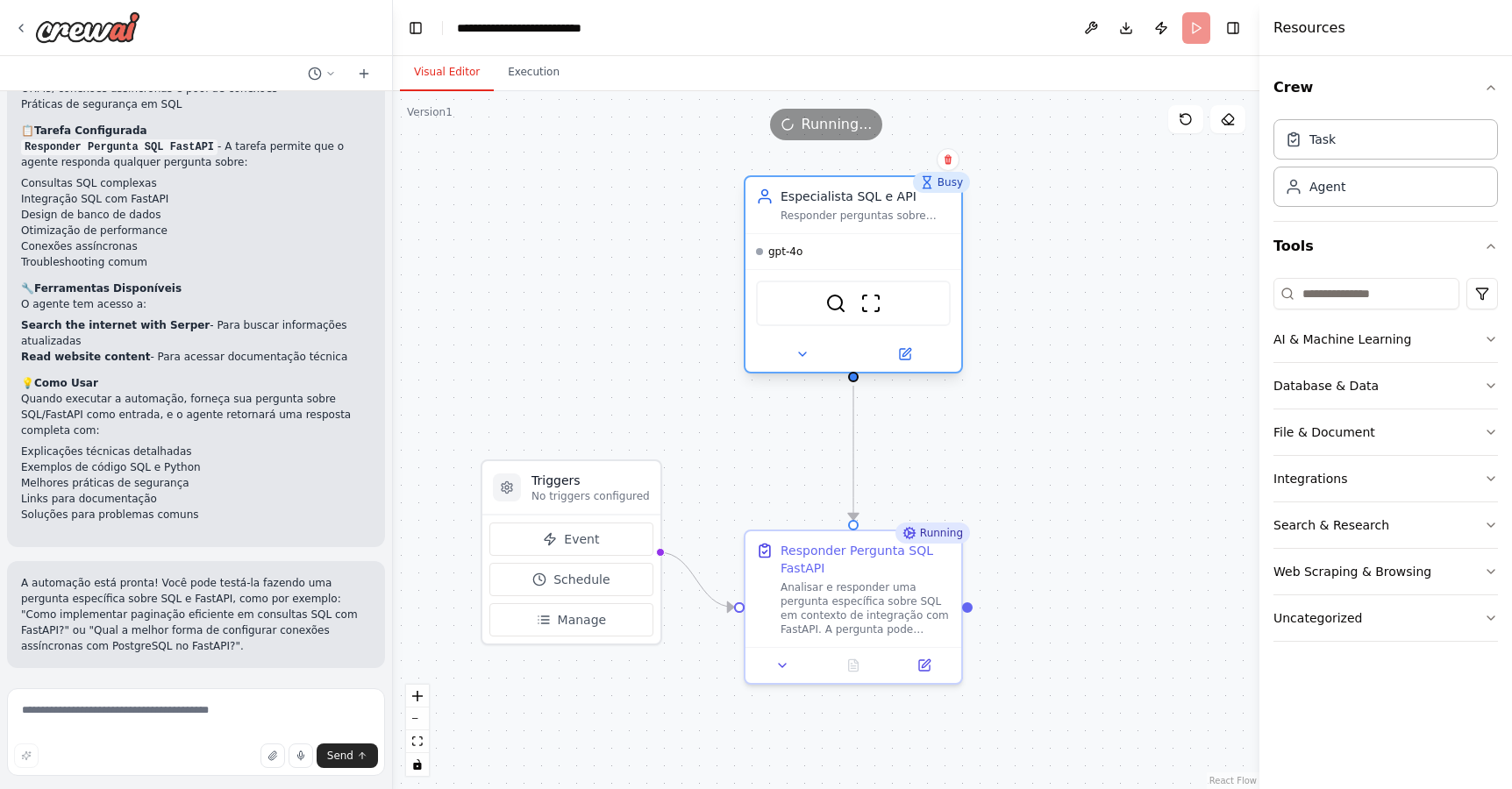
click at [786, 253] on span "gpt-4o" at bounding box center [785, 251] width 34 height 14
click at [1399, 486] on button "Integrations" at bounding box center [1385, 479] width 224 height 45
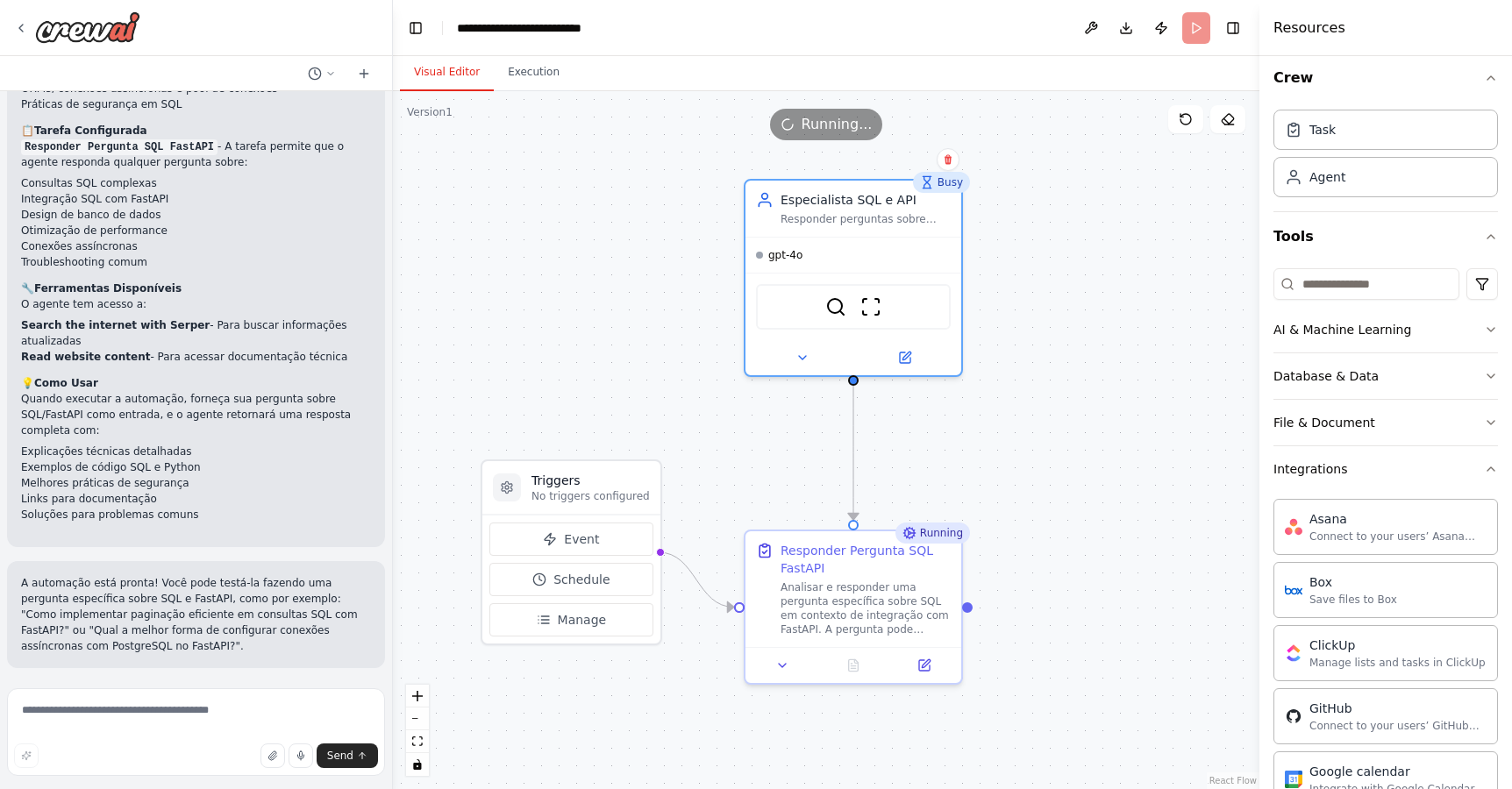
scroll to position [0, 0]
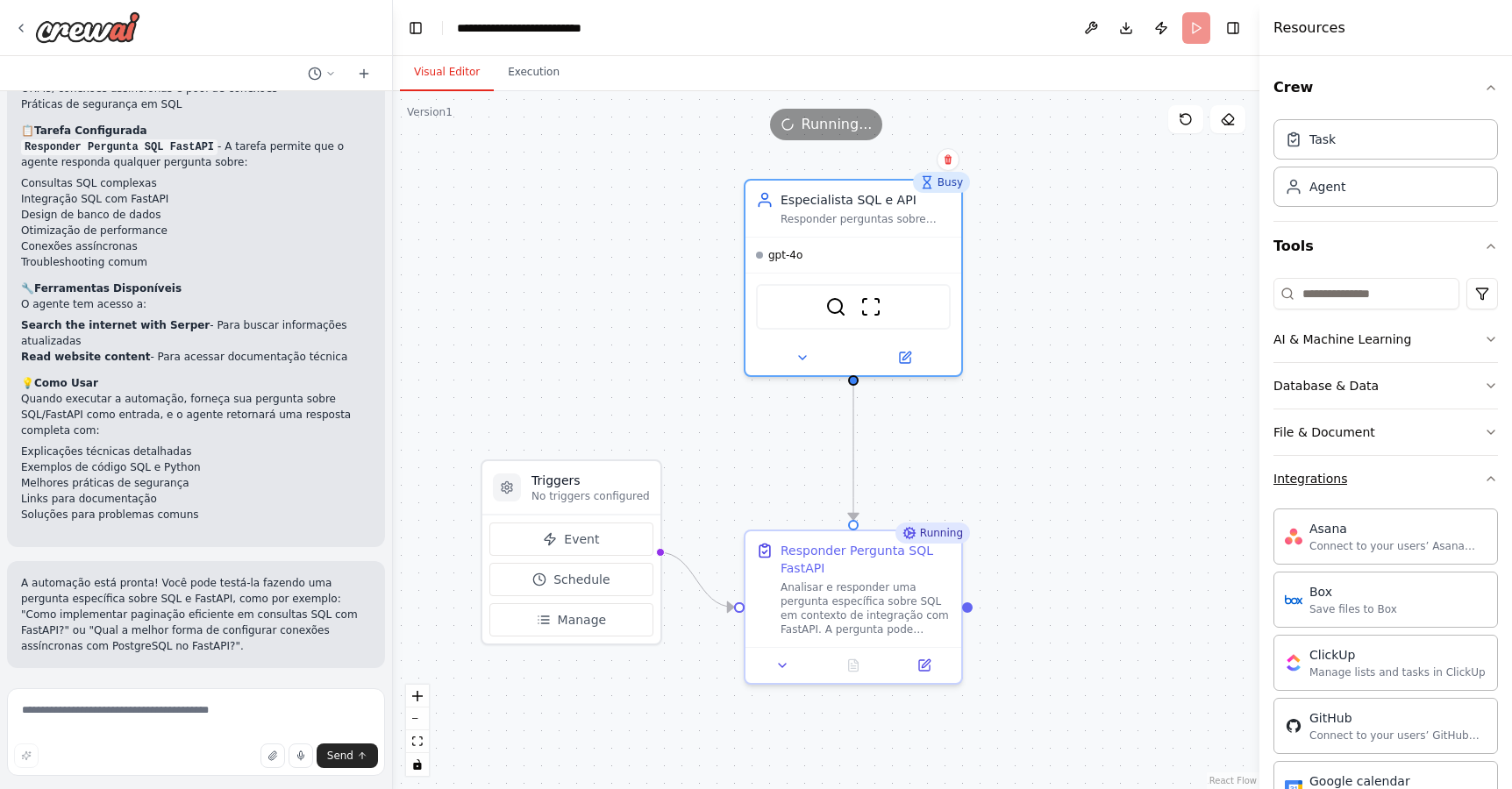
click at [1370, 487] on button "Integrations" at bounding box center [1385, 479] width 224 height 45
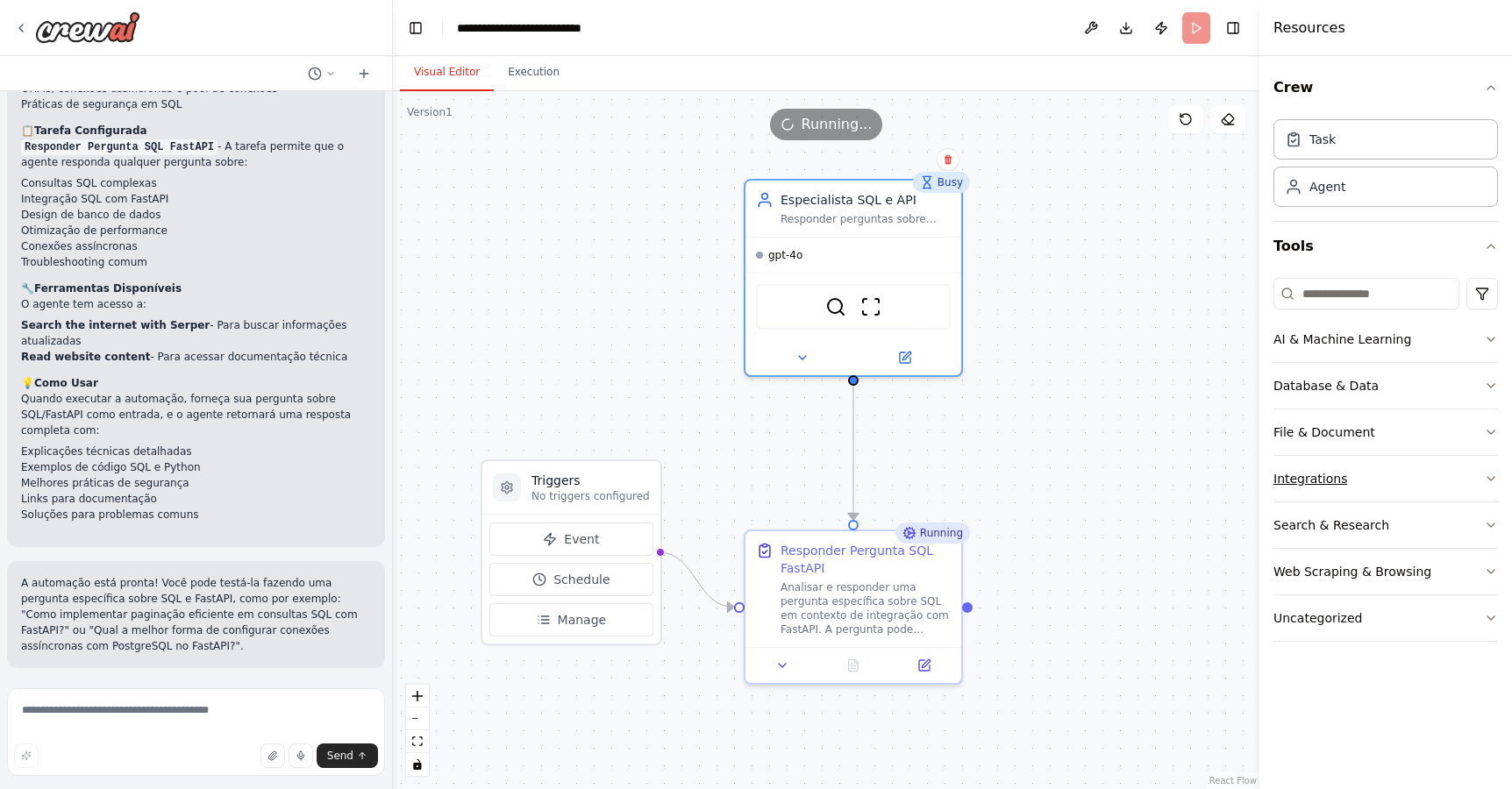
click at [1375, 476] on button "Integrations" at bounding box center [1385, 479] width 224 height 45
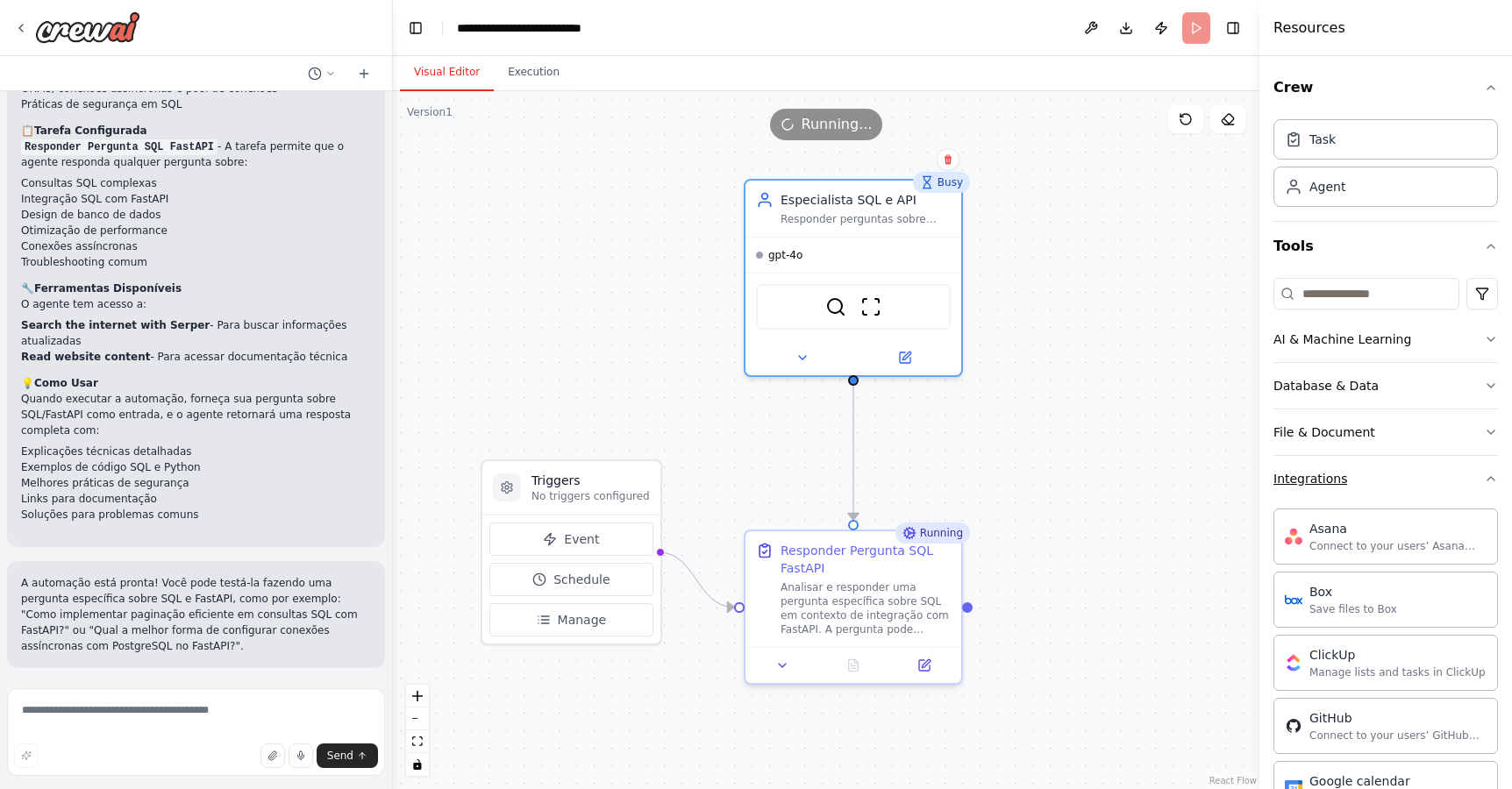
click at [1385, 492] on button "Integrations" at bounding box center [1385, 479] width 224 height 45
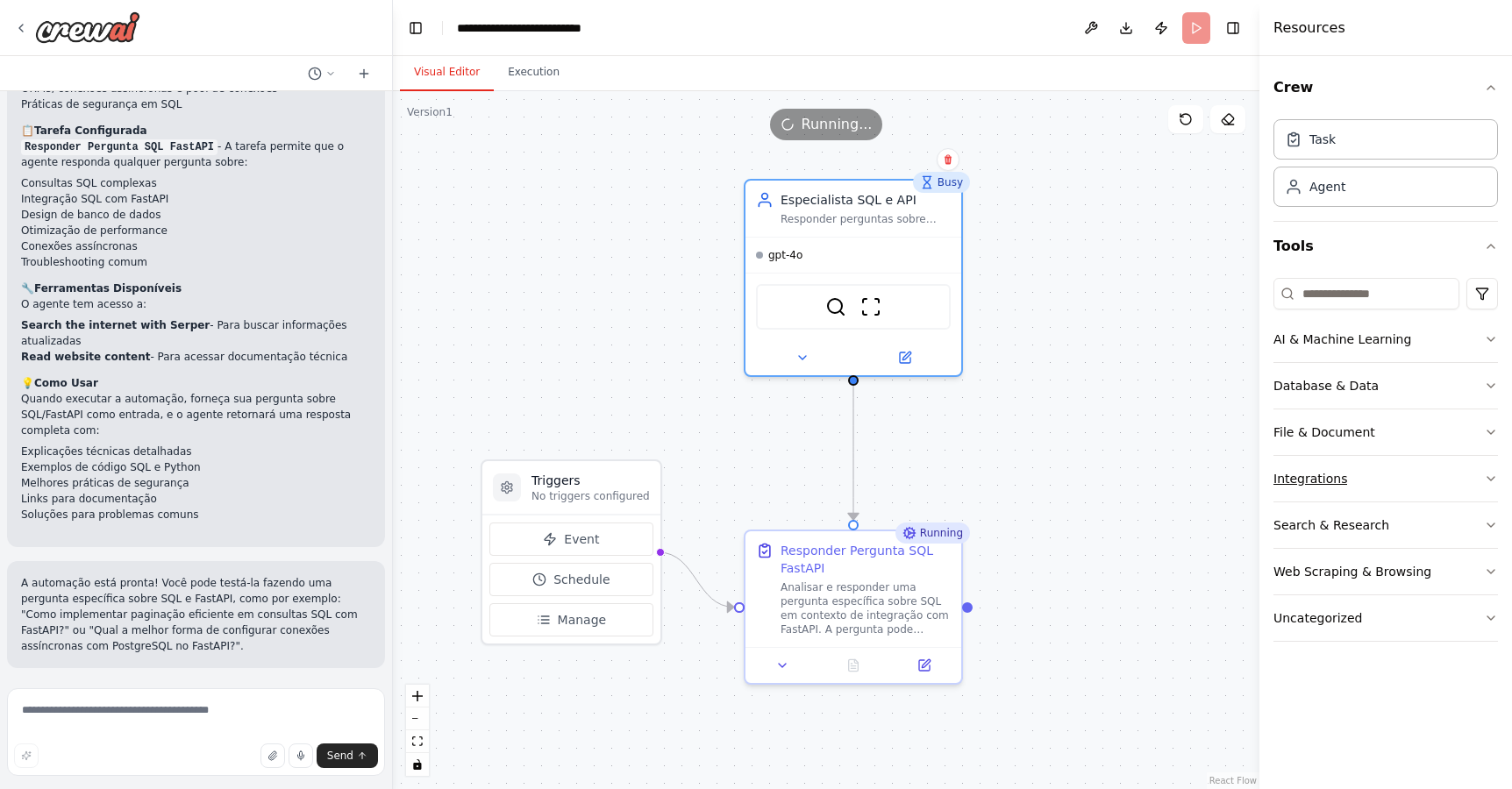
click at [1387, 489] on button "Integrations" at bounding box center [1385, 479] width 224 height 45
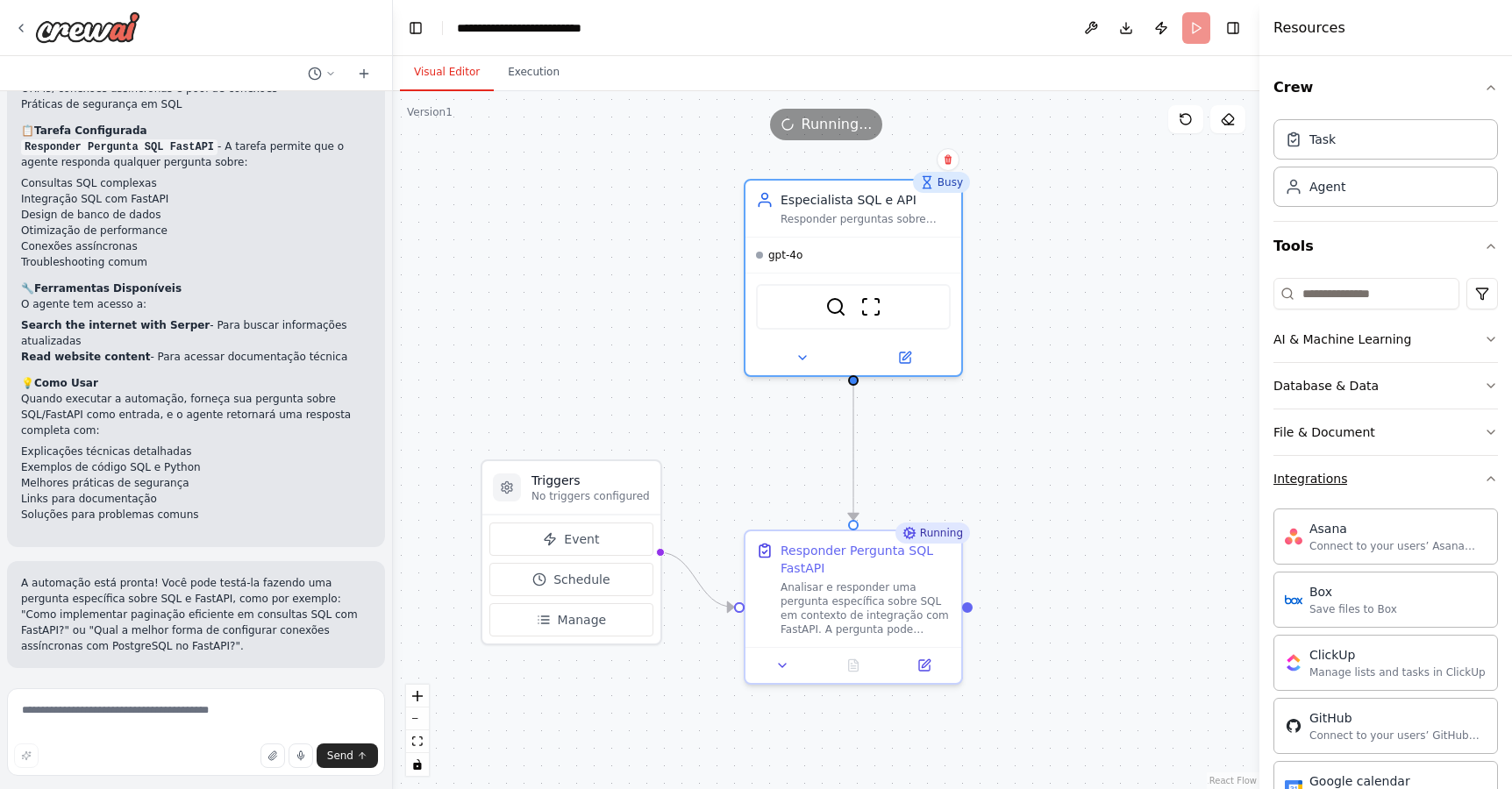
click at [1387, 489] on button "Integrations" at bounding box center [1385, 479] width 224 height 45
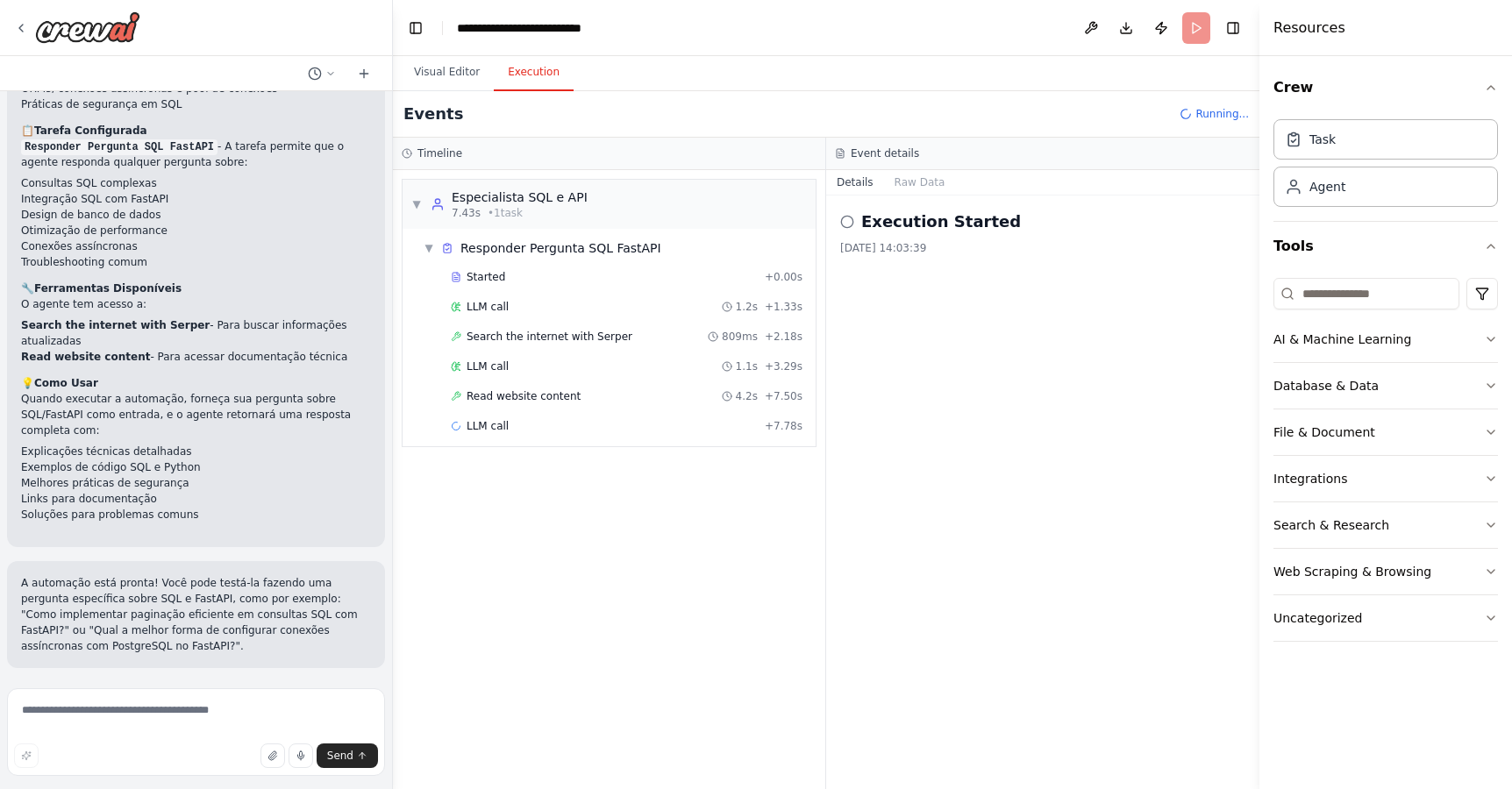
click at [532, 69] on button "Execution" at bounding box center [533, 73] width 80 height 37
click at [434, 64] on button "Visual Editor" at bounding box center [446, 73] width 93 height 37
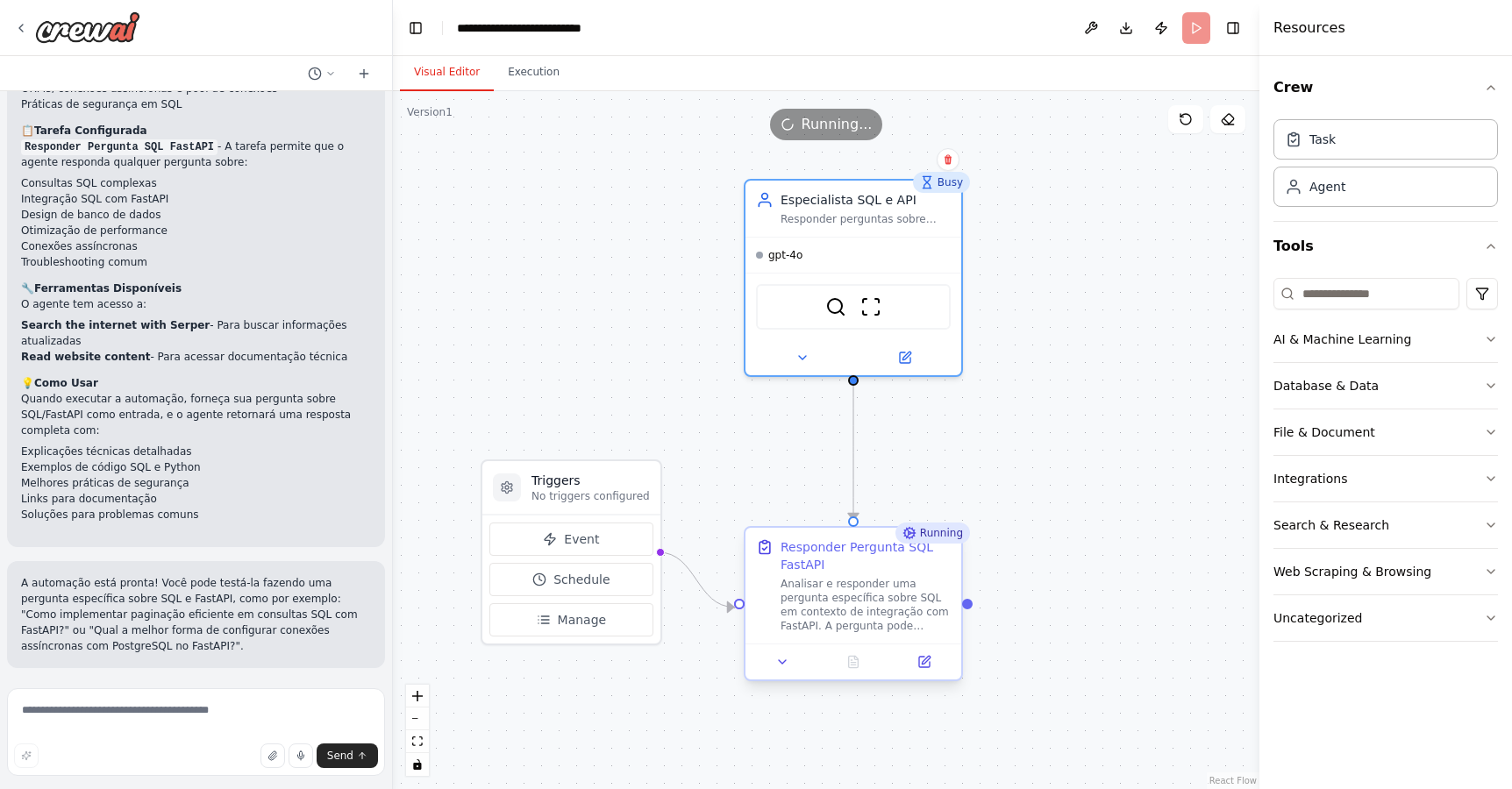
click at [881, 572] on div "Responder Pergunta SQL FastAPI" at bounding box center [865, 556] width 171 height 35
click at [512, 63] on button "Execution" at bounding box center [533, 73] width 80 height 37
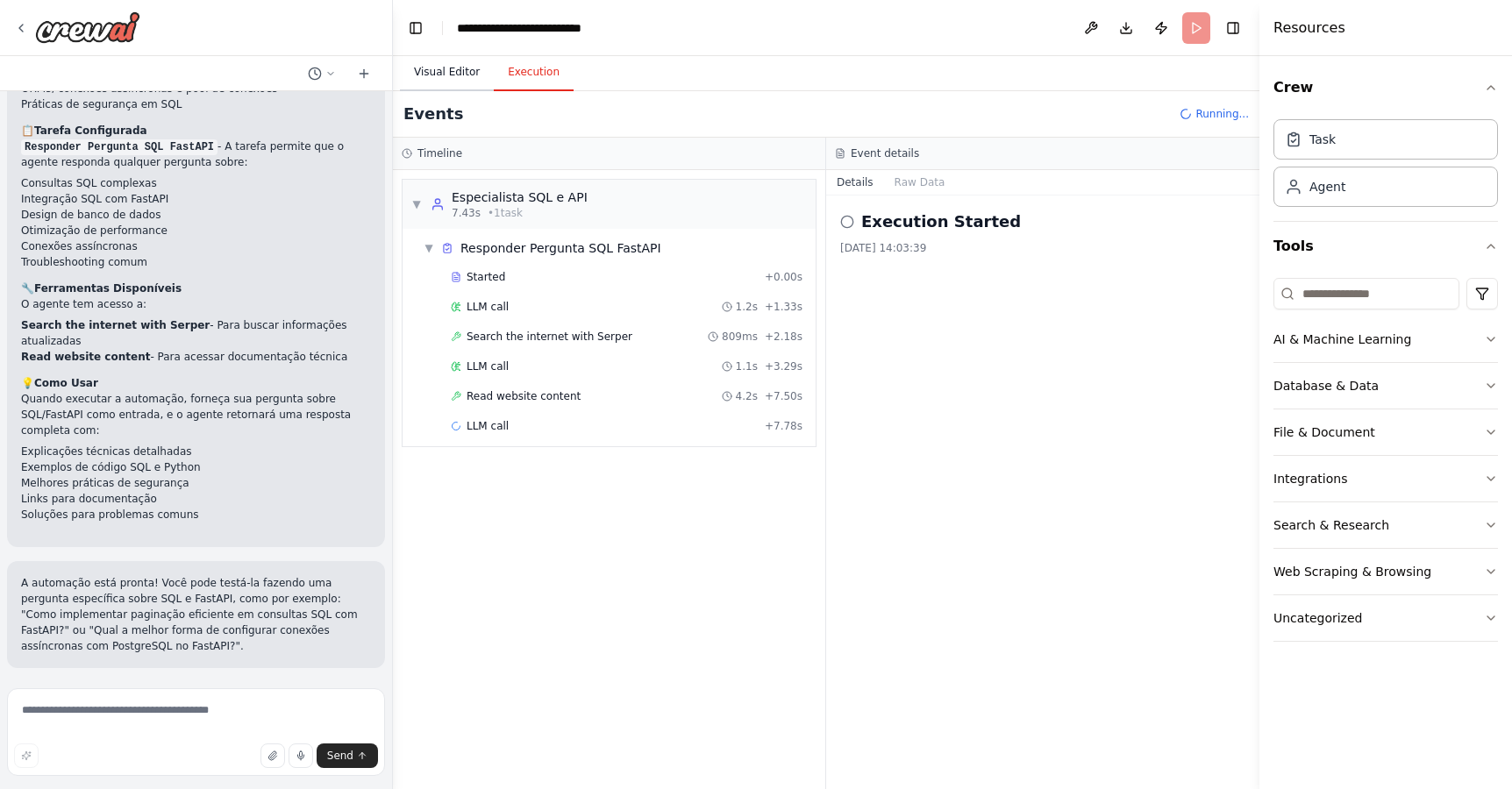
click at [442, 68] on button "Visual Editor" at bounding box center [446, 73] width 93 height 37
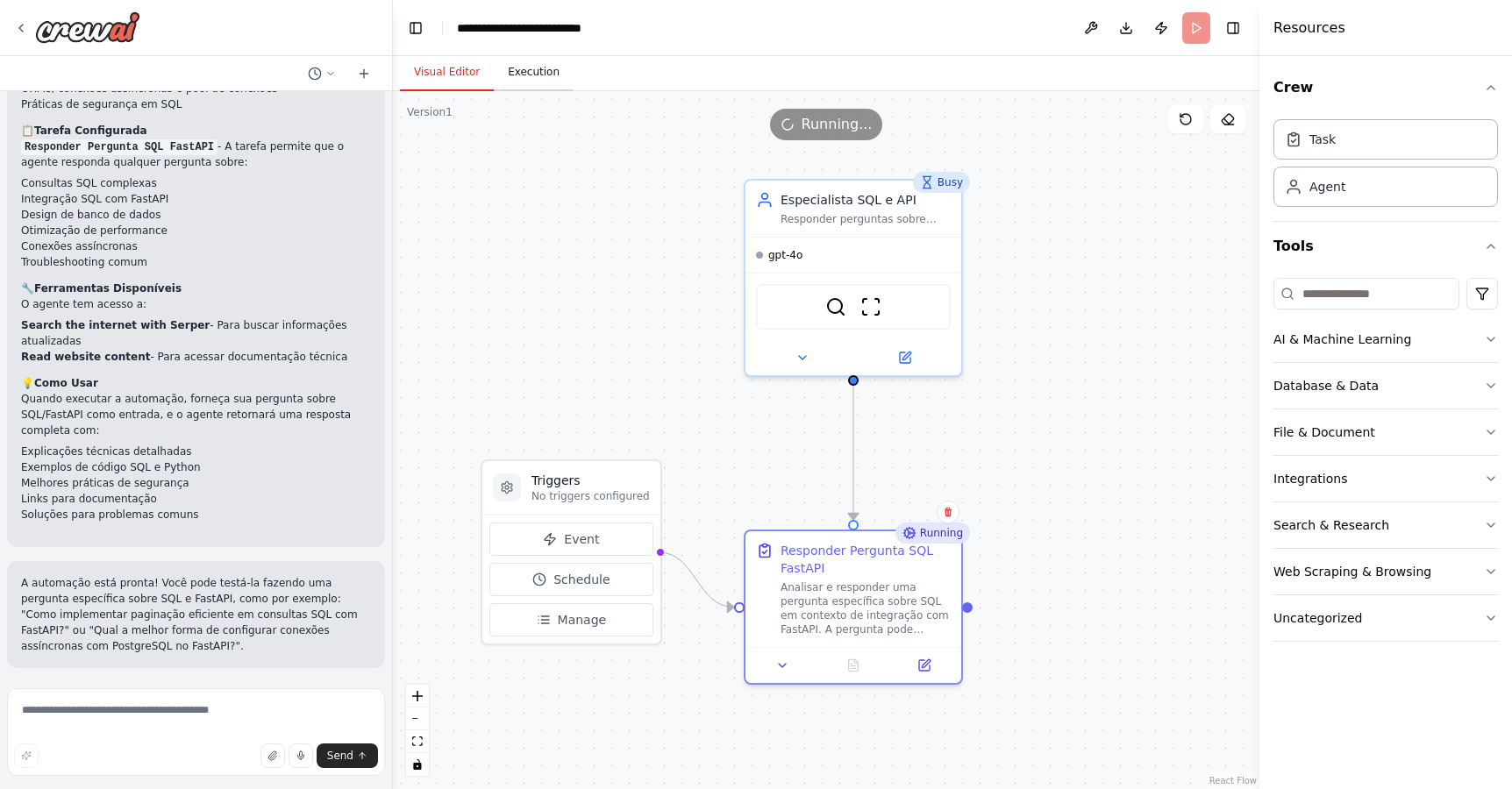
click at [542, 64] on button "Execution" at bounding box center [533, 73] width 80 height 37
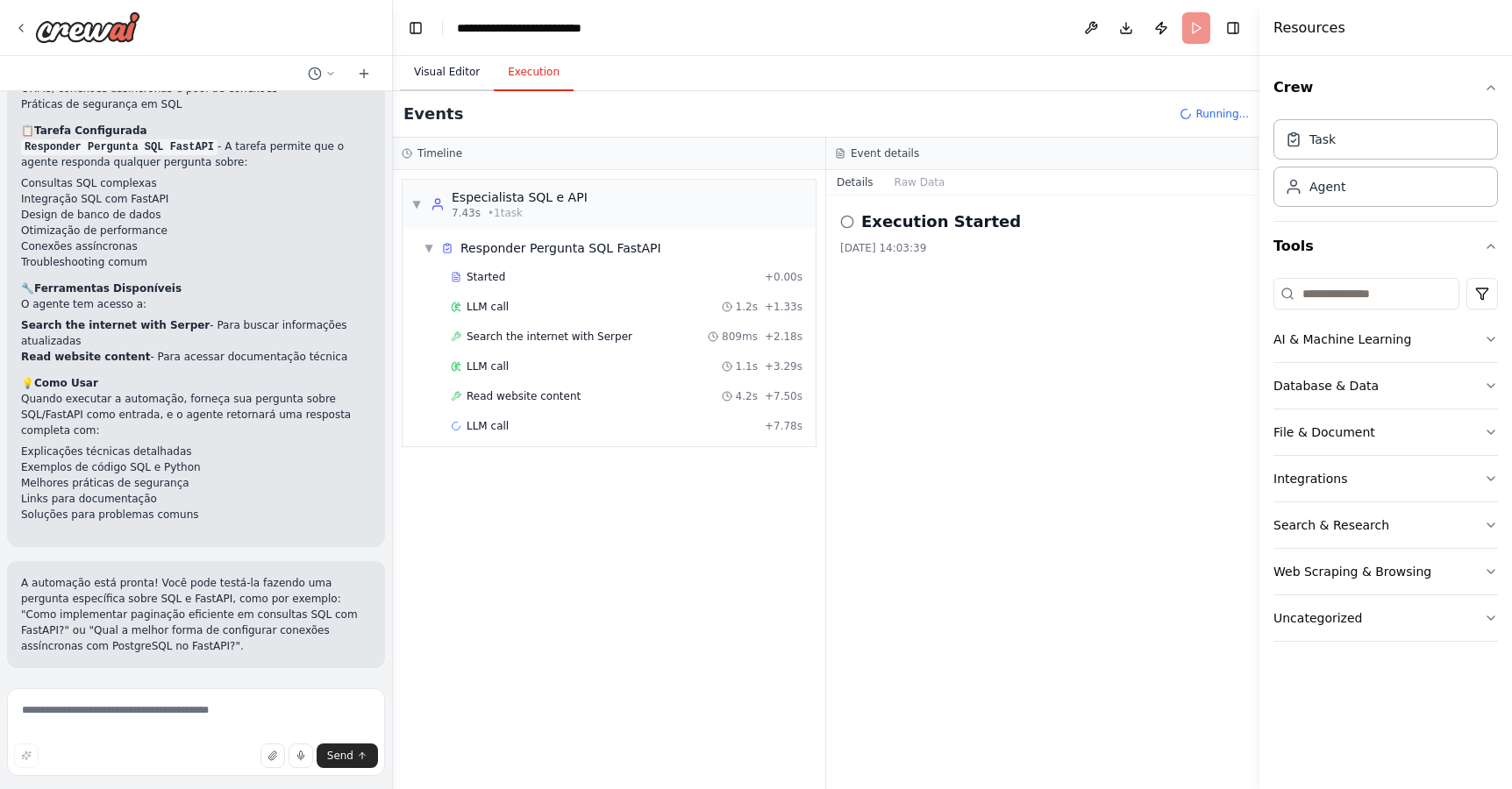
click at [456, 73] on button "Visual Editor" at bounding box center [446, 73] width 93 height 37
click at [560, 78] on button "Execution" at bounding box center [533, 73] width 80 height 37
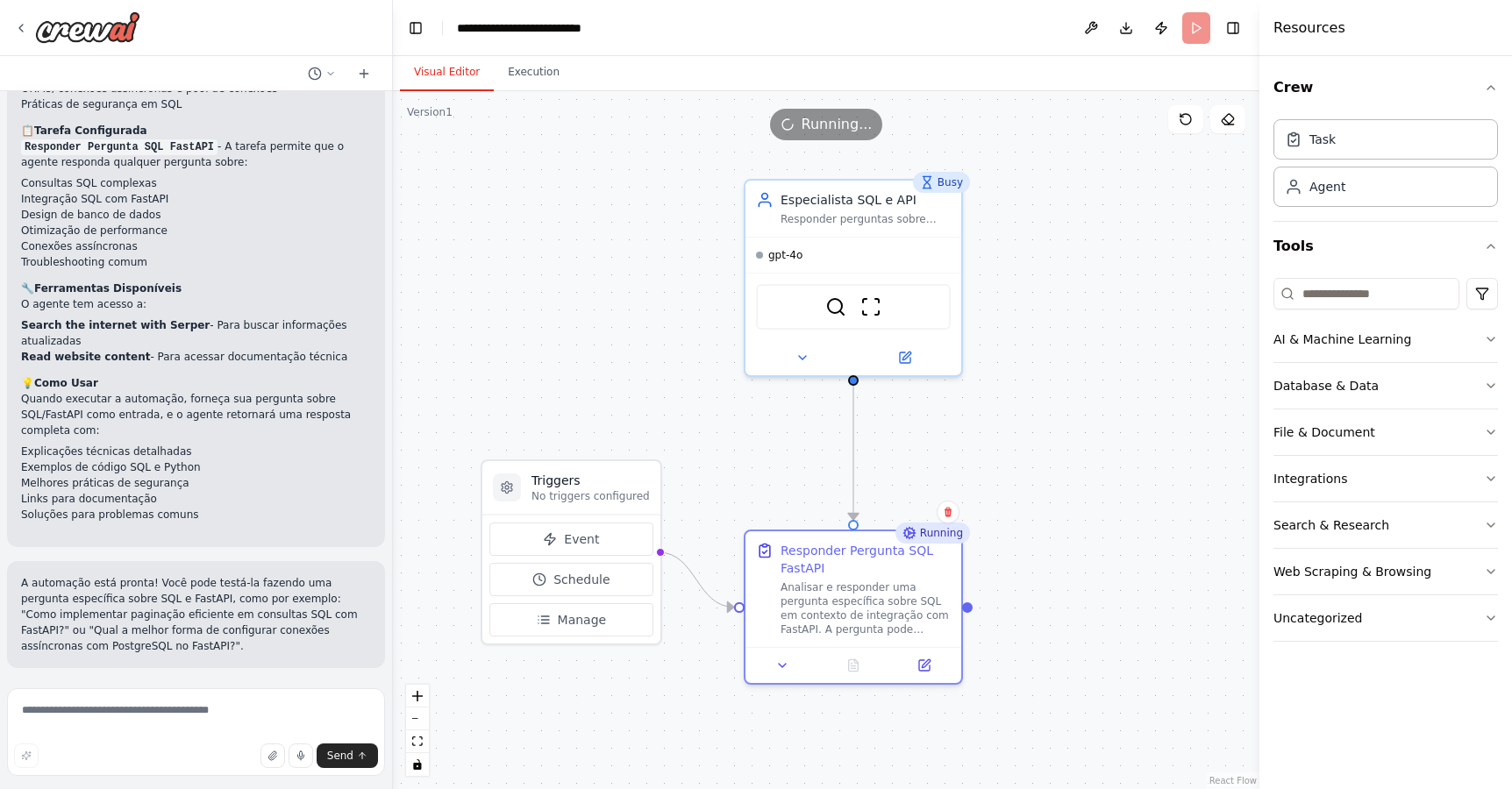
click at [436, 73] on button "Visual Editor" at bounding box center [446, 73] width 93 height 37
click at [544, 80] on button "Execution" at bounding box center [533, 73] width 80 height 37
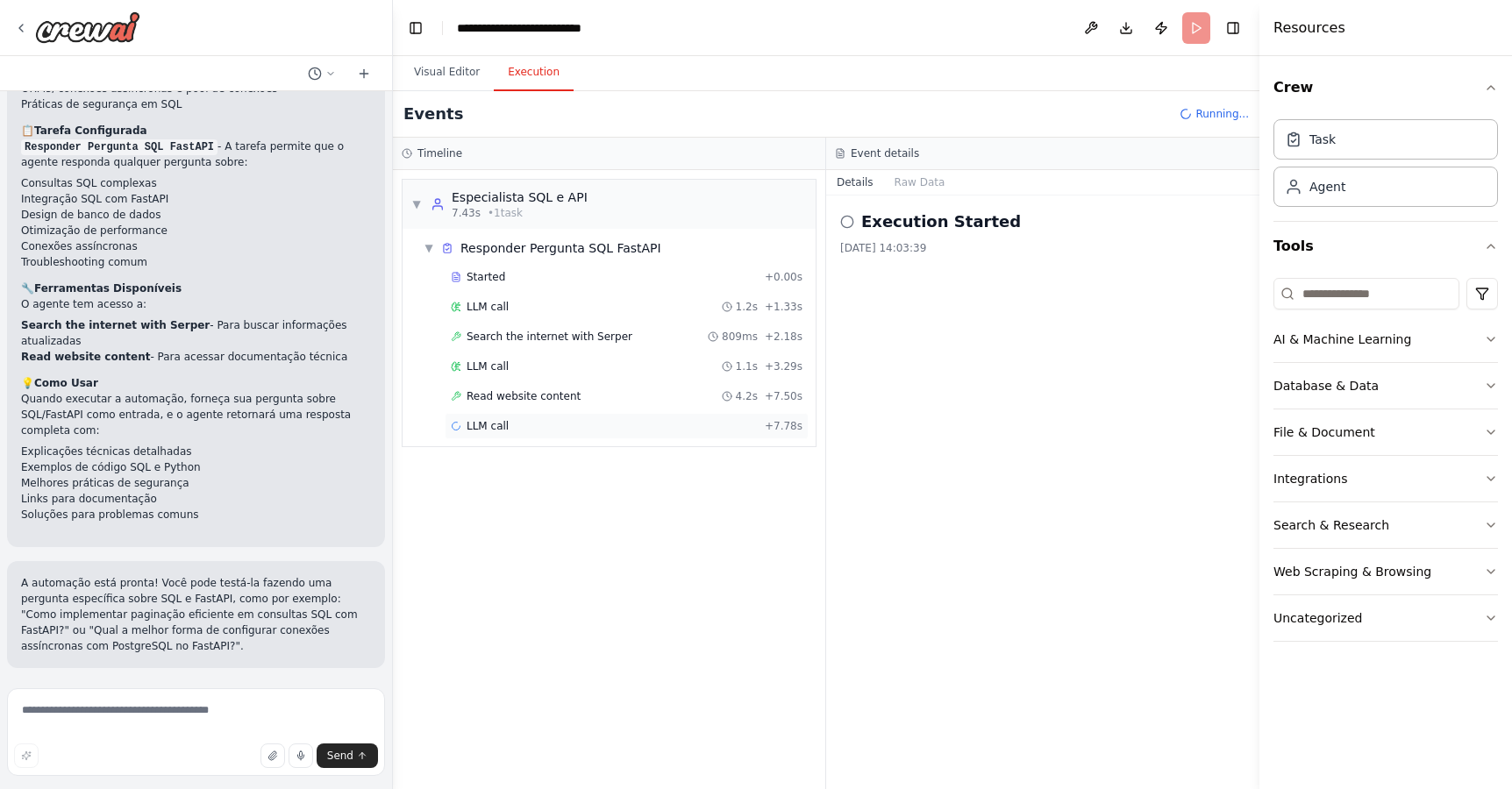
click at [522, 431] on div "LLM call + 7.78s" at bounding box center [627, 425] width 352 height 14
click at [521, 406] on div "Read website content 4.2s + 7.50s" at bounding box center [626, 395] width 364 height 26
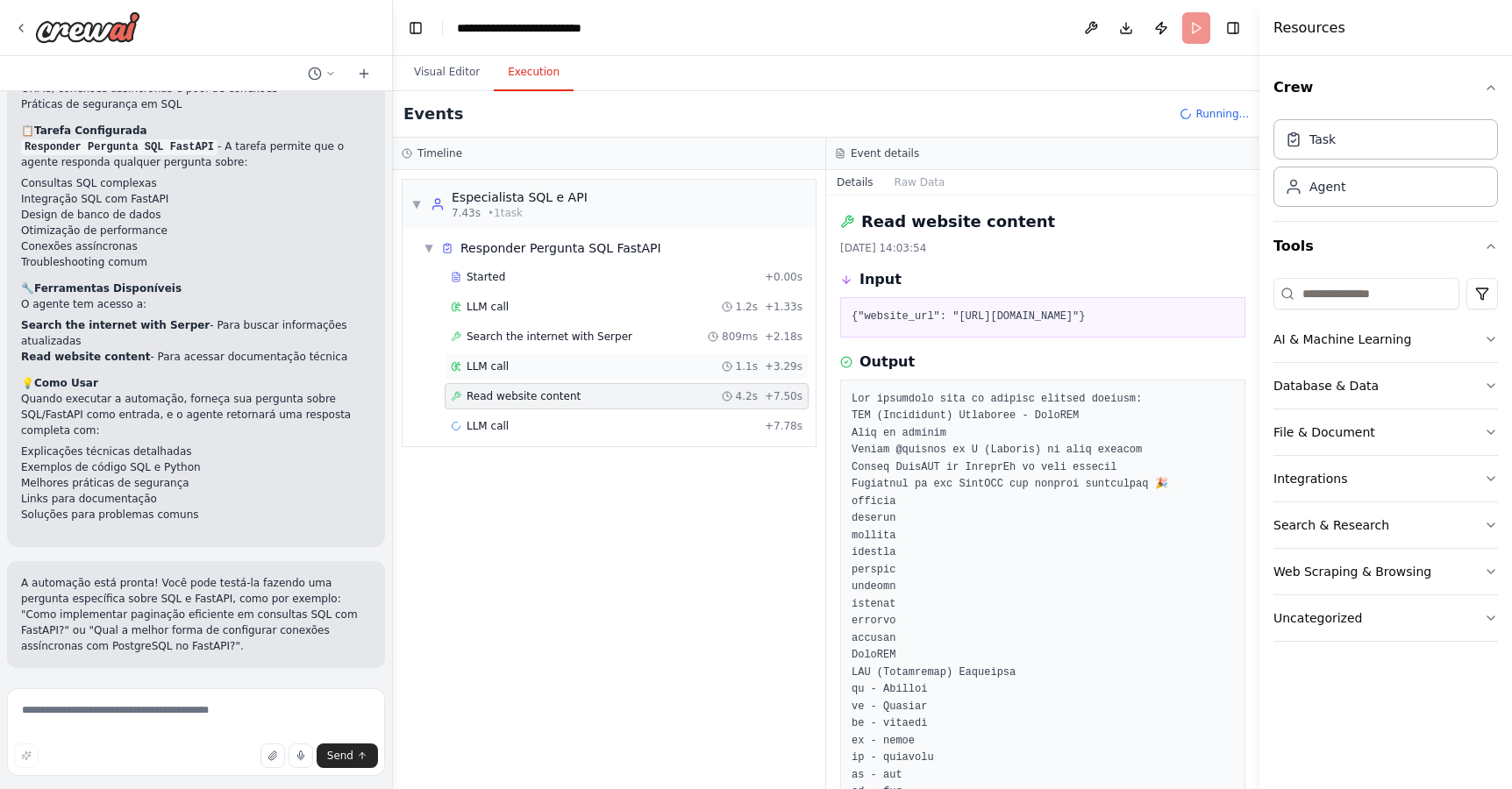
click at [504, 356] on div "LLM call 1.1s + 3.29s" at bounding box center [626, 366] width 364 height 26
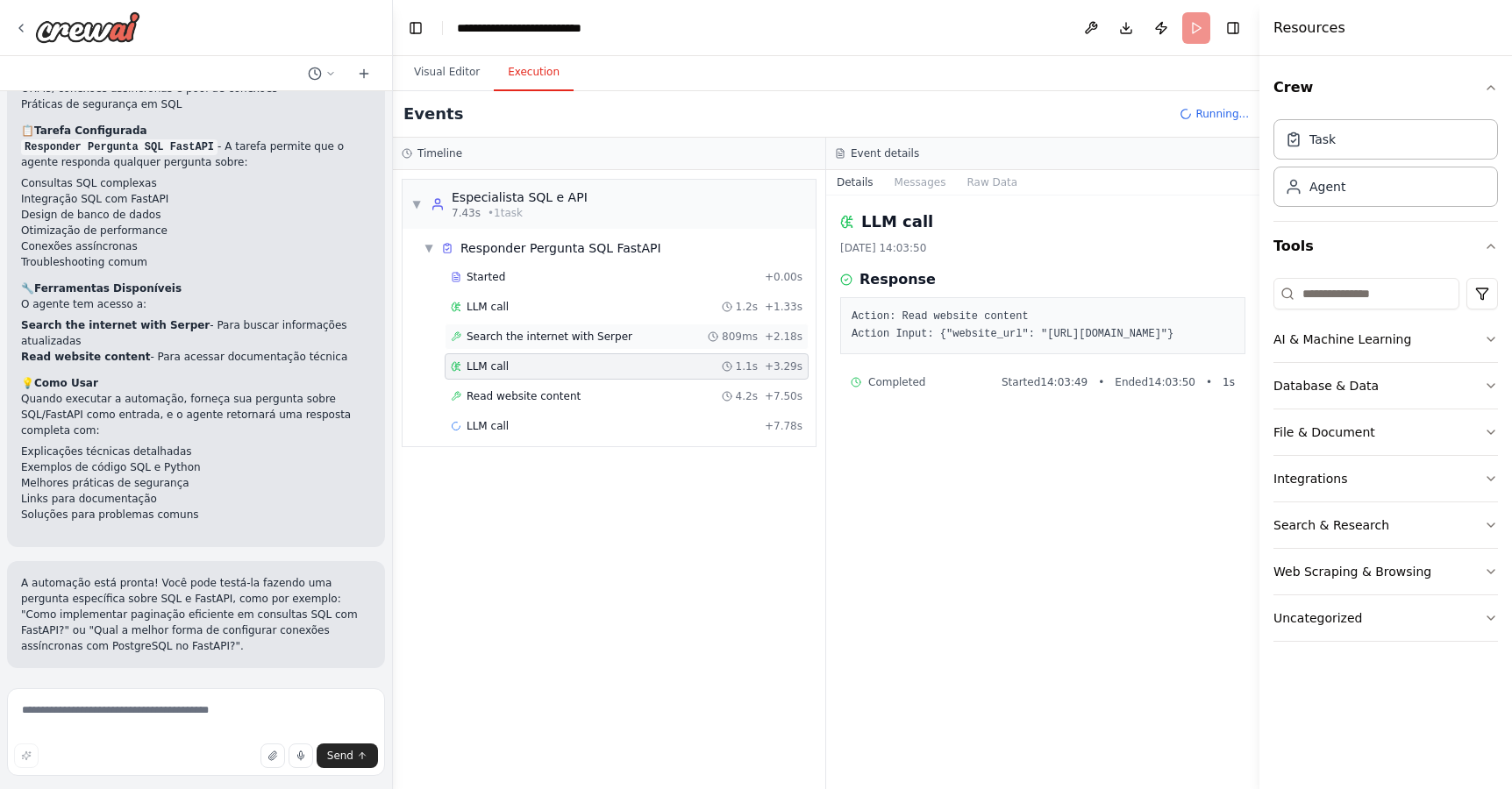
click at [506, 342] on span "Search the internet with Serper" at bounding box center [549, 336] width 166 height 14
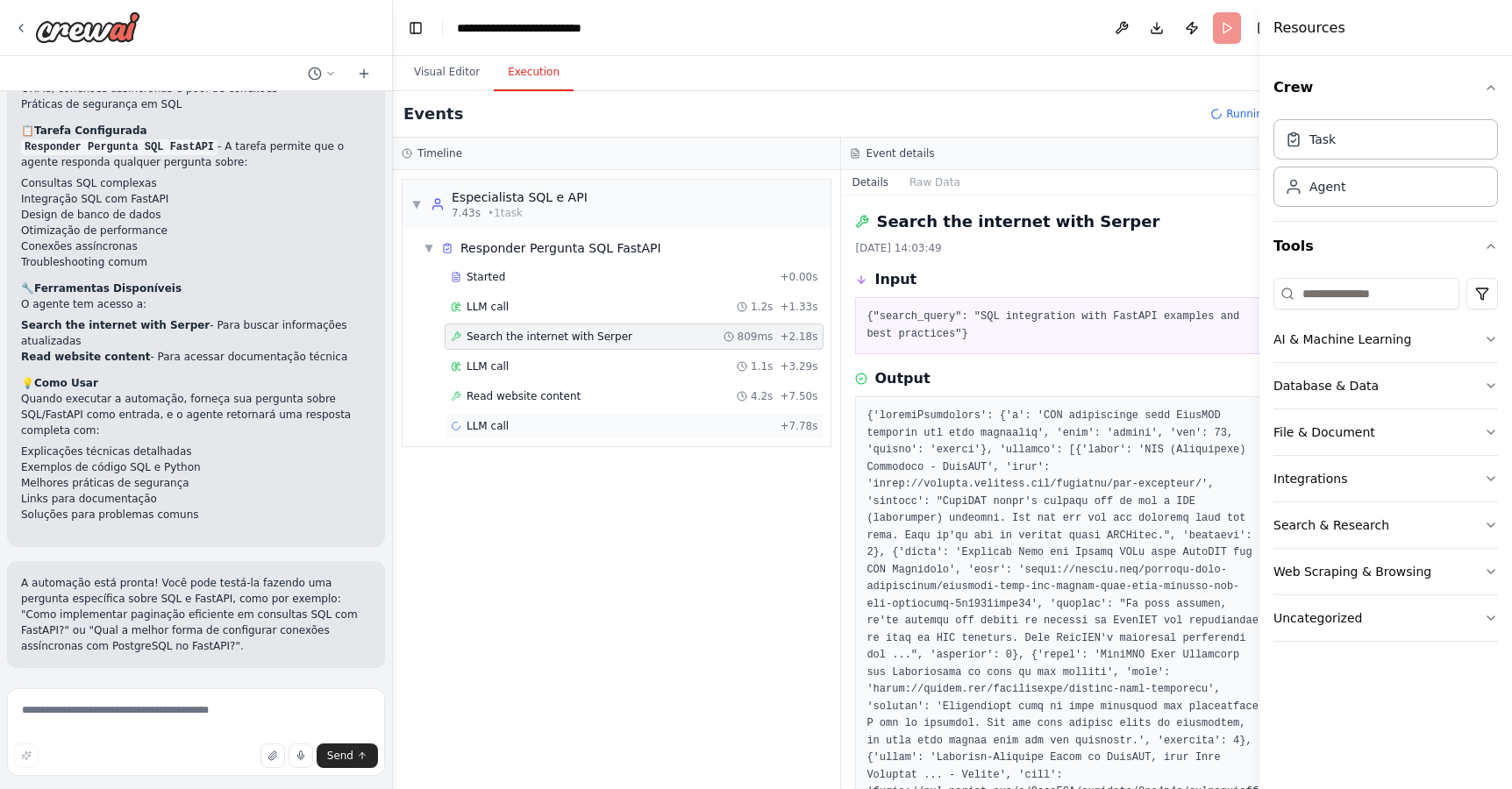
click at [785, 435] on div "LLM call + 7.78s" at bounding box center [634, 425] width 379 height 26
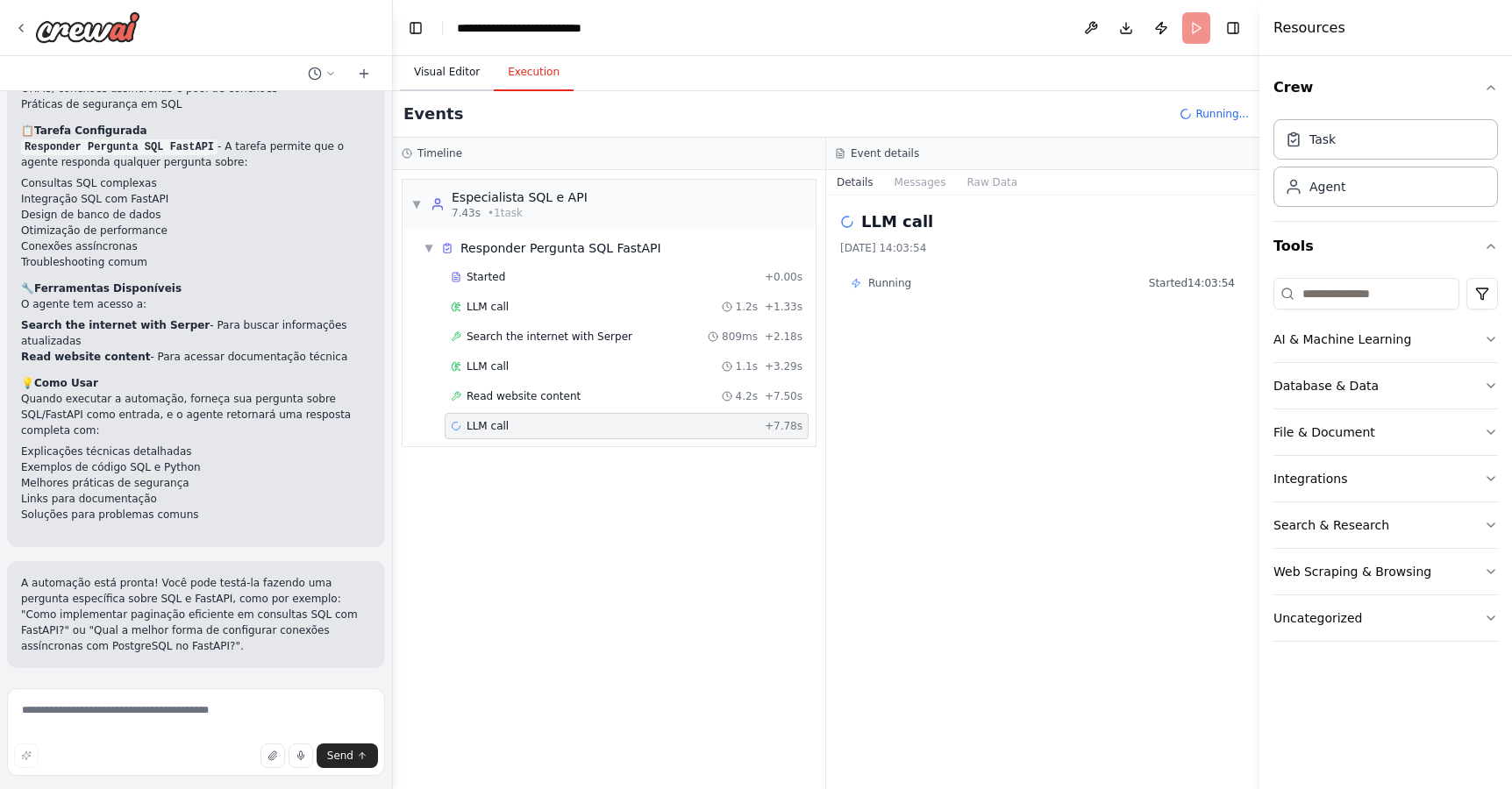
click at [440, 83] on button "Visual Editor" at bounding box center [446, 73] width 93 height 37
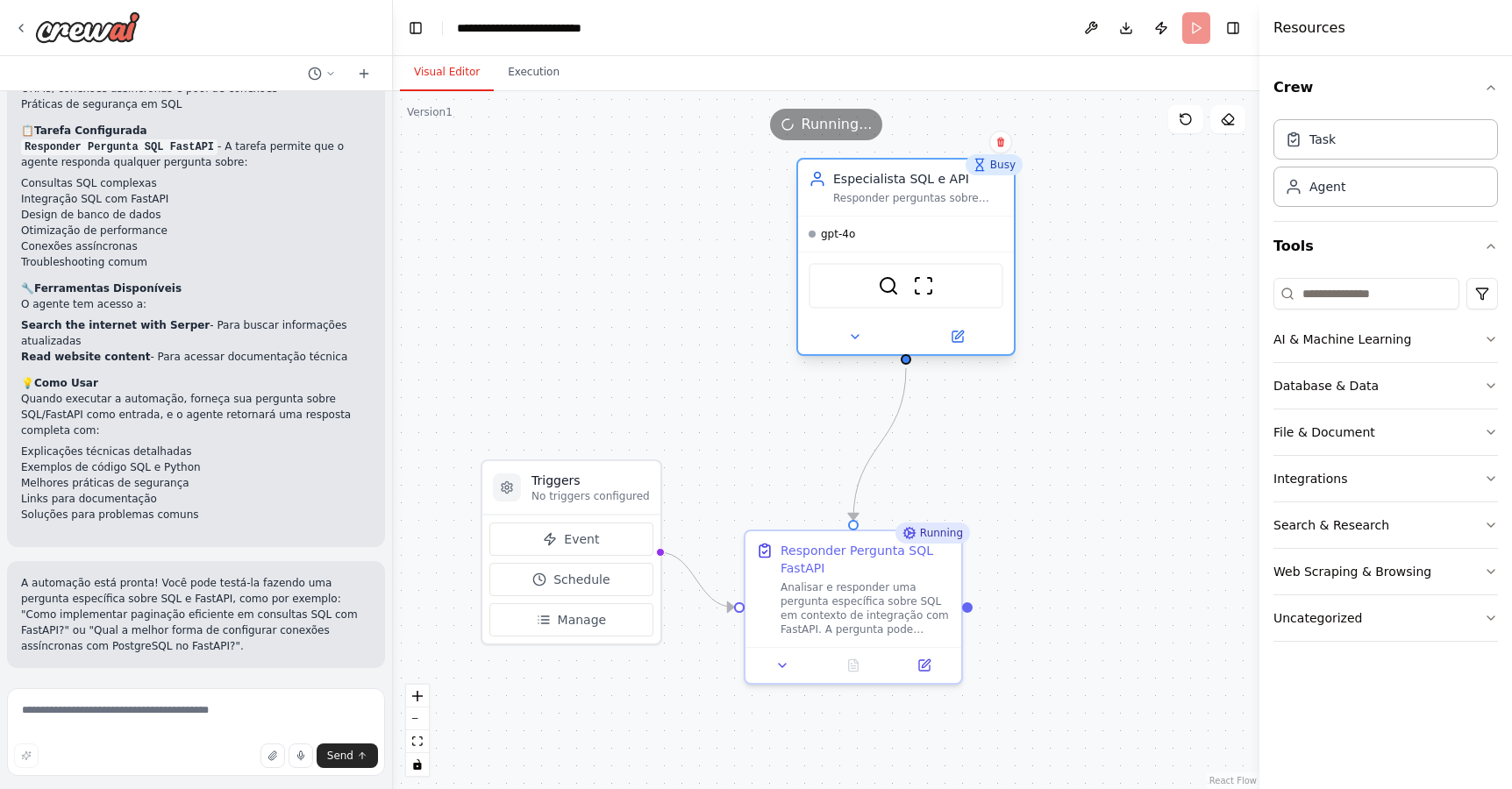
drag, startPoint x: 876, startPoint y: 200, endPoint x: 929, endPoint y: 184, distance: 55.4
click at [929, 184] on div "Especialista SQL e API" at bounding box center [918, 179] width 171 height 17
click at [922, 288] on img at bounding box center [922, 286] width 21 height 21
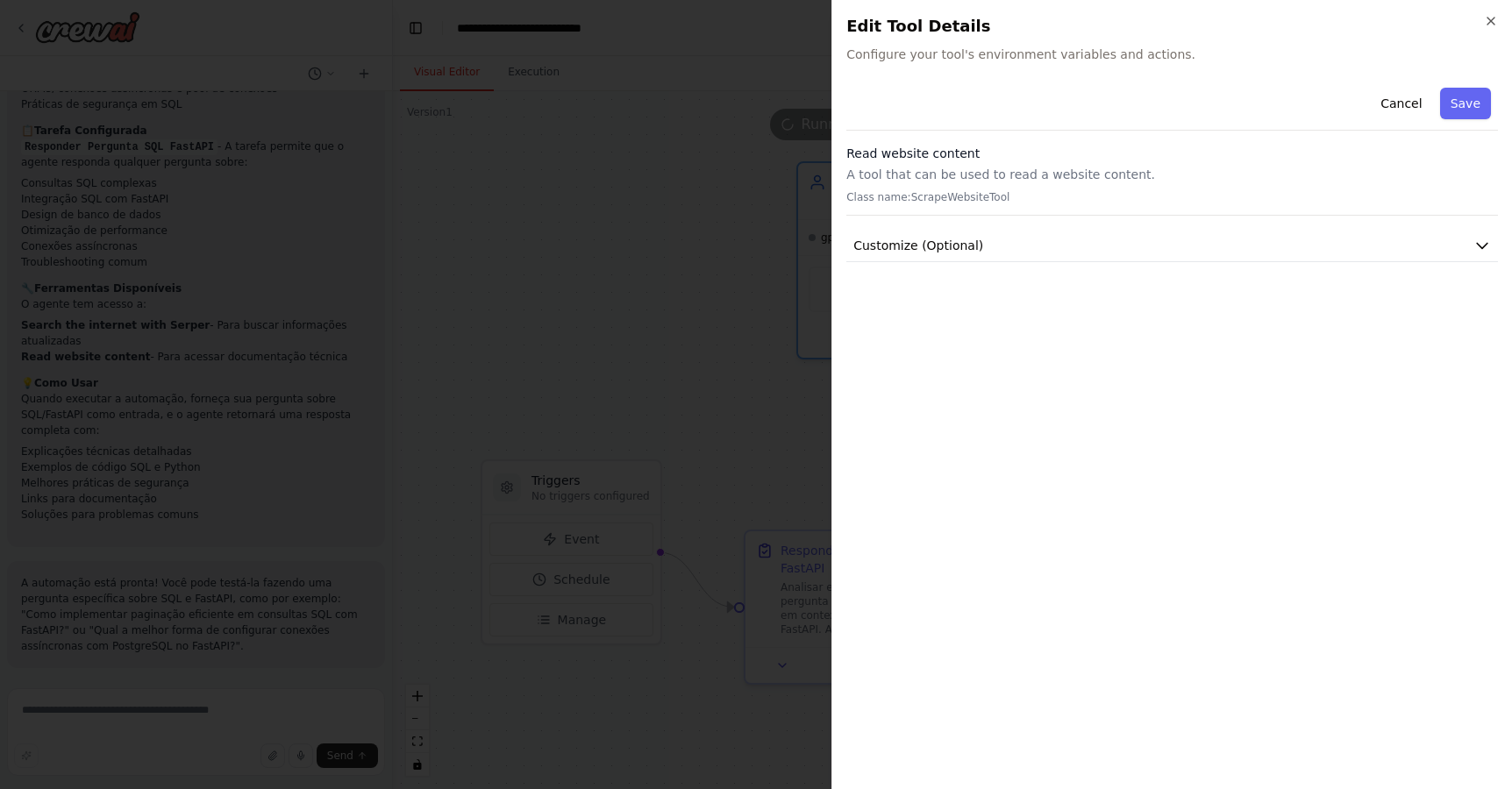
click at [1497, 25] on div "Close Edit Tool Details Configure your tool's environment variables and actions…" at bounding box center [1171, 394] width 680 height 789
click at [1495, 18] on icon "button" at bounding box center [1490, 20] width 14 height 14
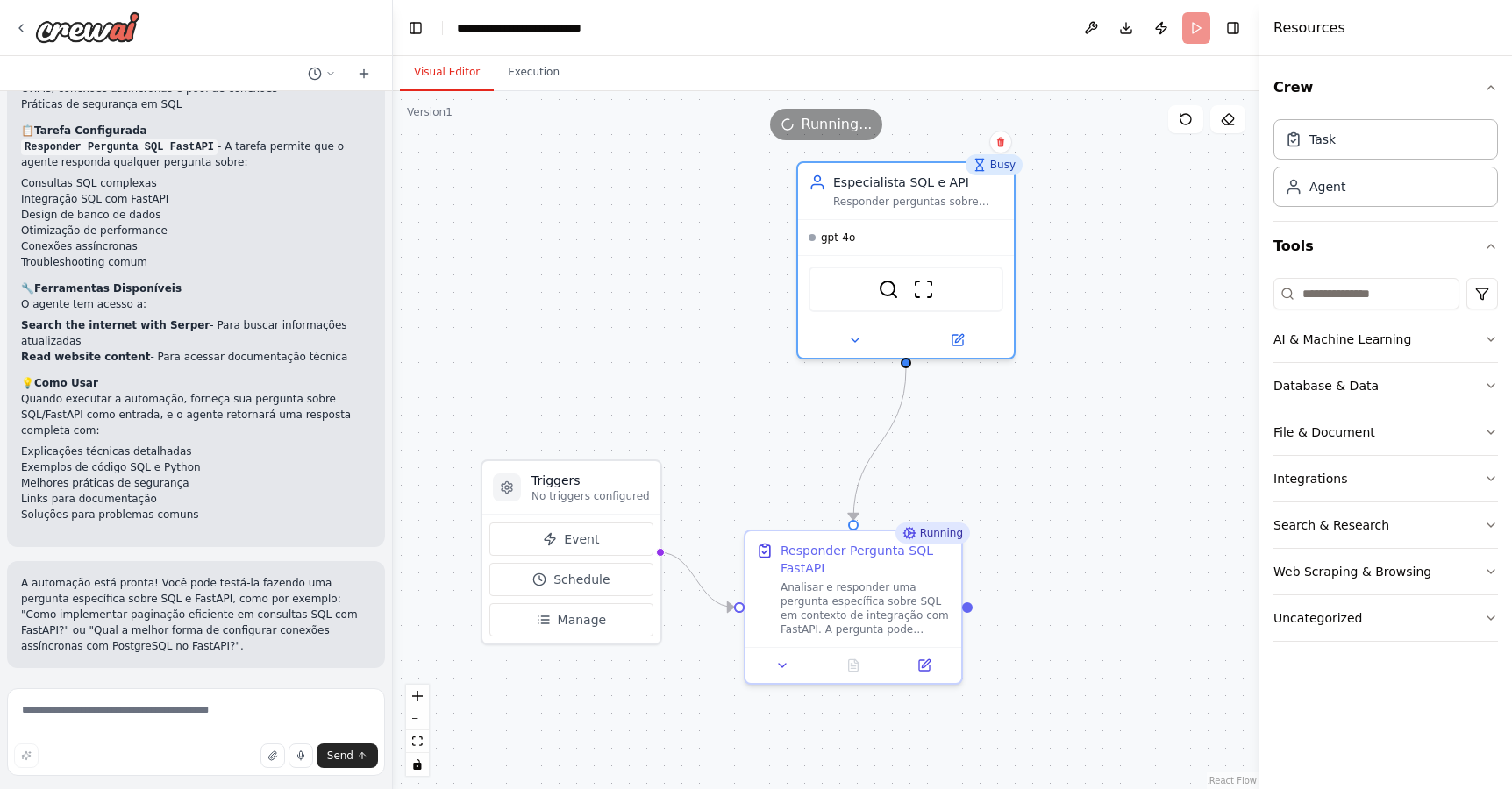
click at [1092, 293] on div ".deletable-edge-delete-btn { width: 20px; height: 20px; border: 0px solid #ffff…" at bounding box center [825, 440] width 866 height 697
click at [981, 209] on div "Responder perguntas sobre SQL, otimização de consultas, design de banco de dado…" at bounding box center [919, 203] width 171 height 14
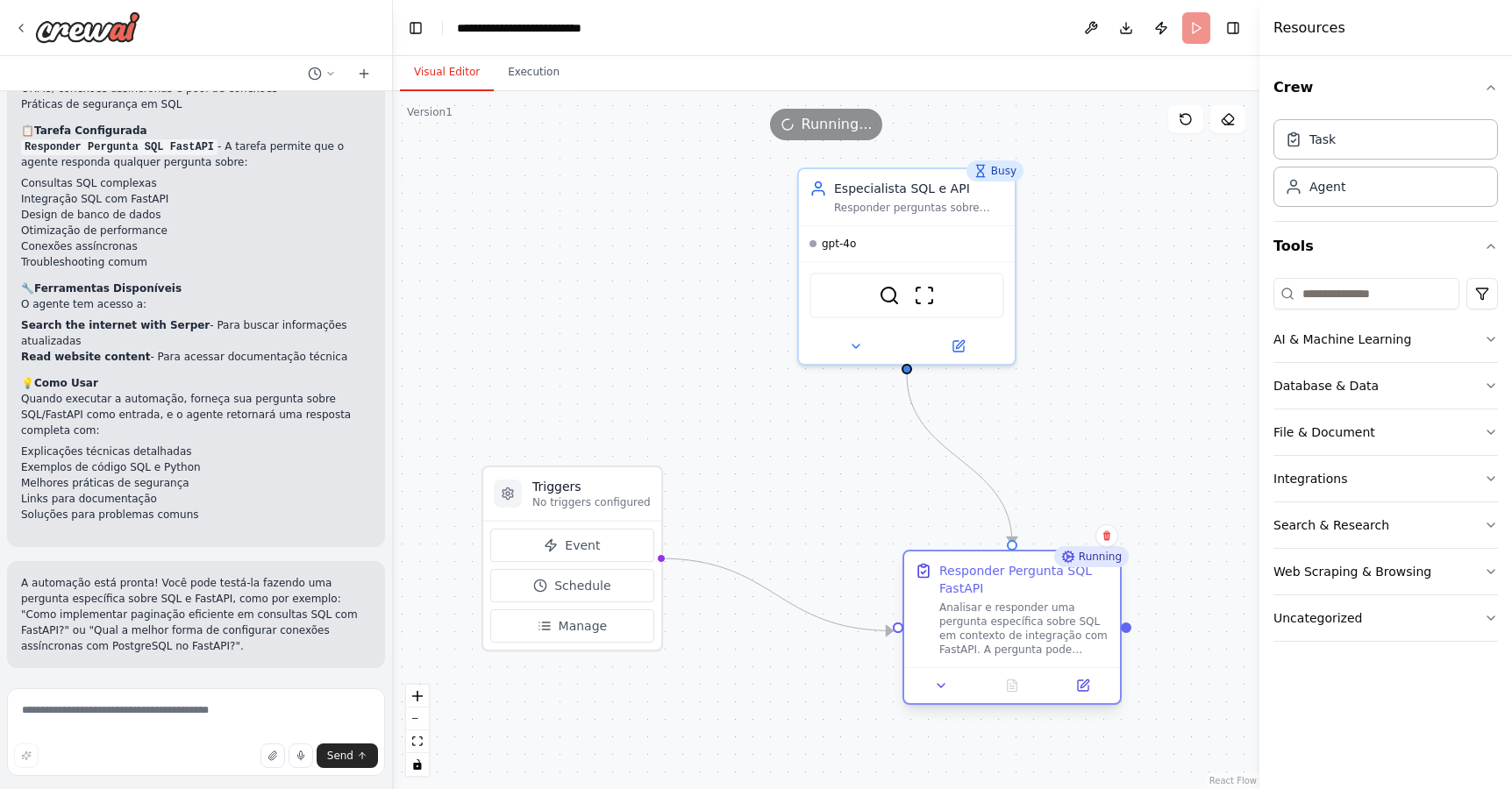
drag, startPoint x: 847, startPoint y: 589, endPoint x: 996, endPoint y: 598, distance: 149.3
click at [996, 598] on div "Responder Pergunta SQL FastAPI Analisar e responder uma pergunta específica sob…" at bounding box center [1024, 609] width 171 height 94
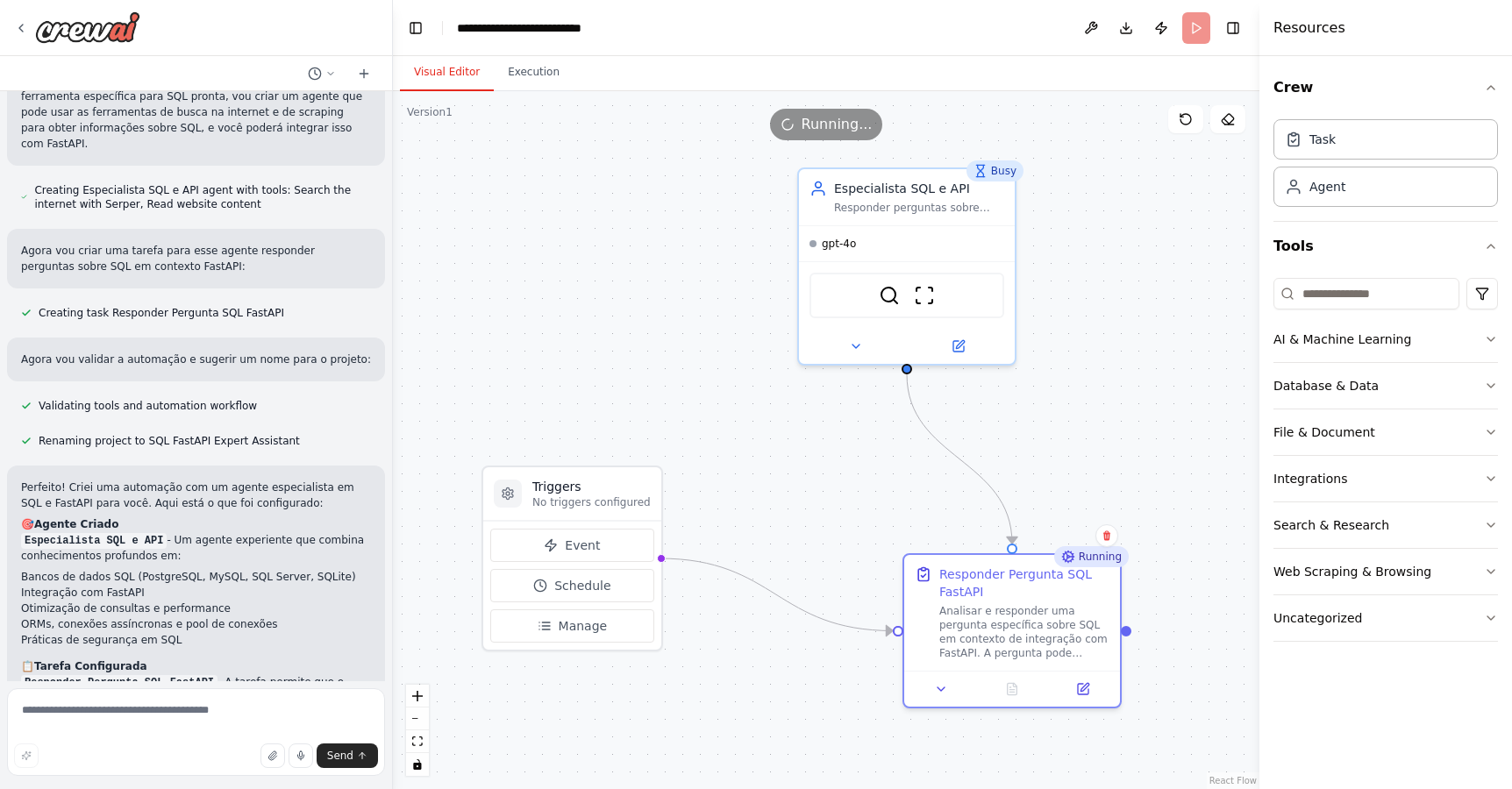
scroll to position [1108, 0]
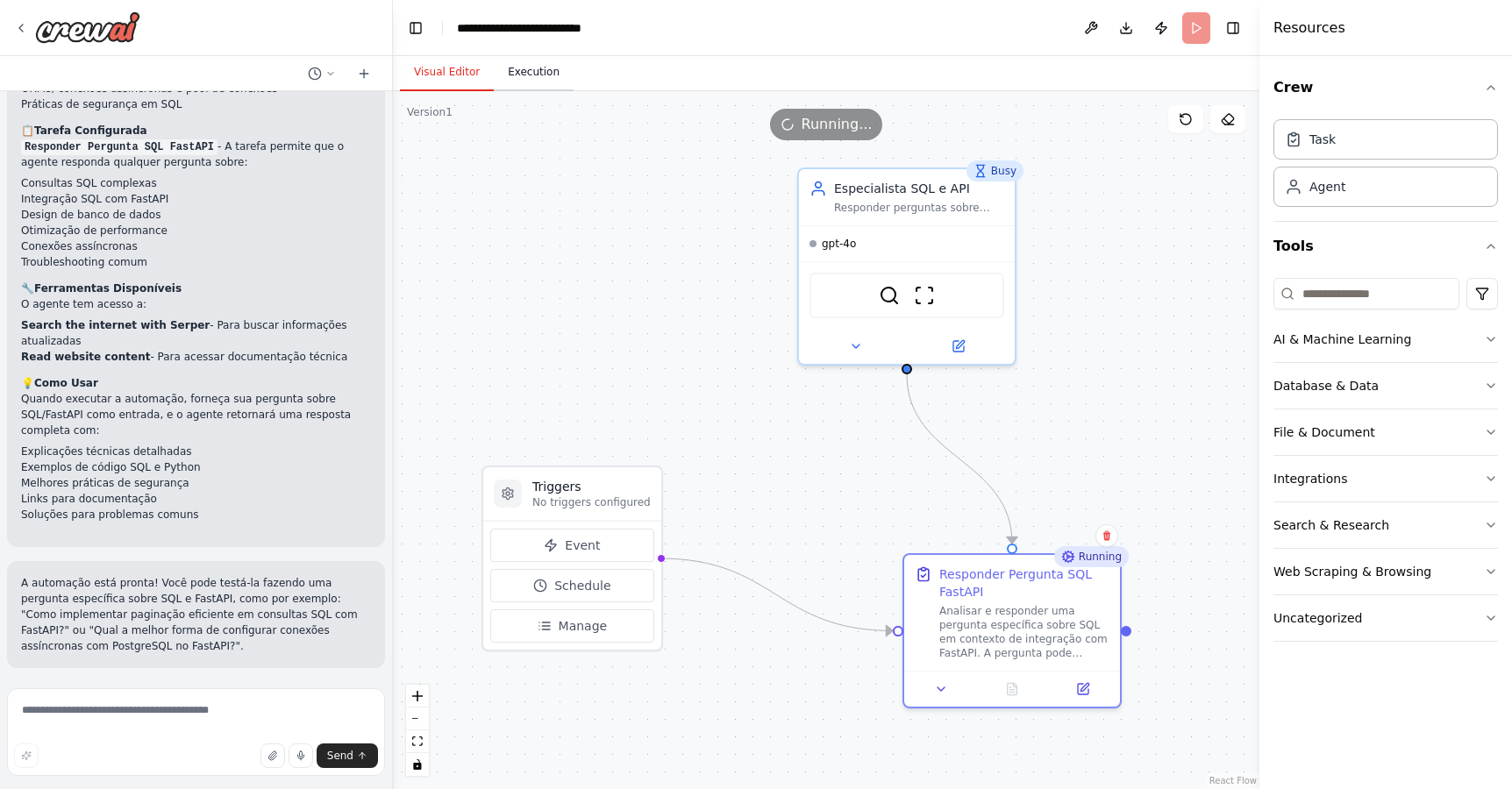
click at [543, 67] on button "Execution" at bounding box center [533, 73] width 80 height 37
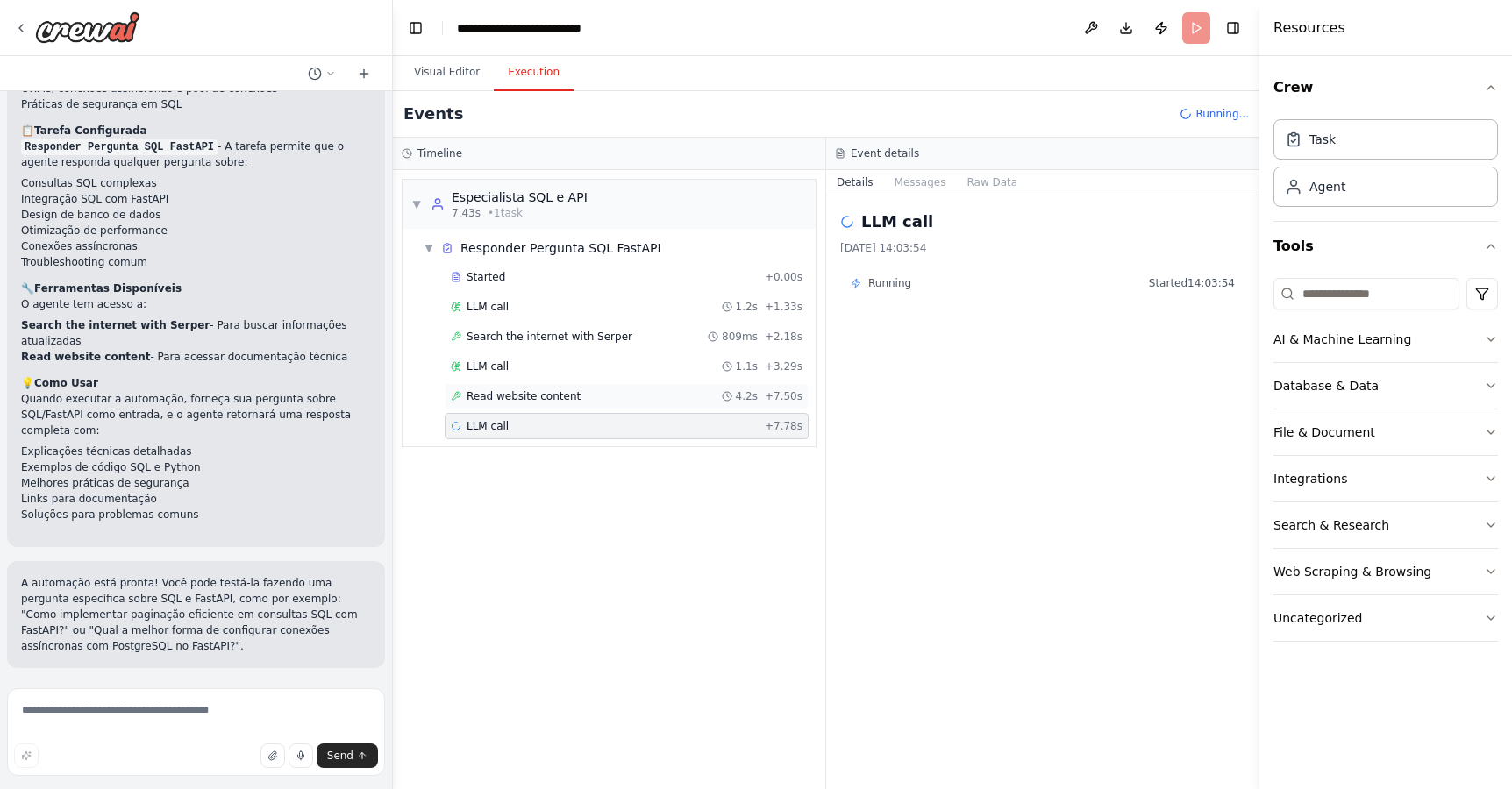
click at [532, 400] on span "Read website content" at bounding box center [523, 395] width 114 height 14
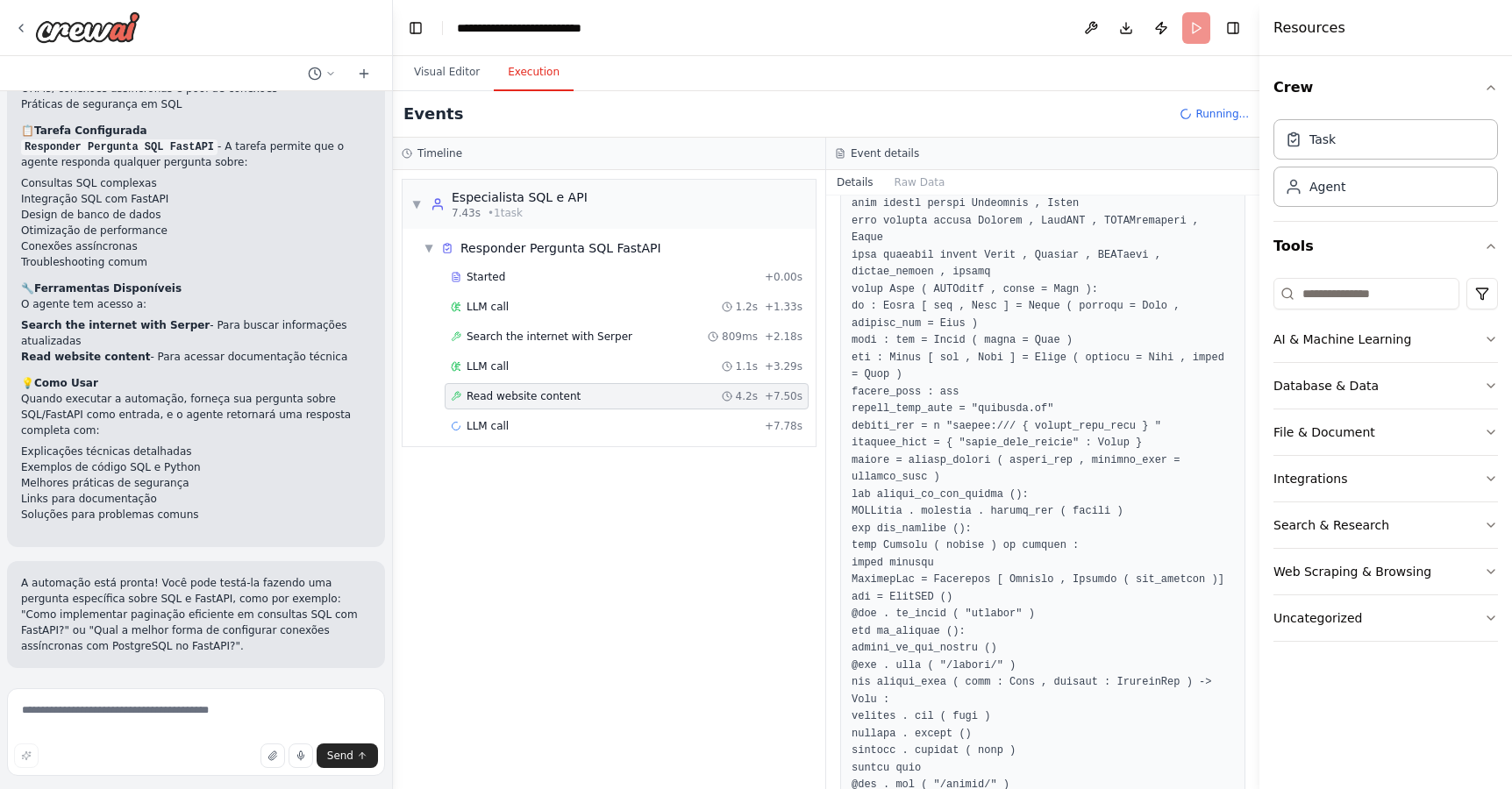
scroll to position [27091, 0]
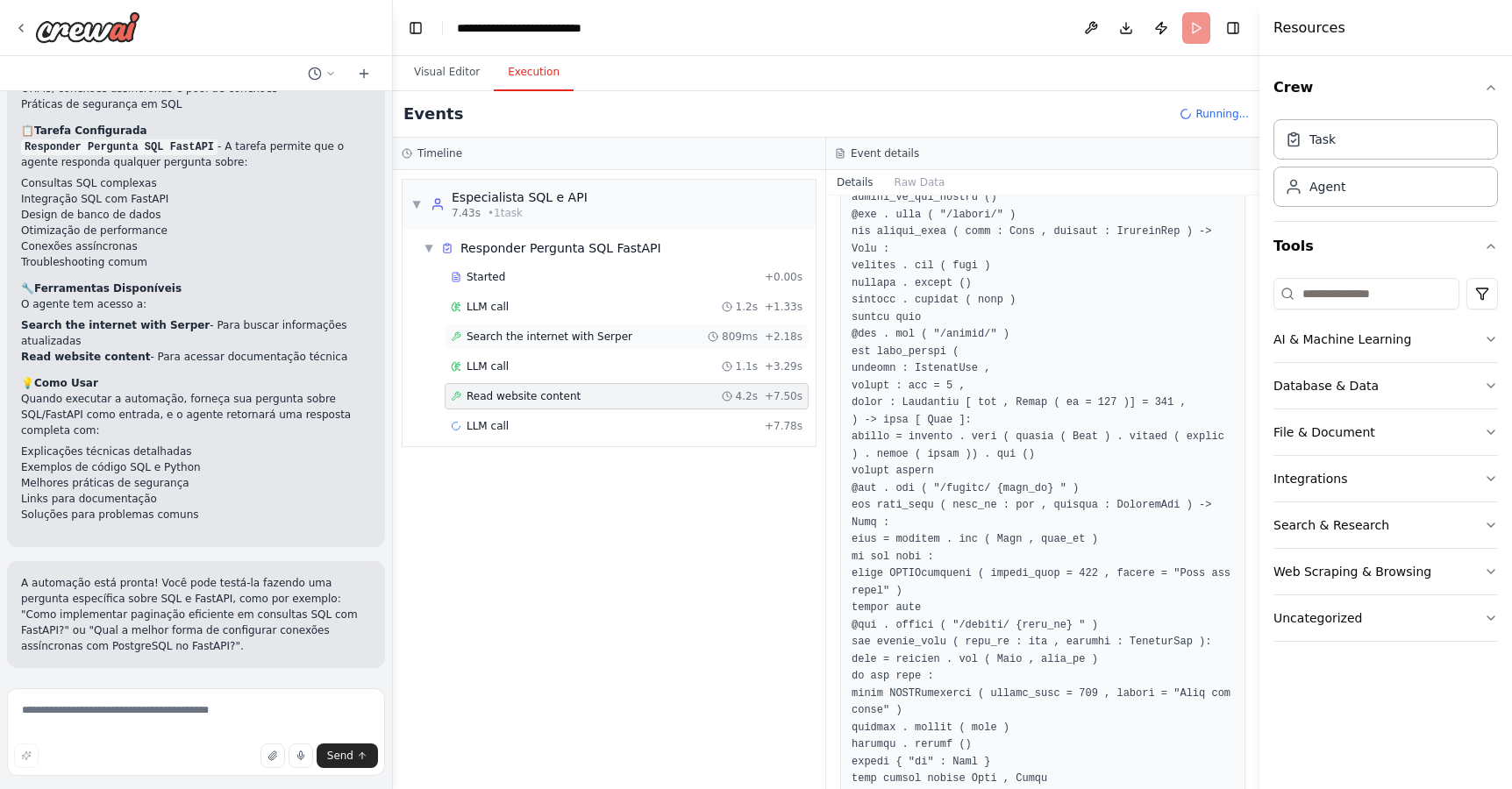
click at [549, 342] on span "Search the internet with Serper" at bounding box center [549, 336] width 166 height 14
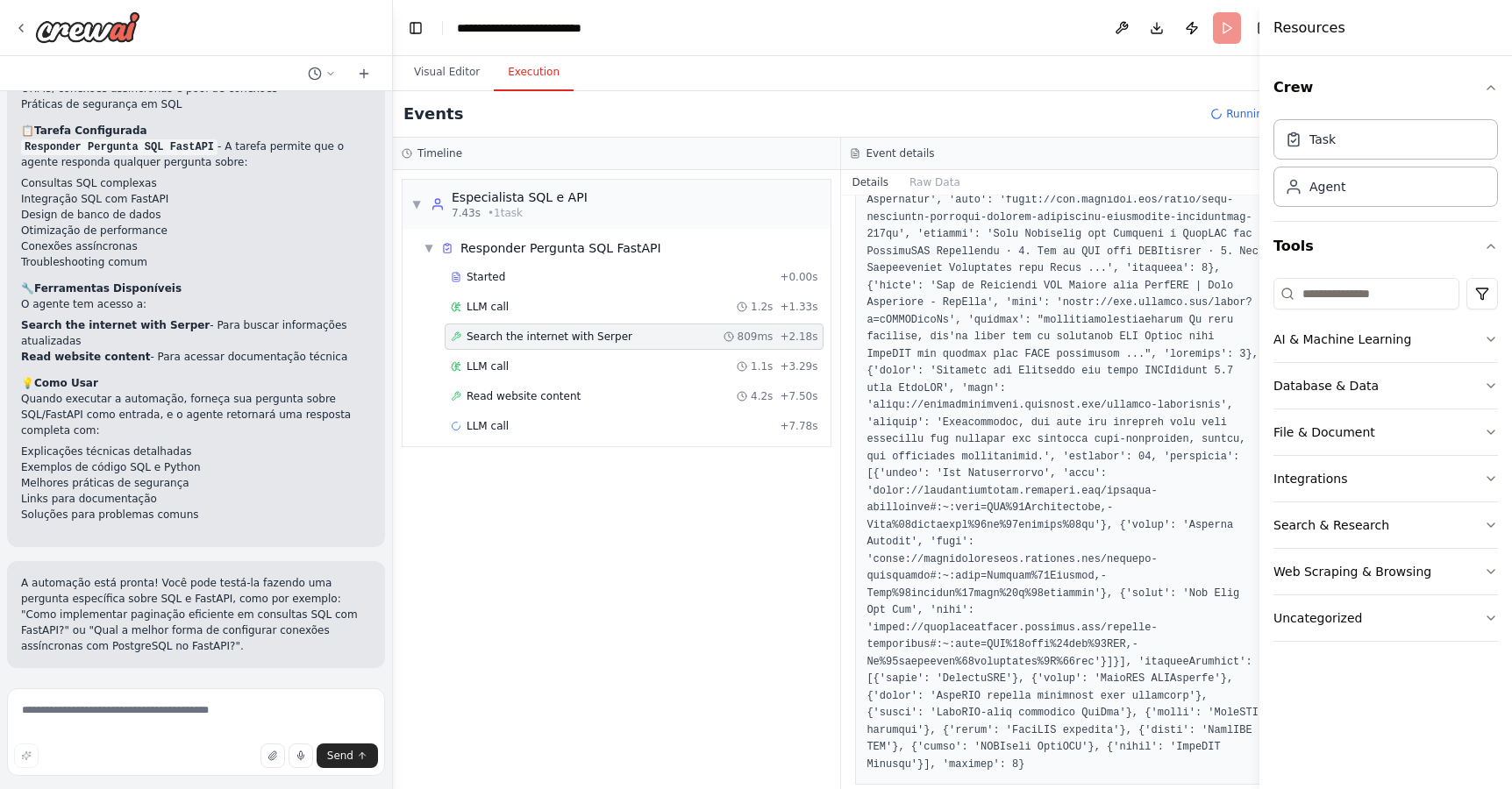
scroll to position [1047, 0]
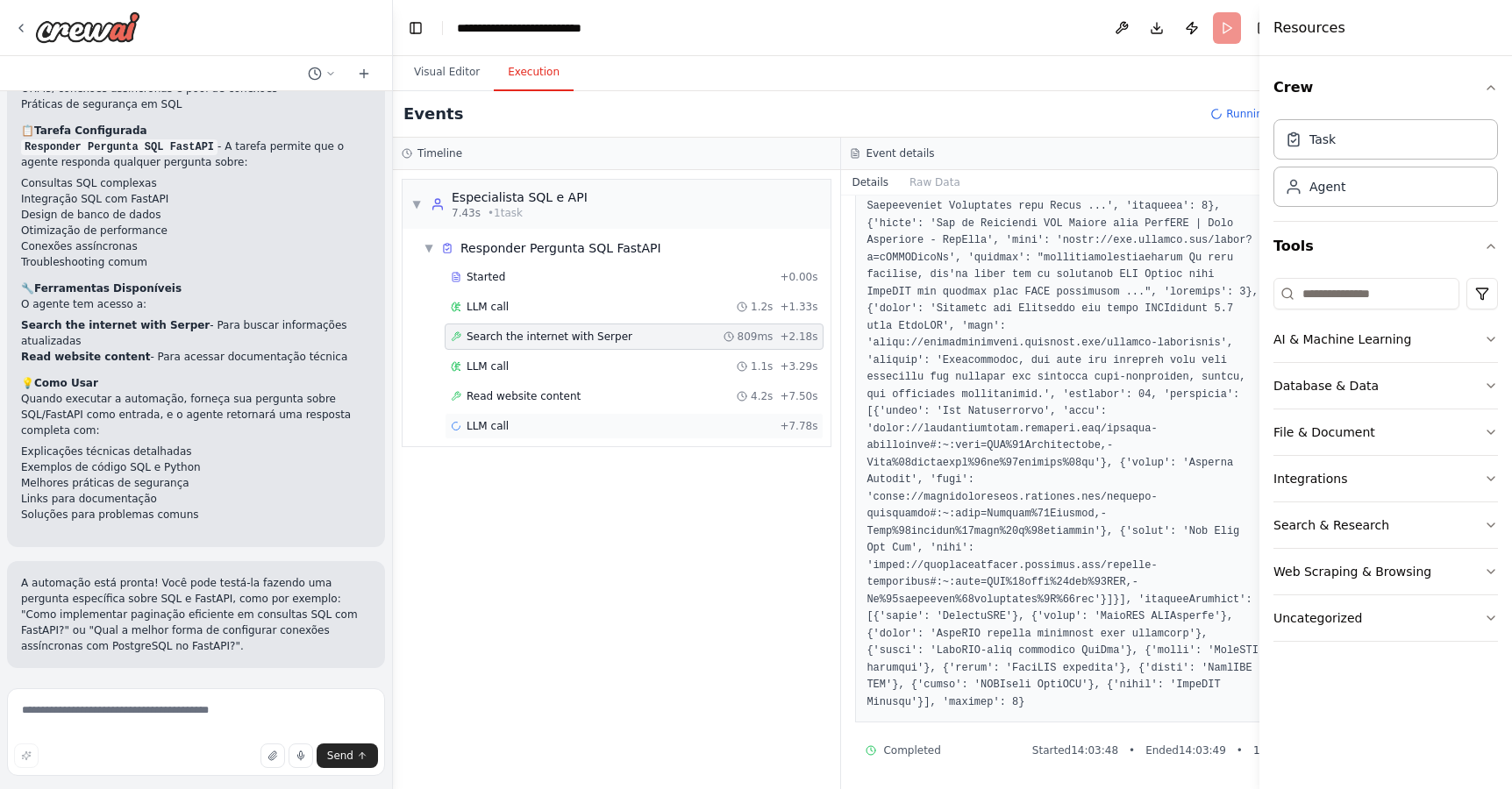
click at [504, 425] on span "LLM call" at bounding box center [487, 425] width 42 height 14
